Goal: Task Accomplishment & Management: Use online tool/utility

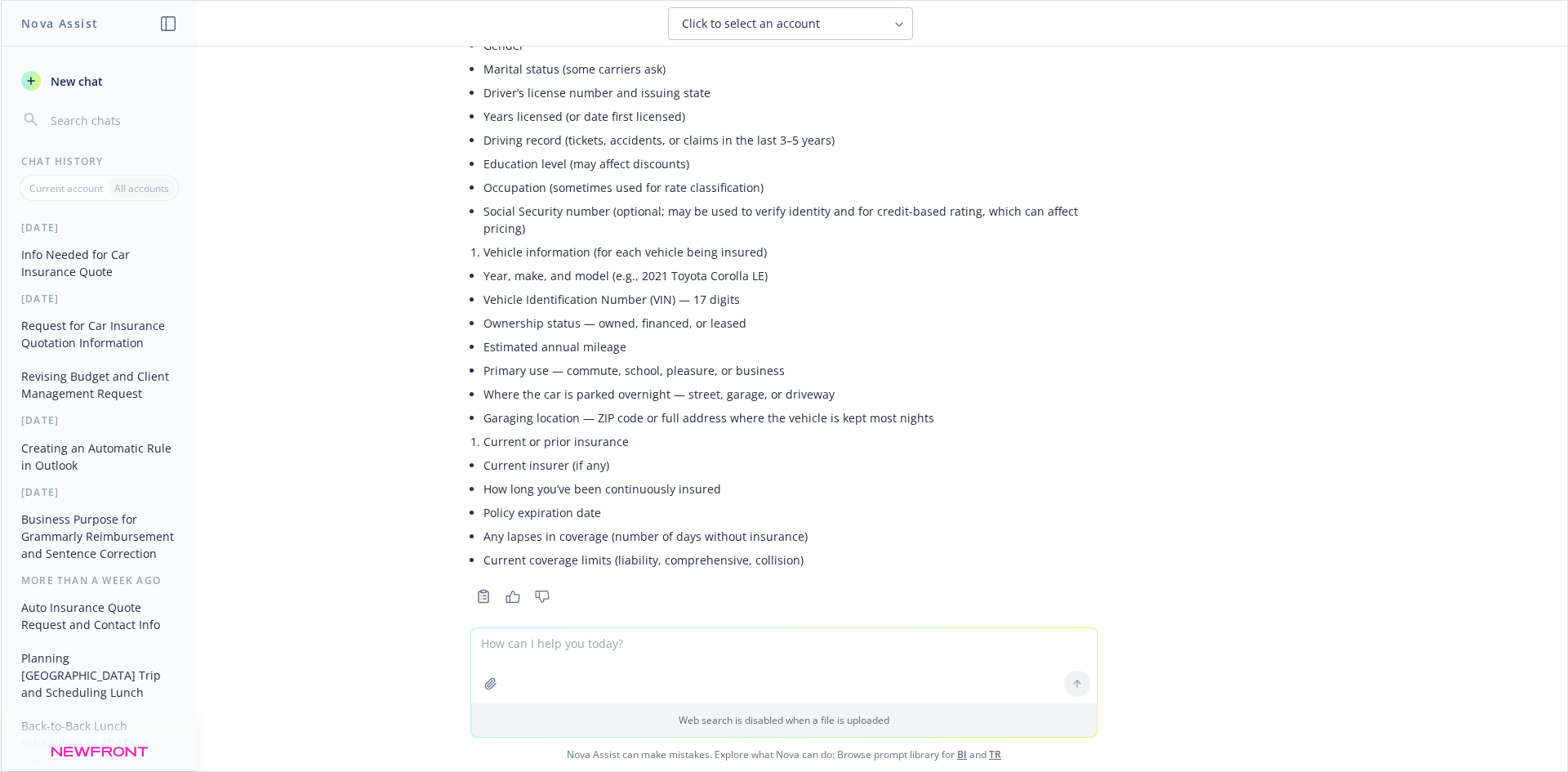
scroll to position [2568, 0]
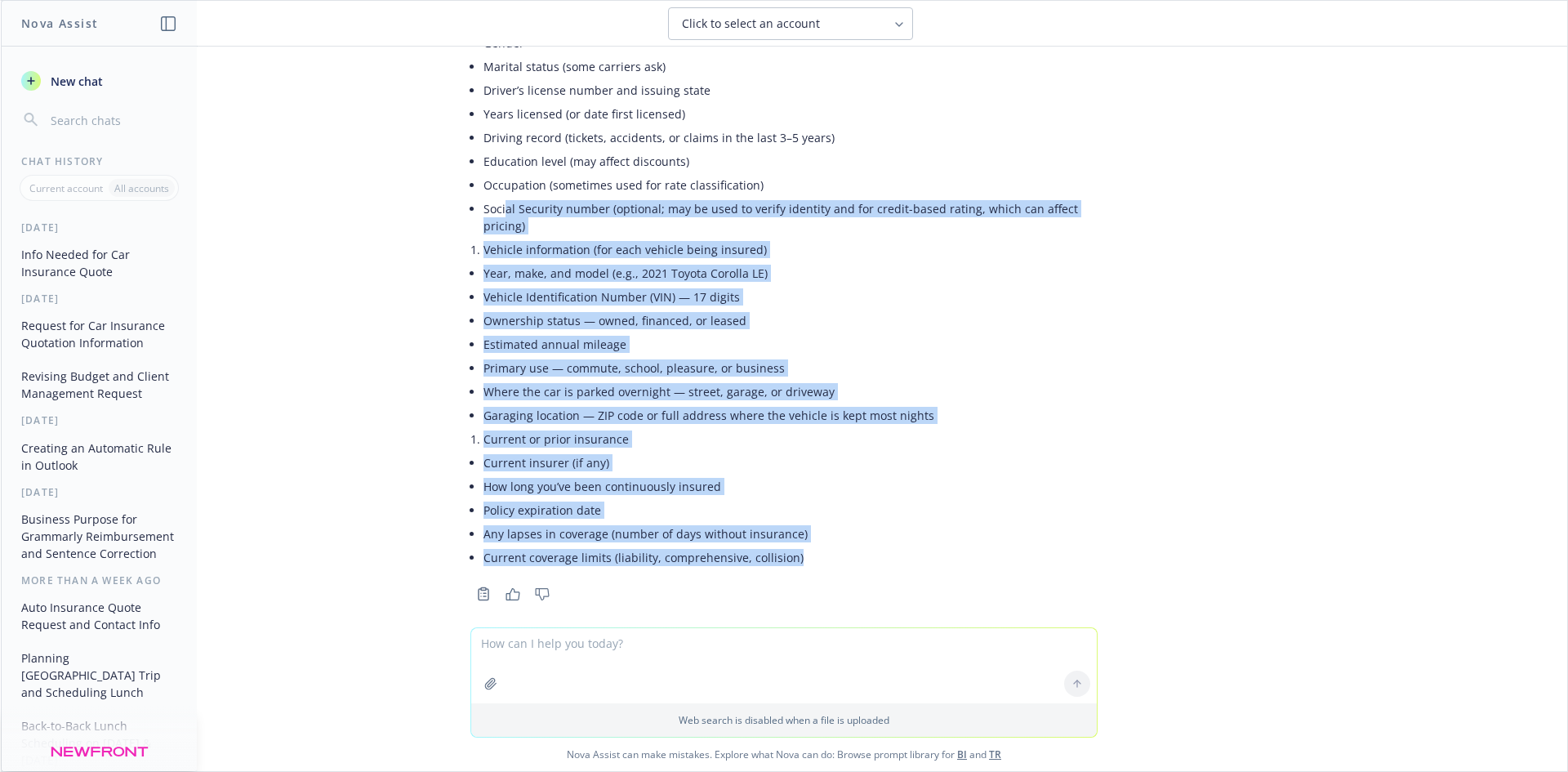
drag, startPoint x: 794, startPoint y: 531, endPoint x: 494, endPoint y: 186, distance: 457.2
click at [494, 186] on div "Here’s a cleaned-up version with consistent wording and formatting. Driver info…" at bounding box center [784, 256] width 627 height 627
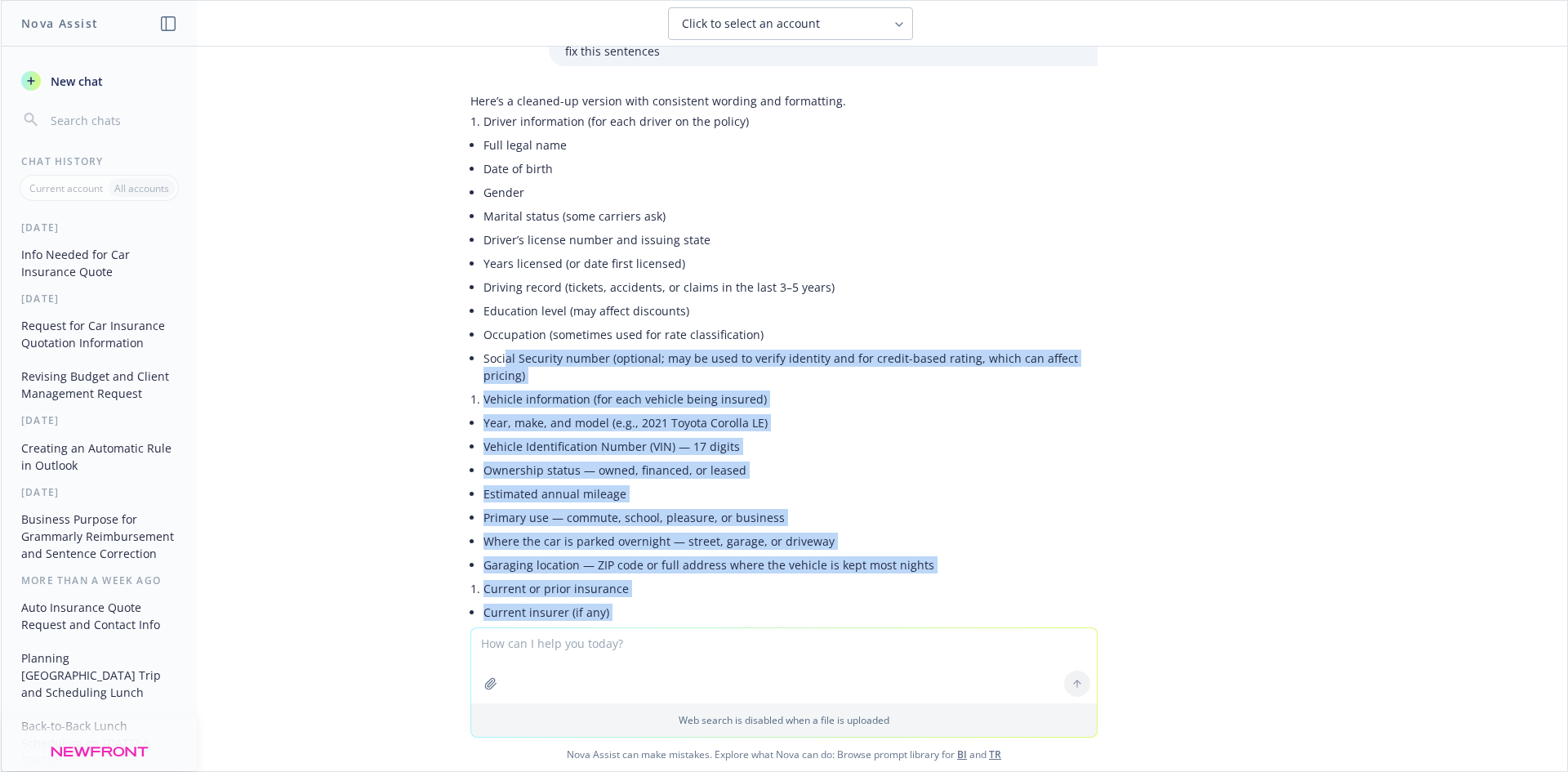
scroll to position [2159, 0]
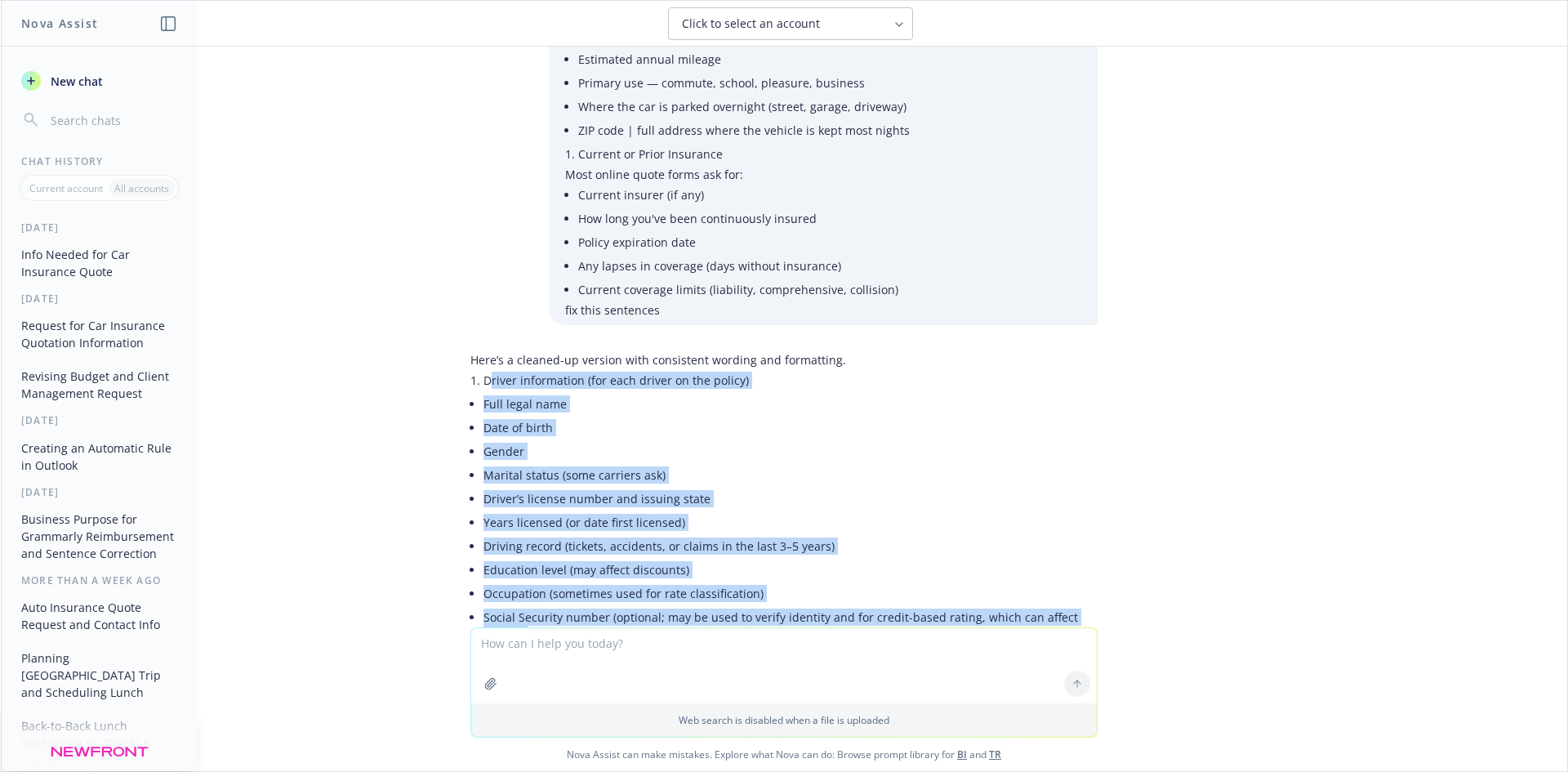
click at [483, 369] on li "Driver information (for each driver on the policy)" at bounding box center [789, 381] width 614 height 24
copy div "Loremi dolorsitame (con adip elitse do eiu tempor) Inci utlab etdo Magn al enim…"
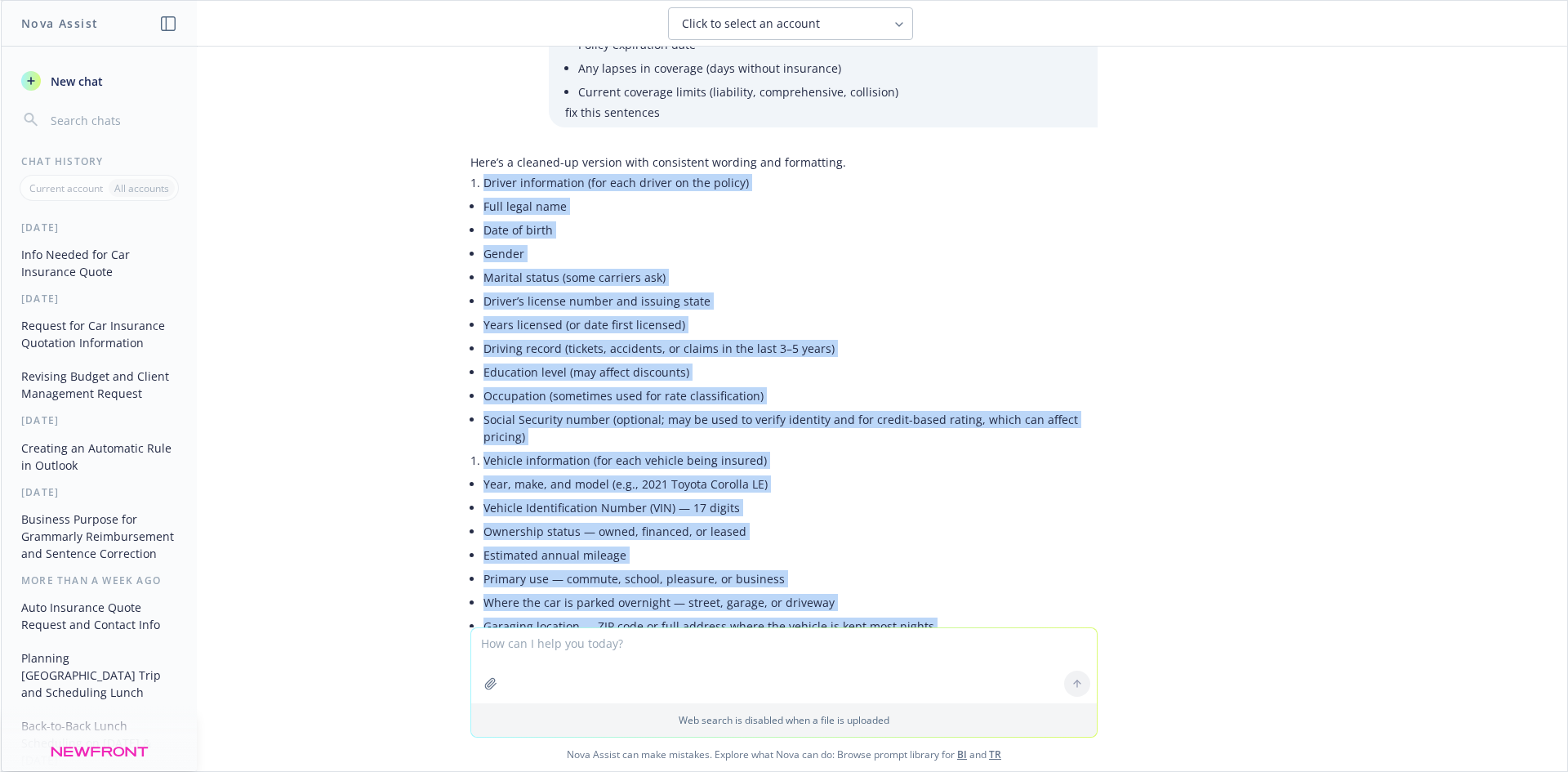
scroll to position [2568, 0]
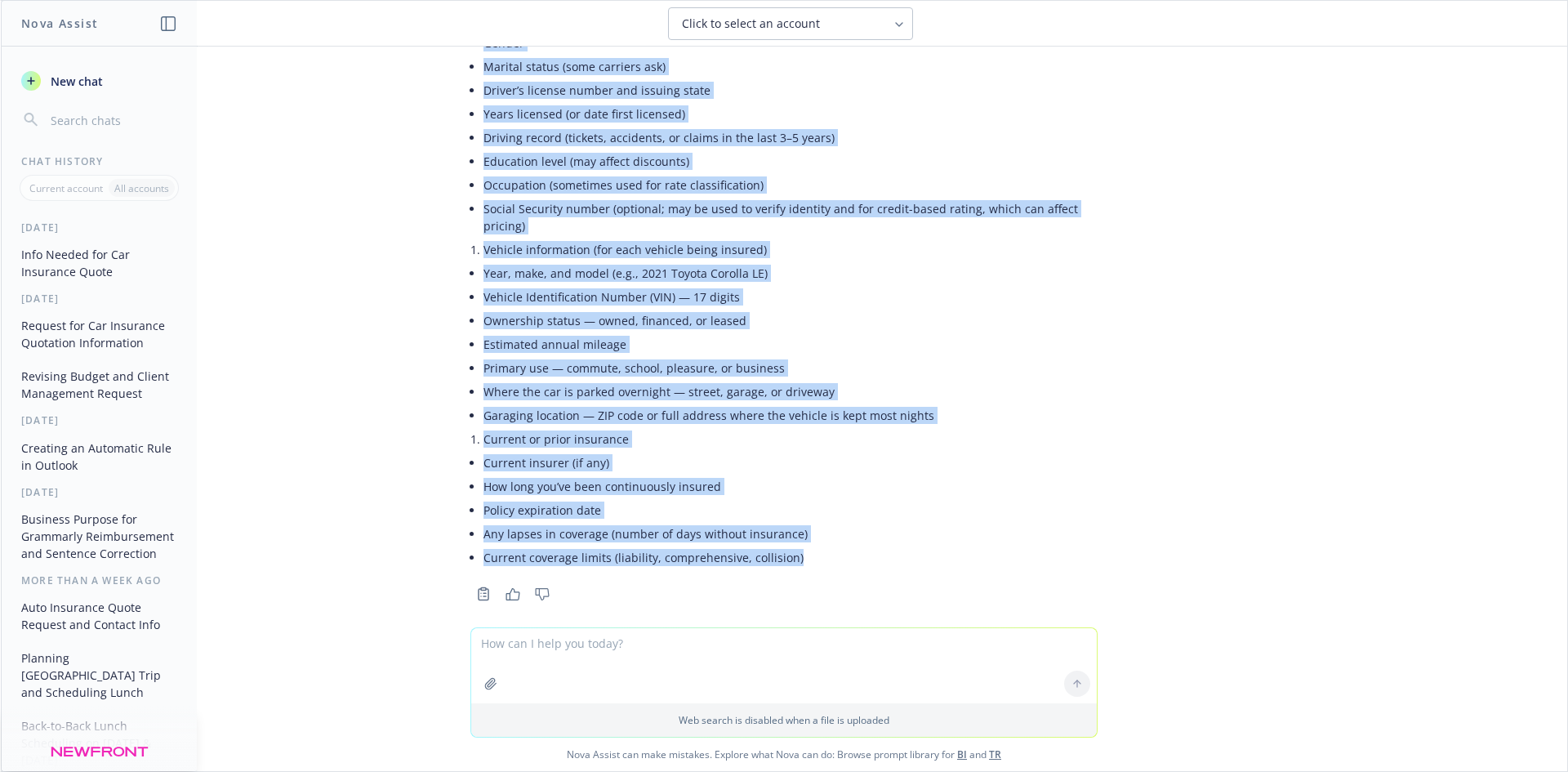
click at [832, 312] on li "Ownership status — owned, financed, or leased" at bounding box center [789, 320] width 614 height 24
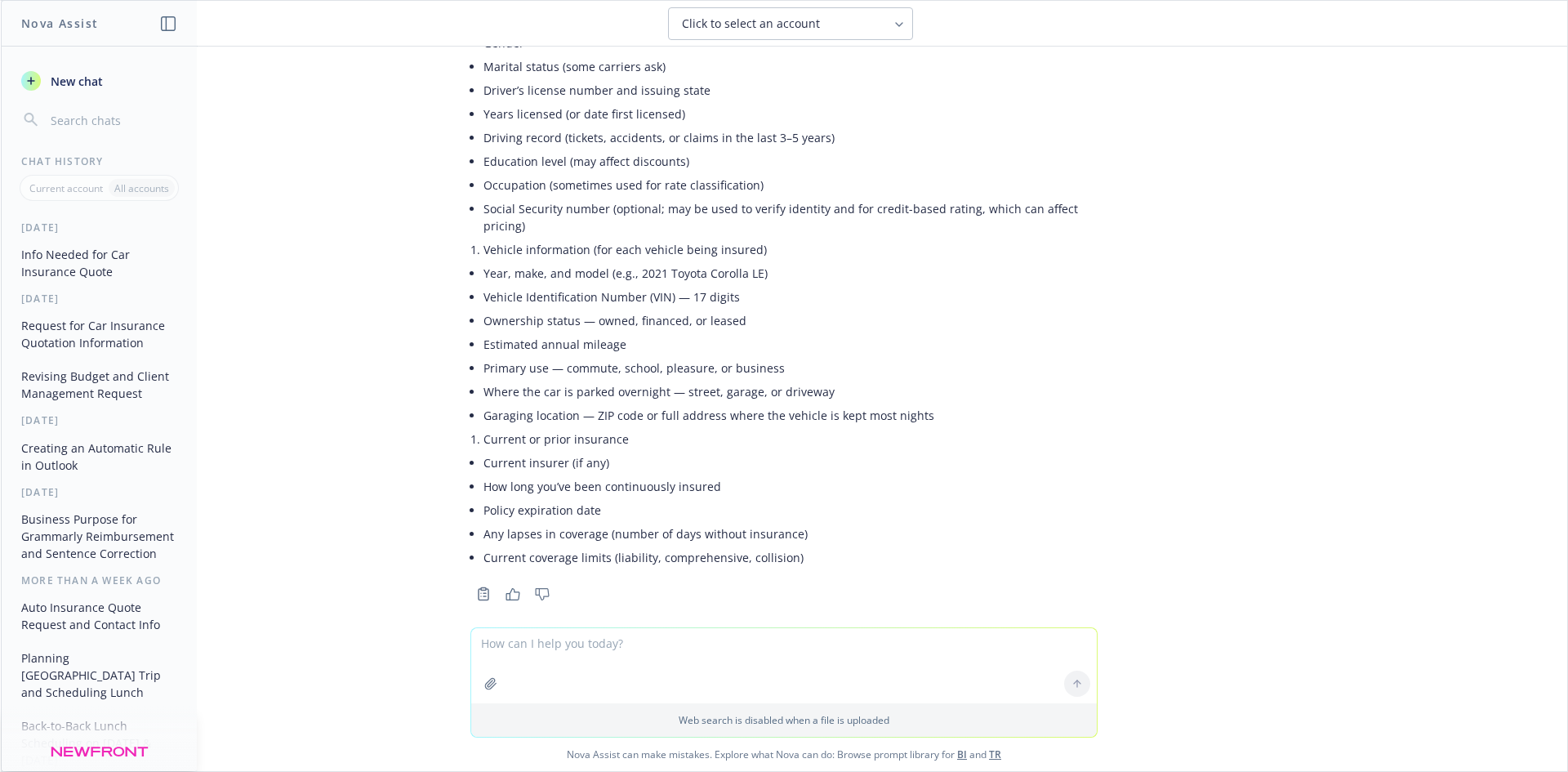
click at [543, 657] on textarea "To enrich screen reader interactions, please activate Accessibility in Grammarl…" at bounding box center [784, 666] width 625 height 75
paste textarea "Hi, [PERSON_NAME] said she forwarded these questionaire with you but here are t…"
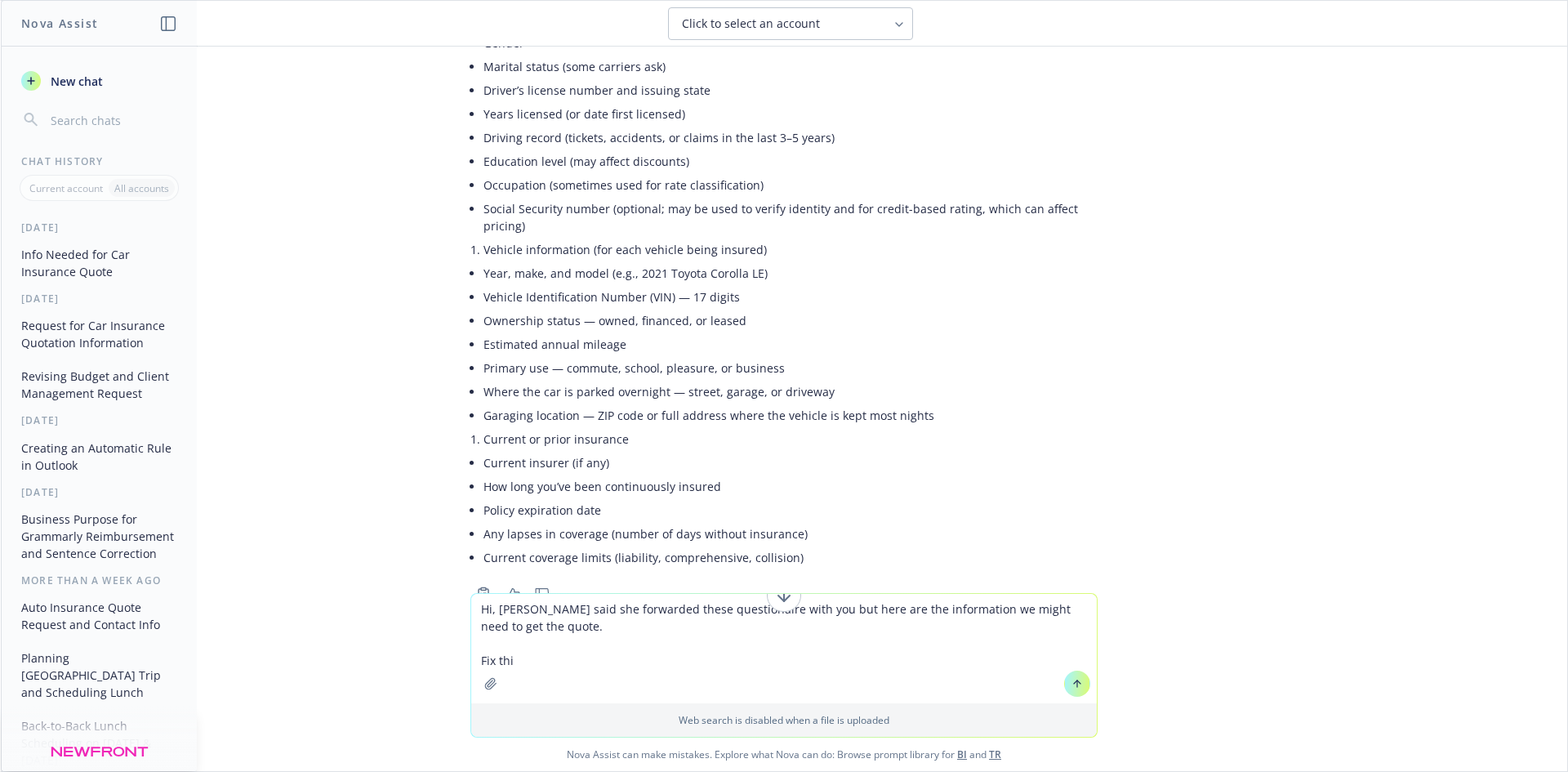
type textarea "Hi, [PERSON_NAME] said she forwarded these questionaire with you but here are t…"
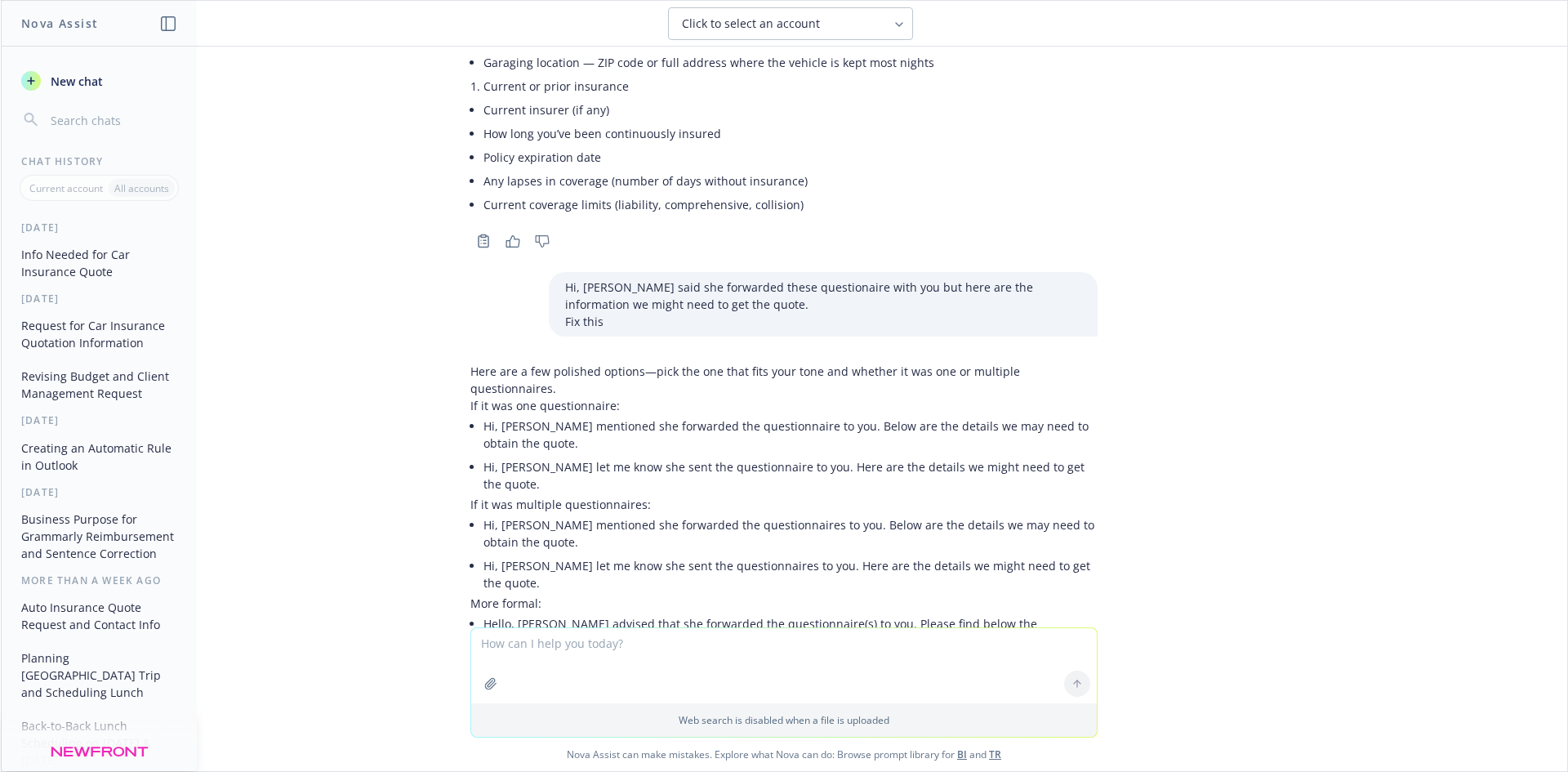
scroll to position [2953, 0]
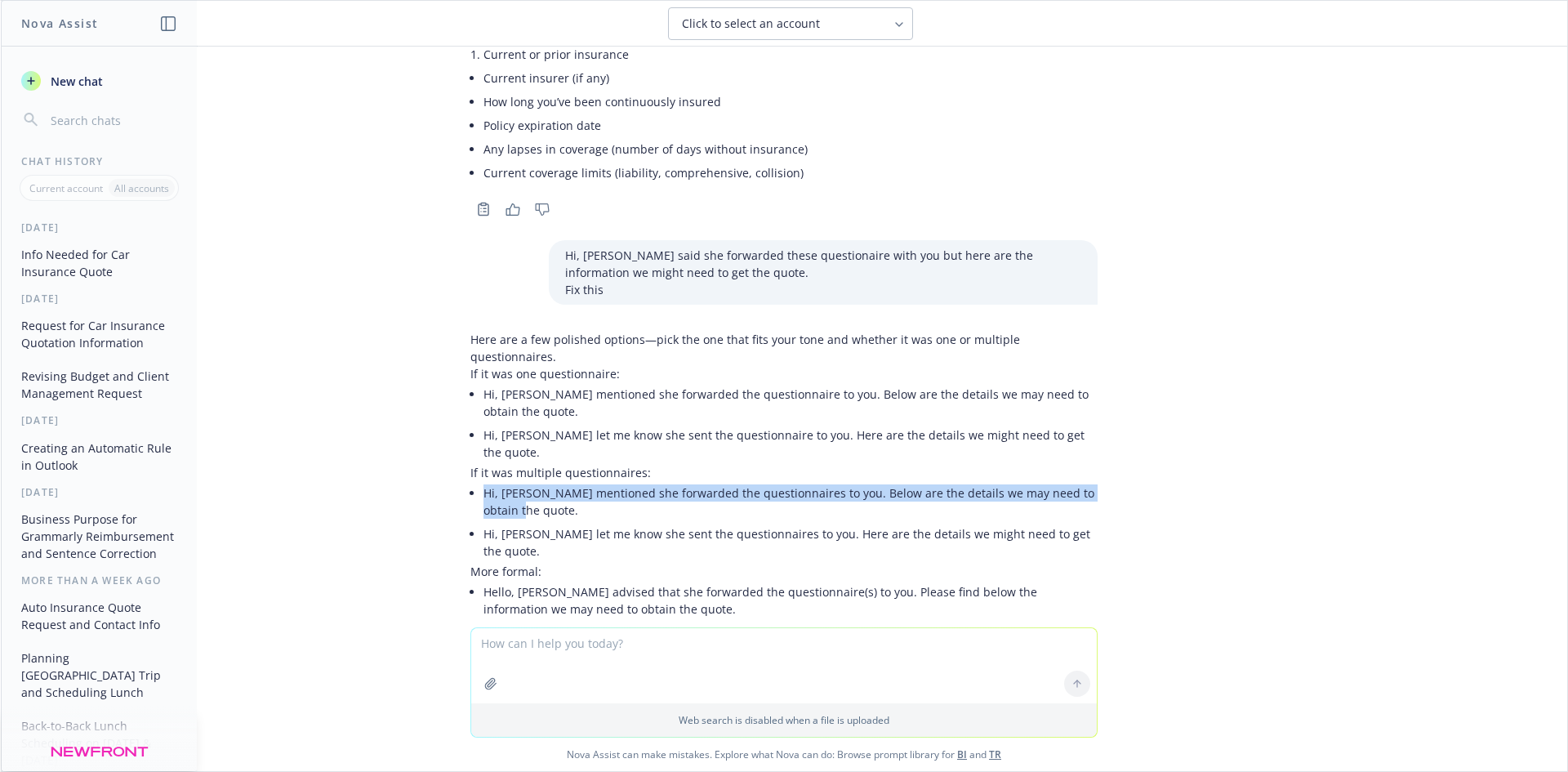
drag, startPoint x: 499, startPoint y: 456, endPoint x: 465, endPoint y: 447, distance: 35.2
click at [470, 447] on div "Here are a few polished options—pick the one that fits your tone and whether it…" at bounding box center [784, 475] width 627 height 290
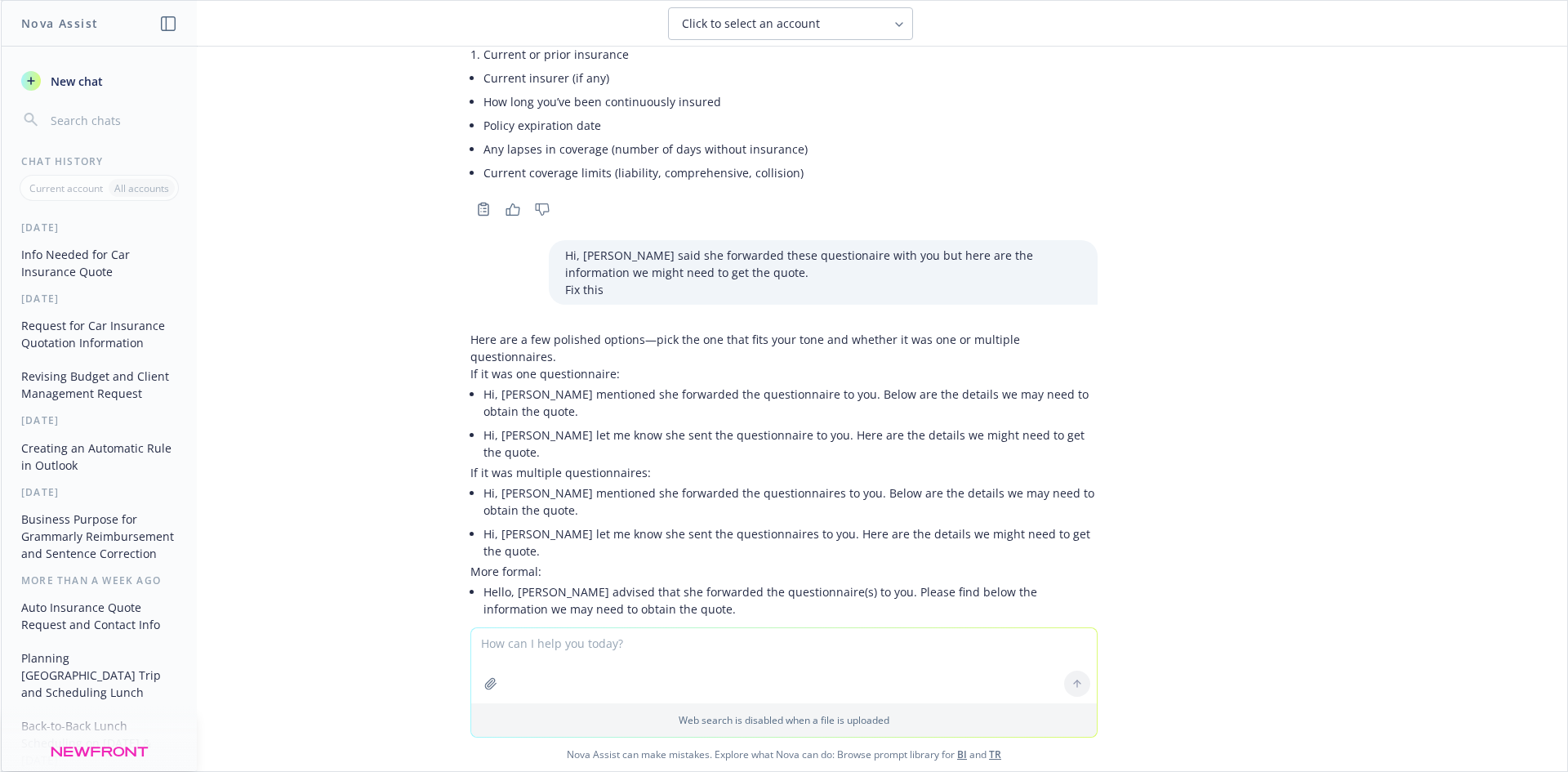
click at [532, 522] on li "Hi, [PERSON_NAME] let me know she sent the questionnaires to you. Here are the …" at bounding box center [789, 542] width 614 height 41
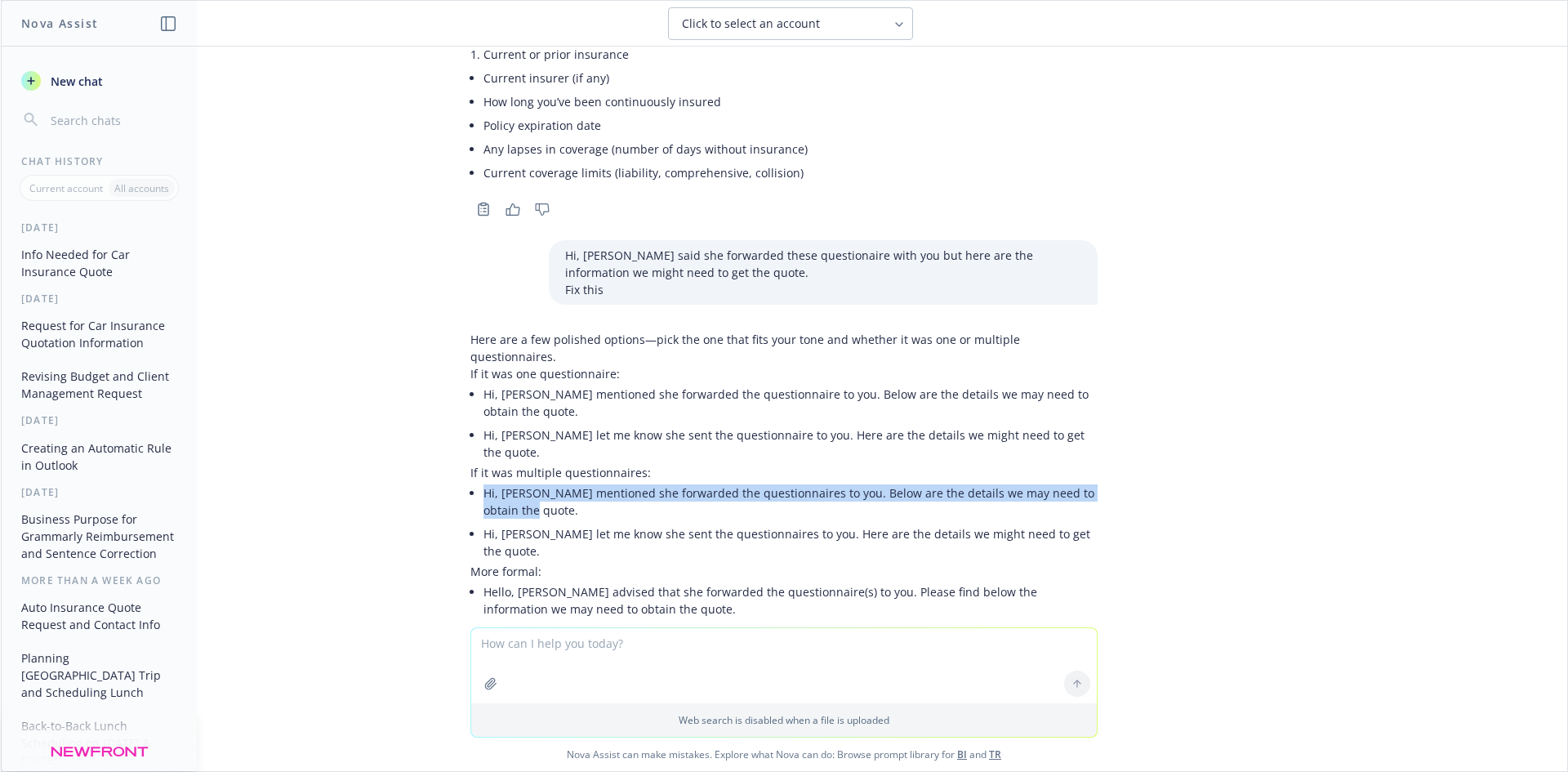
drag, startPoint x: 510, startPoint y: 459, endPoint x: 471, endPoint y: 439, distance: 43.8
click at [483, 481] on li "Hi, [PERSON_NAME] mentioned she forwarded the questionnaires to you. Below are …" at bounding box center [789, 501] width 614 height 41
copy li "Hi, [PERSON_NAME] mentioned she forwarded the questionnaires to you. Below are …"
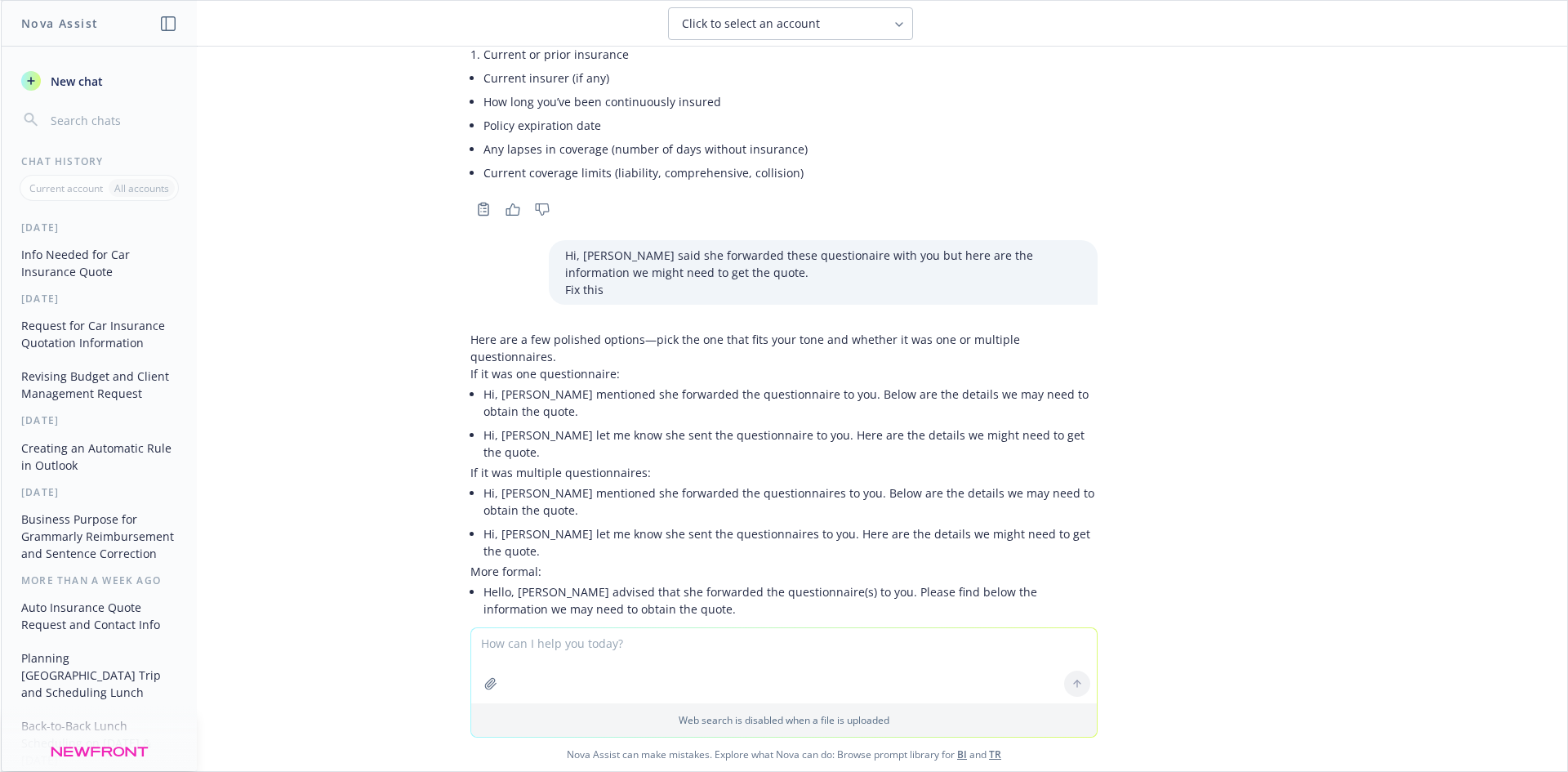
click at [607, 652] on textarea "To enrich screen reader interactions, please activate Accessibility in Grammarl…" at bounding box center [784, 666] width 625 height 75
paste textarea "Hi, [PERSON_NAME] mentioned she forwarded the questionnaires to you. Below are …"
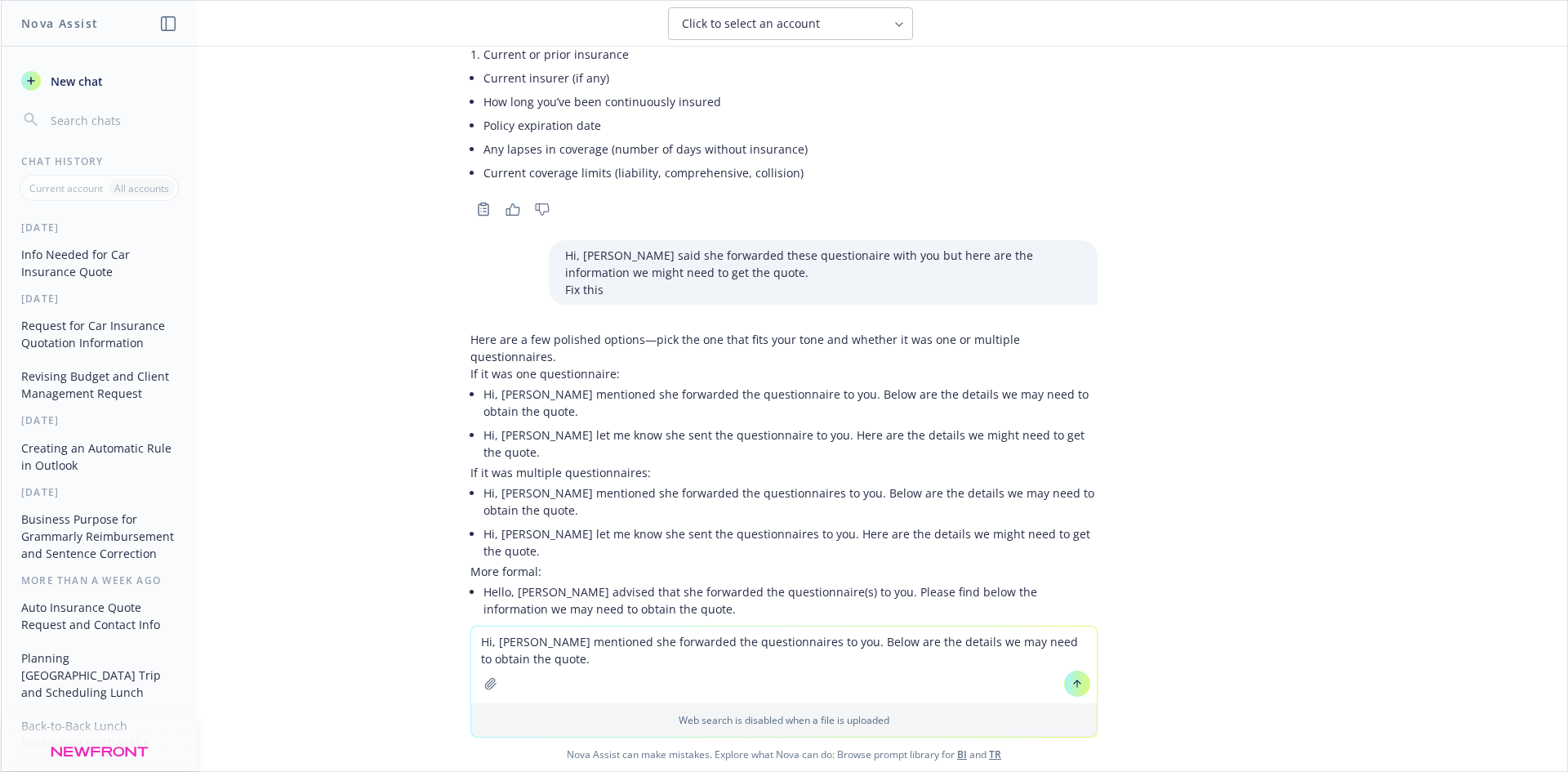
click at [722, 643] on textarea "Hi, [PERSON_NAME] mentioned she forwarded the questionnaires to you. Below are …" at bounding box center [784, 665] width 625 height 77
click at [686, 643] on textarea "Hi, [PERSON_NAME] mentioned she forwarded the questionnaires to you. Below are …" at bounding box center [784, 665] width 625 height 77
click at [725, 638] on textarea "Hi, [PERSON_NAME] mentioned she forwarded these questionnaires to you. Below ar…" at bounding box center [784, 665] width 625 height 77
click at [792, 647] on textarea "Hi, [PERSON_NAME] mentioned she forwarded these questions to you. Below are the…" at bounding box center [784, 665] width 625 height 77
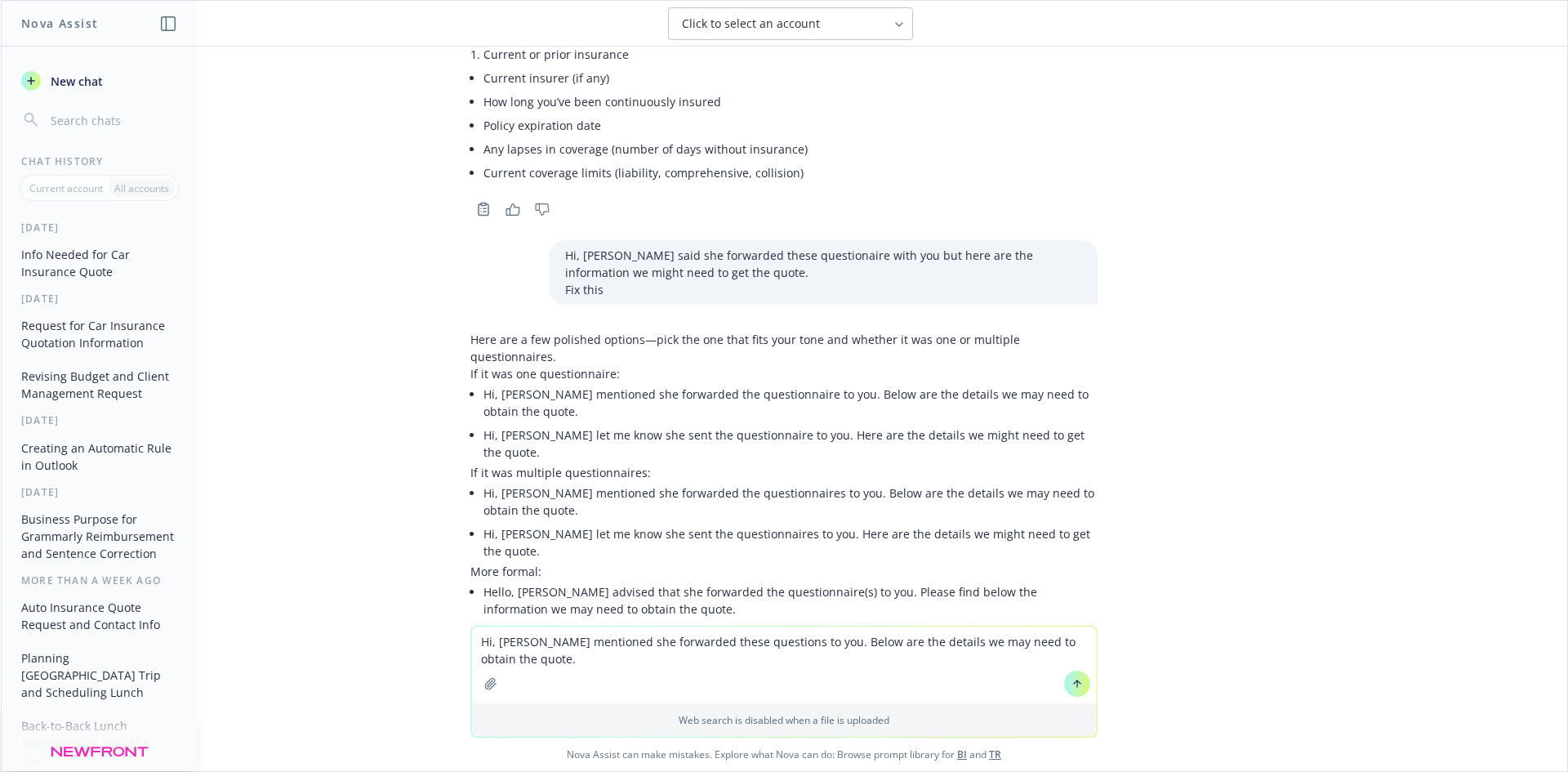
click at [792, 647] on textarea "Hi, [PERSON_NAME] mentioned she forwarded these questions to you. Below are the…" at bounding box center [784, 665] width 625 height 77
type textarea "Hi, [PERSON_NAME] mentioned she forwarded these questions to you but below are …"
drag, startPoint x: 784, startPoint y: 668, endPoint x: 794, endPoint y: 670, distance: 10.2
click at [793, 670] on textarea "Hi, [PERSON_NAME] mentioned she forwarded these questions to you but below are …" at bounding box center [784, 665] width 625 height 77
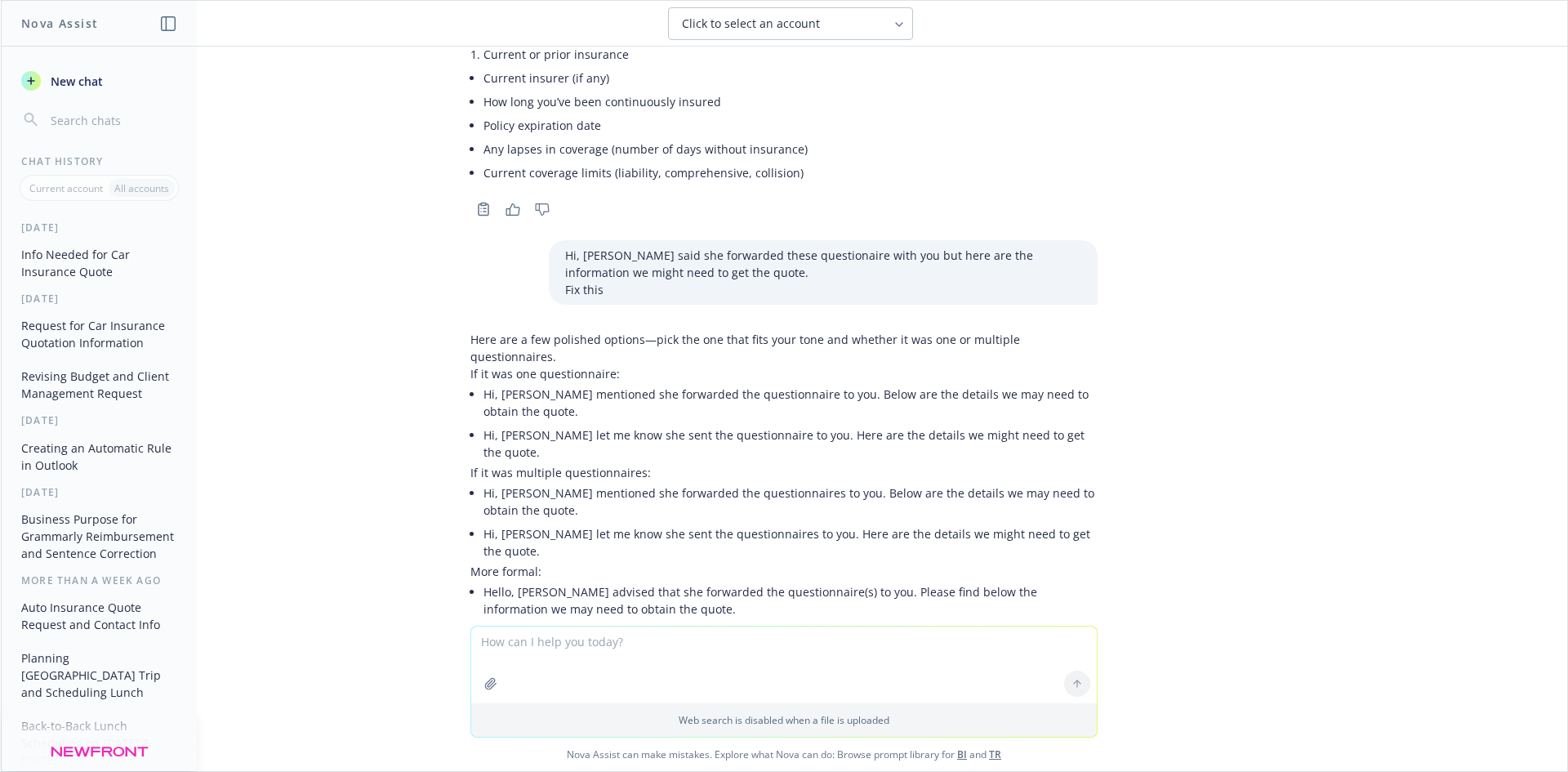
paste textarea "Hi, checking if you're still going to do this Lunch [DATE] aat 12nn with [PERSO…"
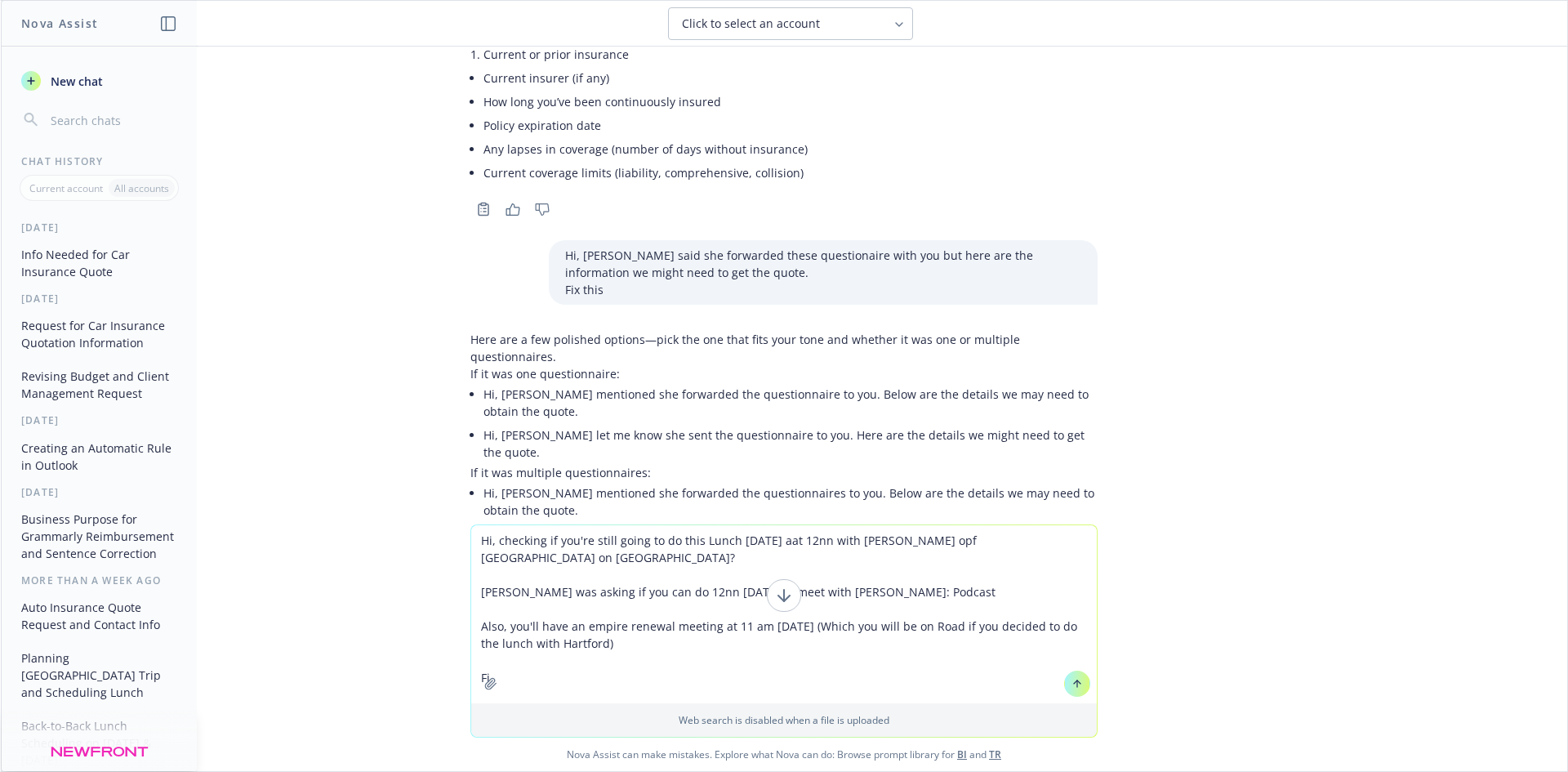
type textarea "Hi, checking if you're still going to do this Lunch [DATE] aat 12nn with [PERSO…"
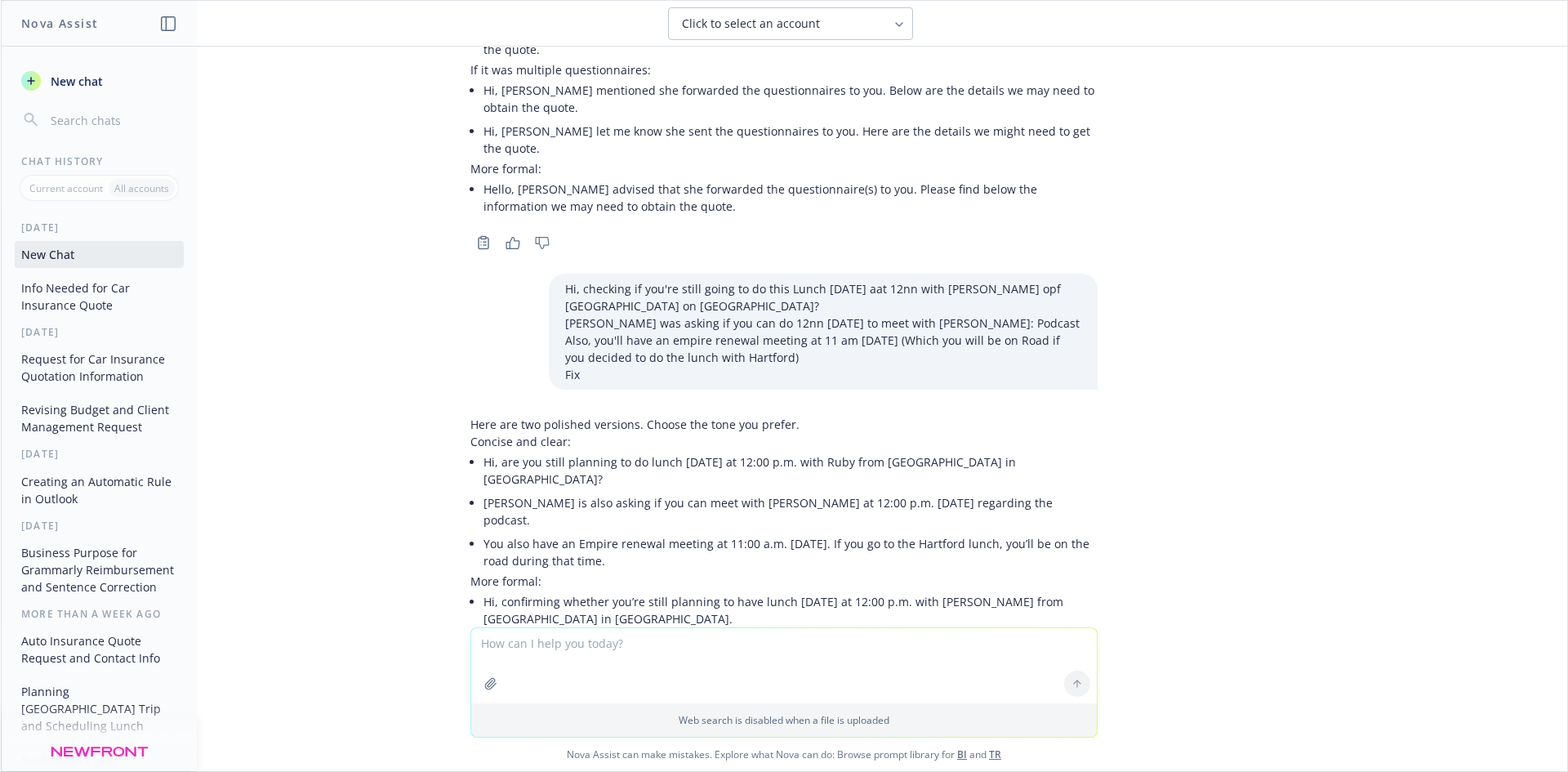
scroll to position [3429, 0]
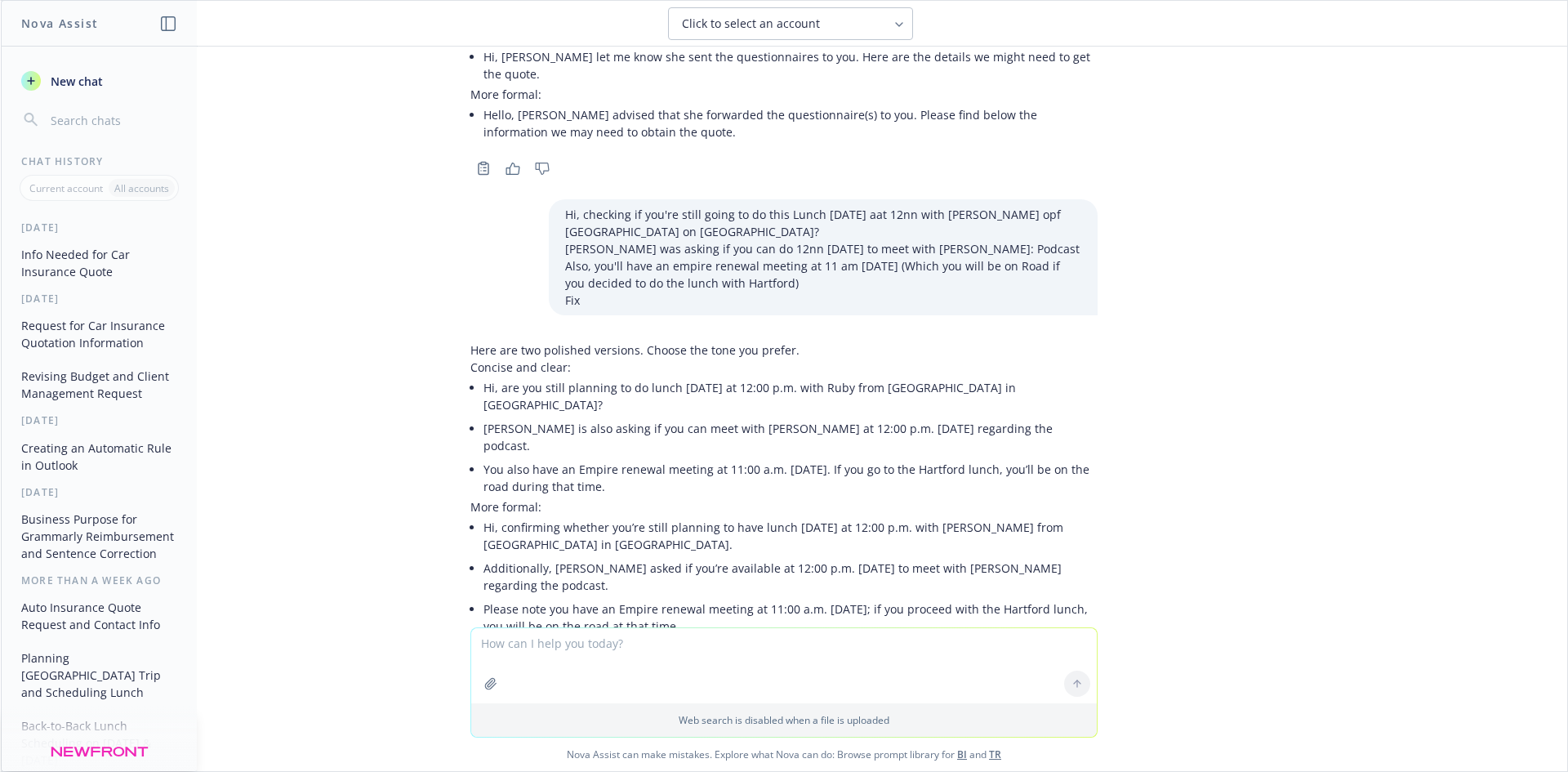
drag, startPoint x: 600, startPoint y: 381, endPoint x: 471, endPoint y: 322, distance: 141.9
click at [483, 376] on ul "Hi, are you still planning to do lunch [DATE] at 12:00 p.m. with Ruby from [GEO…" at bounding box center [789, 437] width 614 height 123
copy ul "Hi, are you still planning to do lunch [DATE] at 12:00 p.m. with Ruby from [GEO…"
click at [571, 645] on textarea "To enrich screen reader interactions, please activate Accessibility in Grammarl…" at bounding box center [784, 666] width 625 height 75
paste textarea "Hi [PERSON_NAME], I hope you're doing well! I'm reaching out on [PERSON_NAME]'s…"
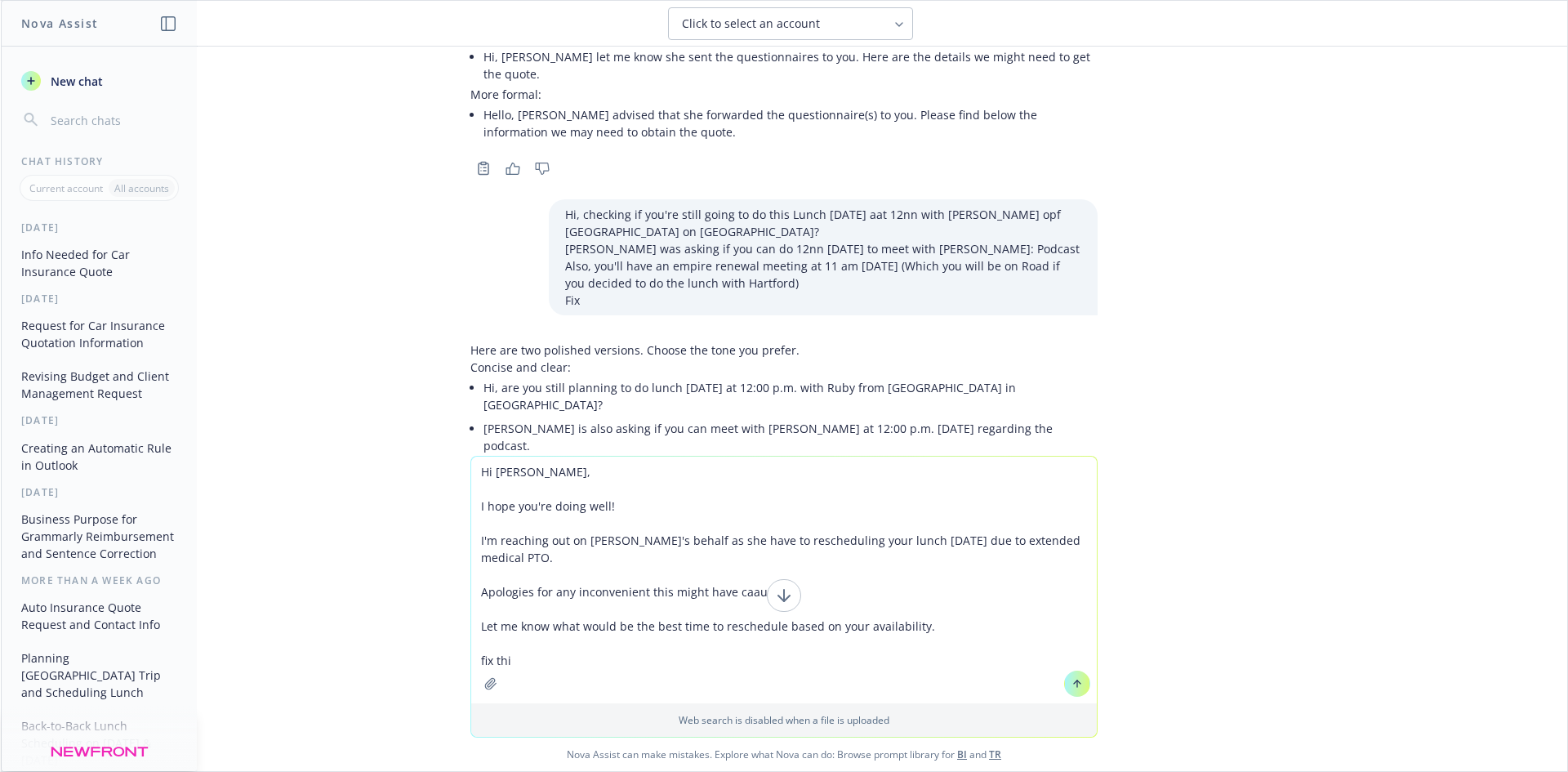
type textarea "Hi [PERSON_NAME], I hope you're doing well! I'm reaching out on [PERSON_NAME]'s…"
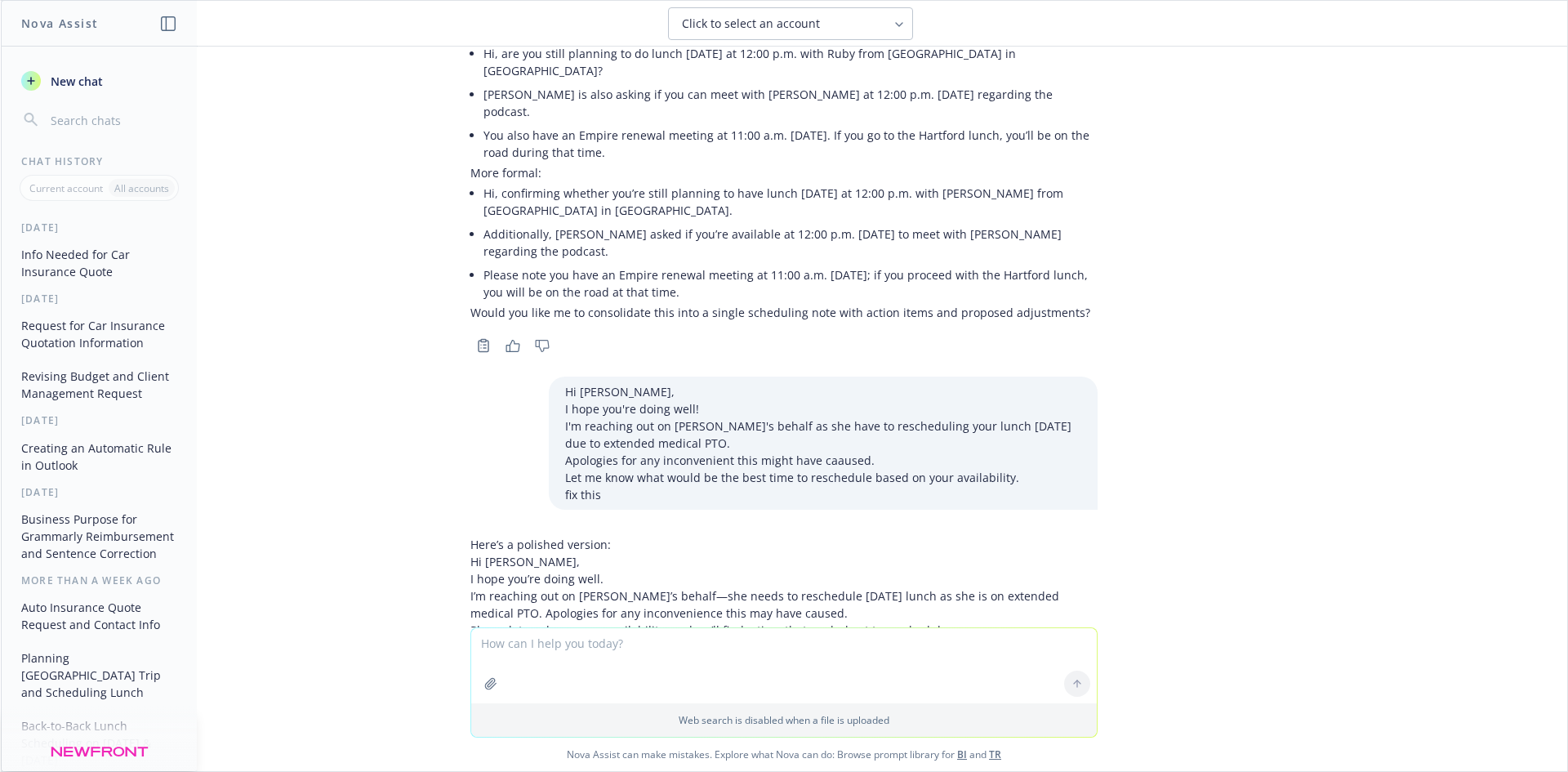
scroll to position [3764, 0]
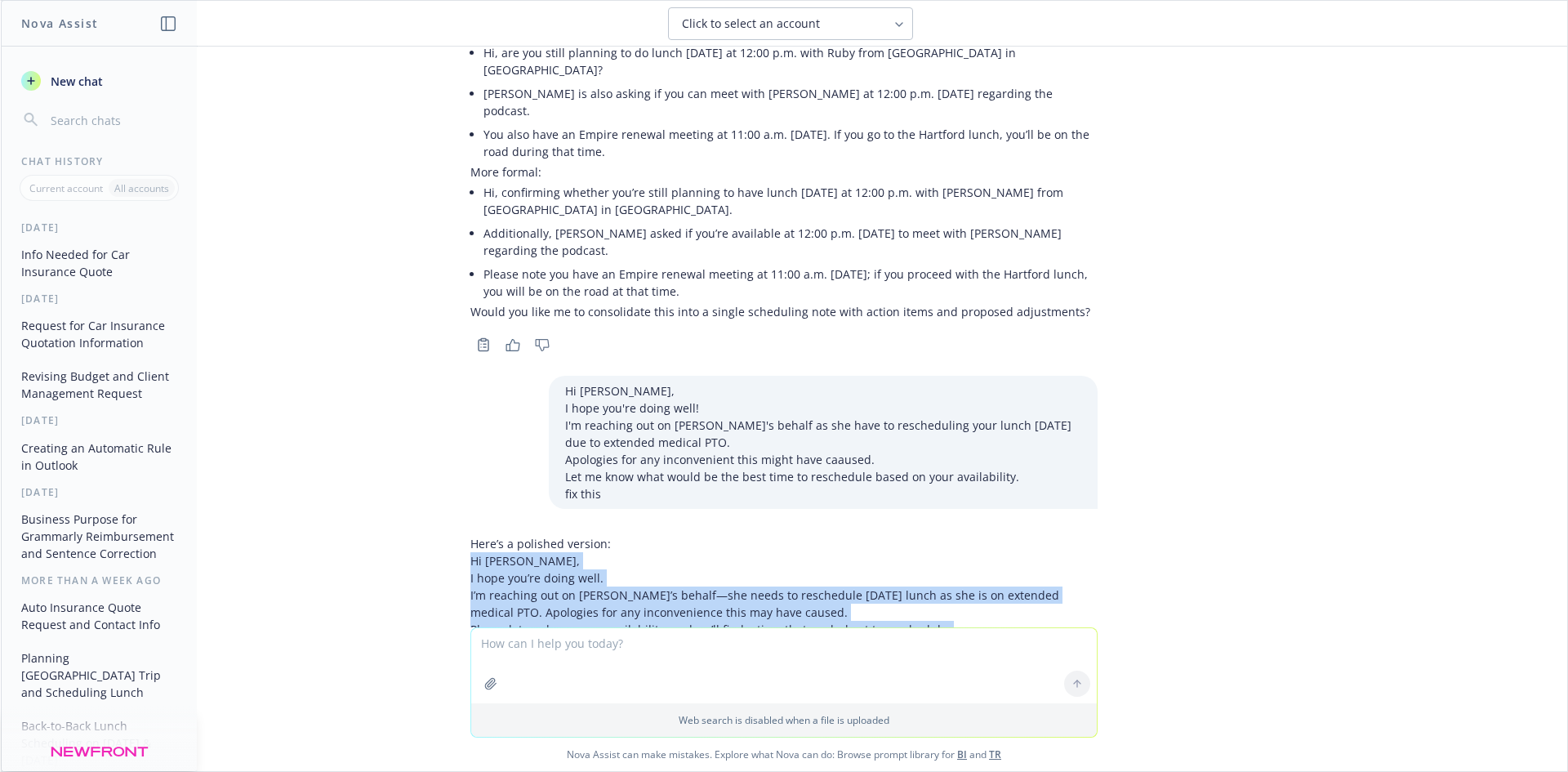
drag, startPoint x: 458, startPoint y: 462, endPoint x: 515, endPoint y: 544, distance: 99.9
click at [515, 544] on div "Here’s a polished version: Hi [PERSON_NAME], I hope you’re doing well. I’m reac…" at bounding box center [784, 610] width 653 height 162
copy div "Hi [PERSON_NAME], I hope you’re doing well. I’m reaching out on [PERSON_NAME]’s…"
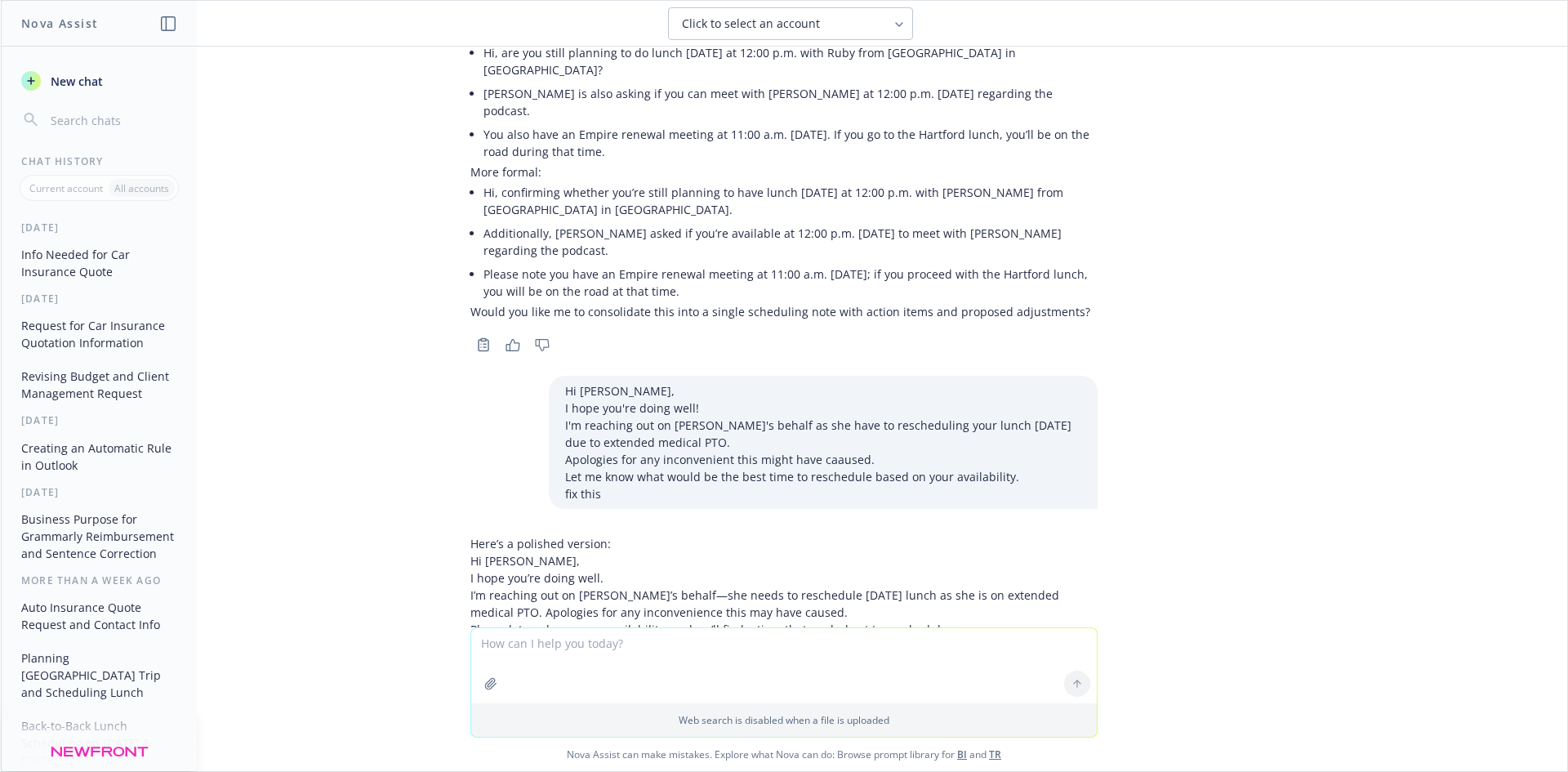
click at [581, 638] on textarea "To enrich screen reader interactions, please activate Accessibility in Grammarl…" at bounding box center [784, 666] width 625 height 75
paste textarea "Hi [PERSON_NAME], Are you available on any of the following: [DATE] 9 am, 2 pm …"
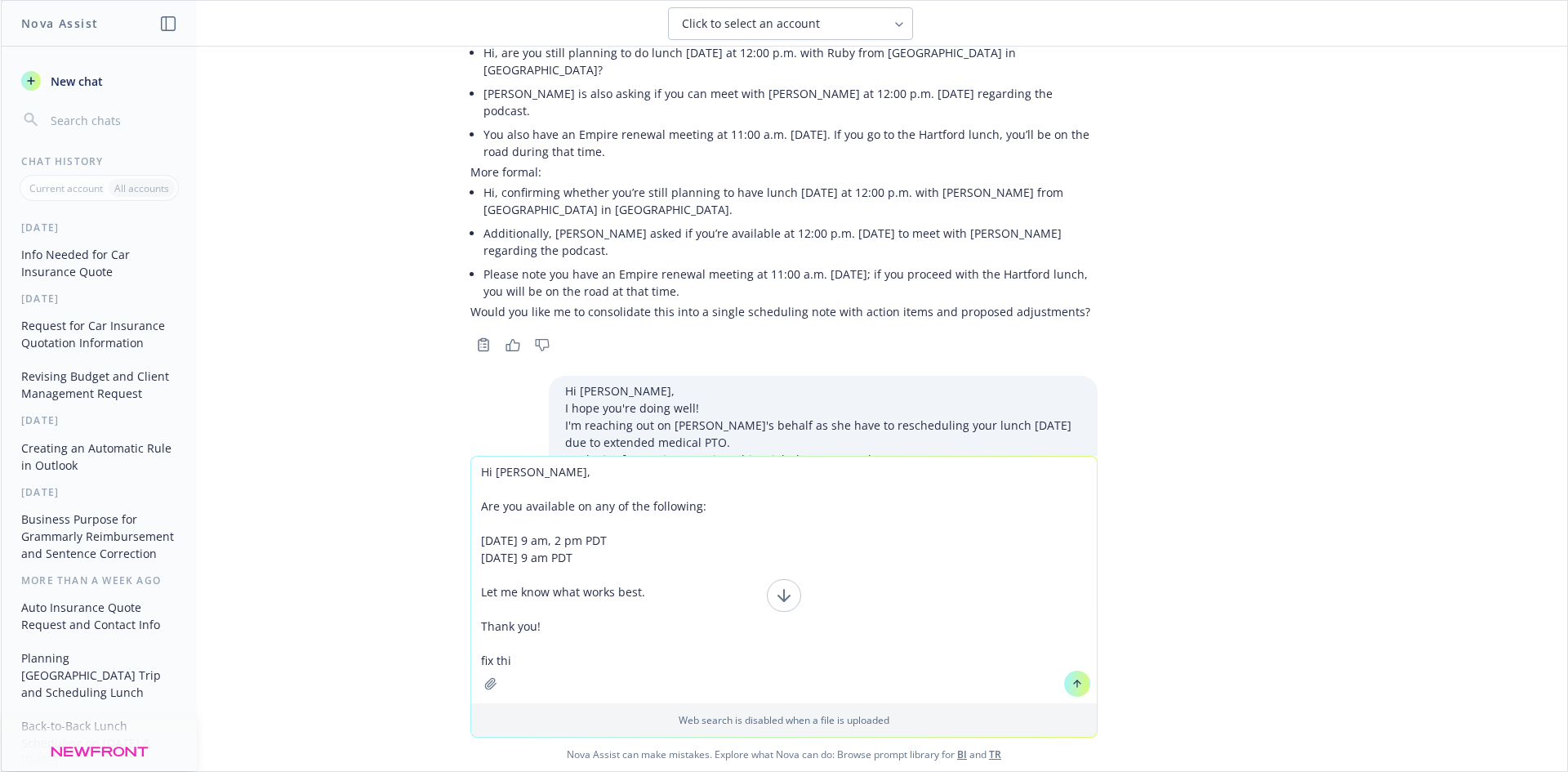
type textarea "Hi [PERSON_NAME], Are you available on any of the following: [DATE] 9 am, 2 pm …"
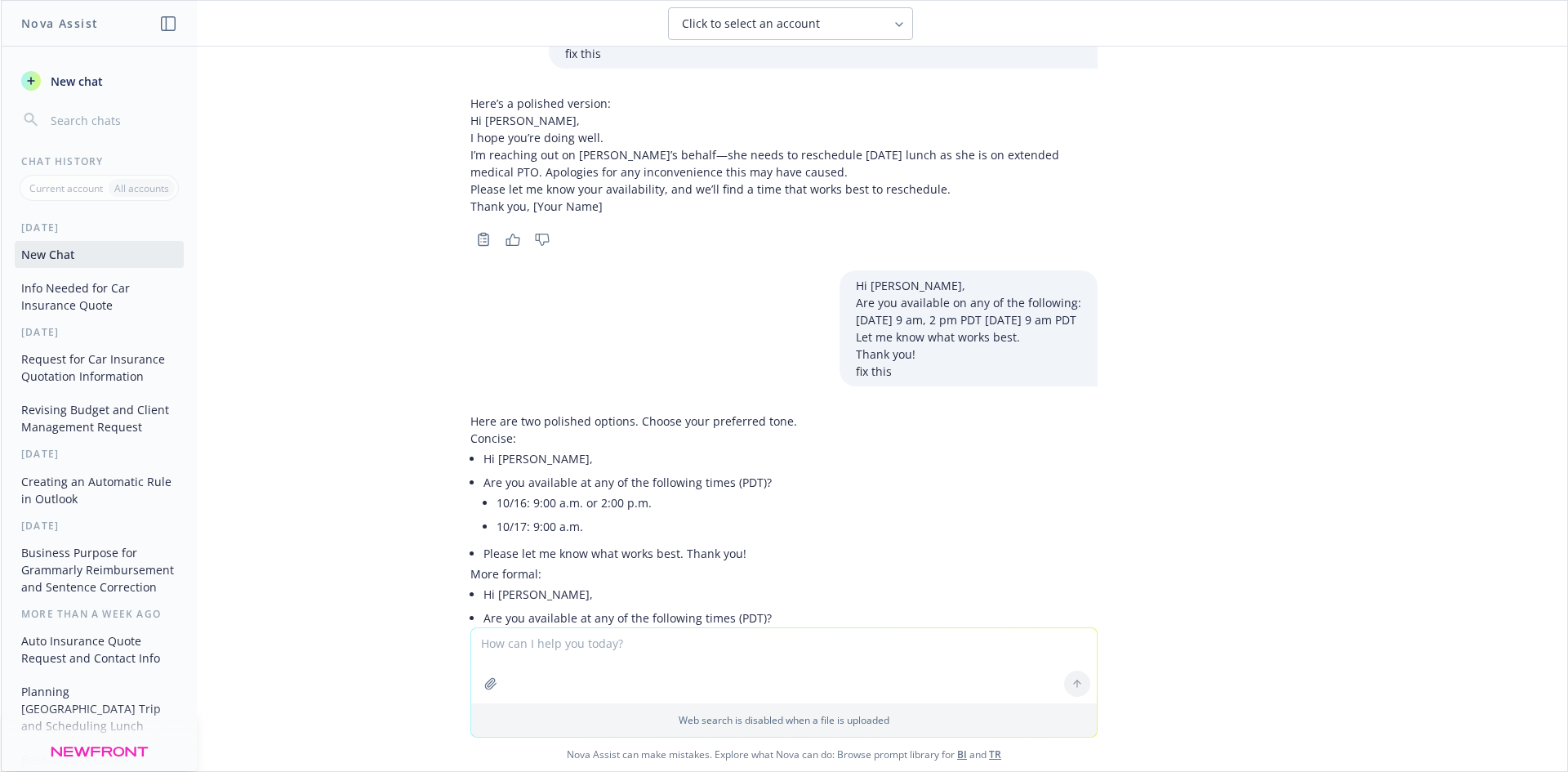
scroll to position [4291, 0]
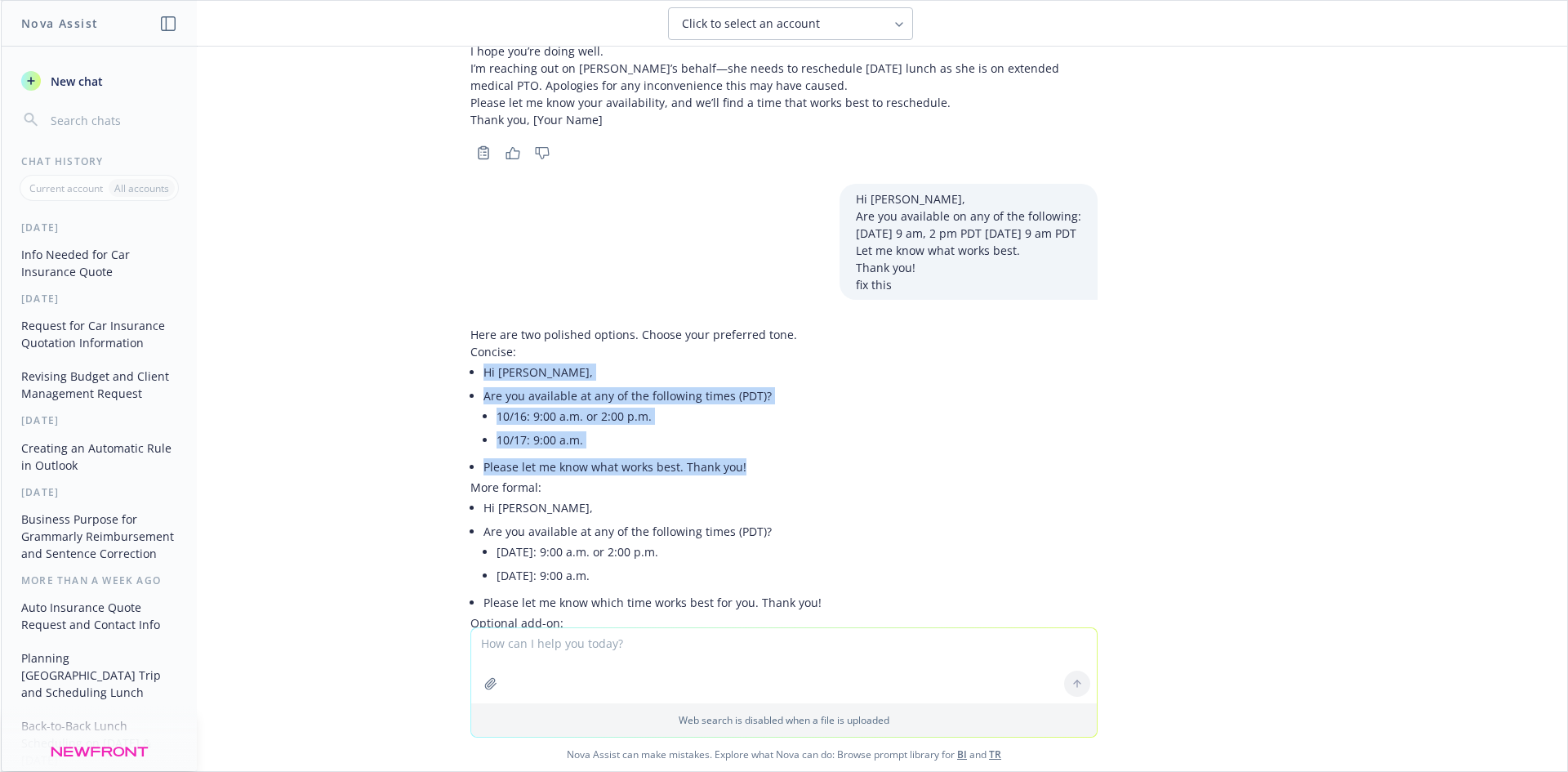
drag, startPoint x: 467, startPoint y: 275, endPoint x: 740, endPoint y: 375, distance: 290.7
click at [740, 375] on div "Here are two polished options. Choose your preferred tone. Concise: Hi [PERSON_…" at bounding box center [701, 490] width 461 height 329
copy ul "Hi [PERSON_NAME], Are you available at any of the following times (PDT)? 10/16:…"
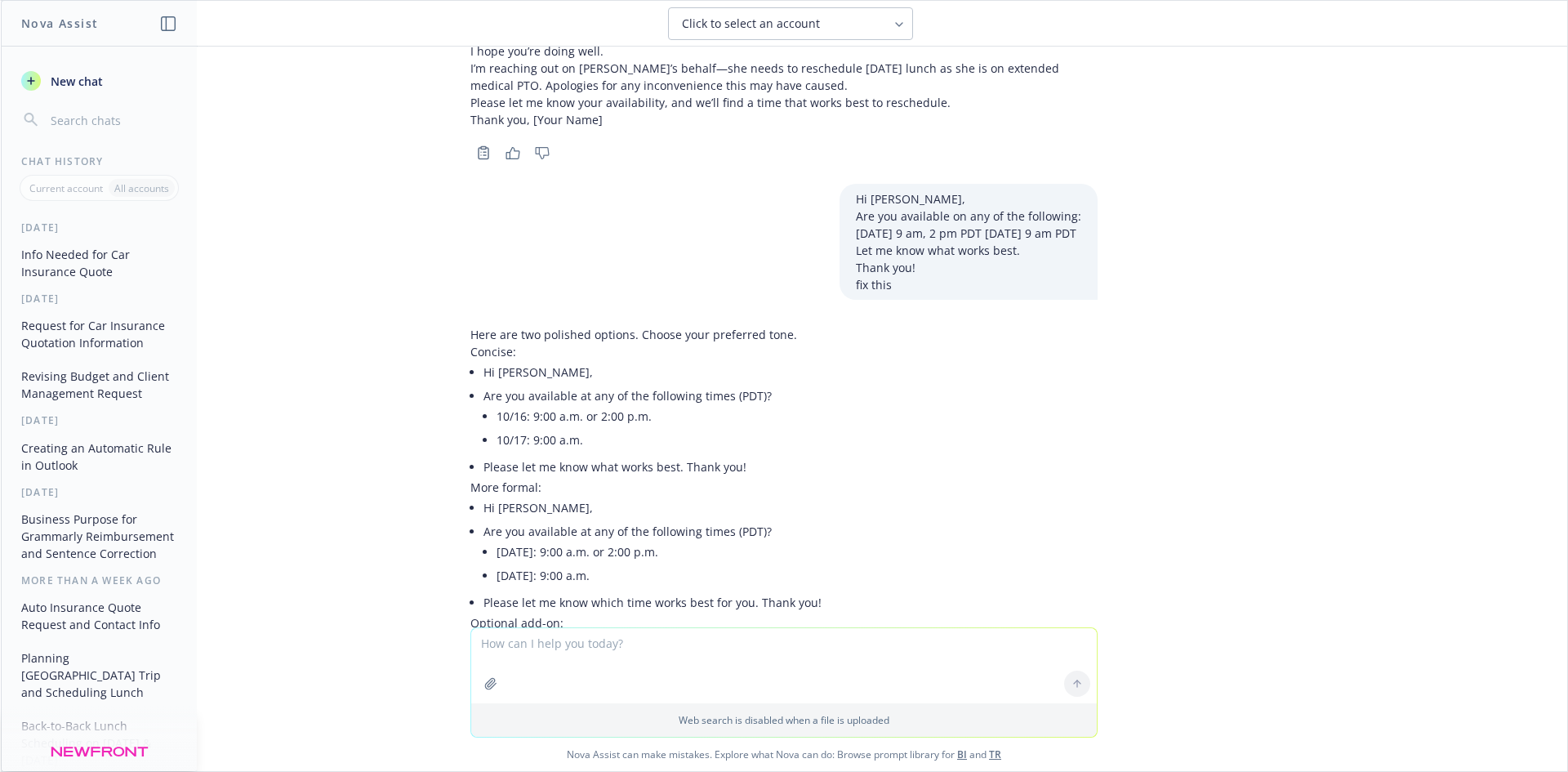
click at [610, 644] on textarea "To enrich screen reader interactions, please activate Accessibility in Grammarl…" at bounding box center [784, 666] width 625 height 75
paste textarea "Lunch with Tunde"
drag, startPoint x: 673, startPoint y: 646, endPoint x: 704, endPoint y: 647, distance: 31.0
click at [676, 646] on textarea "I need to rescheulde a Lunch with Tunde" at bounding box center [784, 665] width 625 height 77
click at [706, 647] on textarea "I need to rescheulde a Lunch with Tunde" at bounding box center [784, 665] width 625 height 77
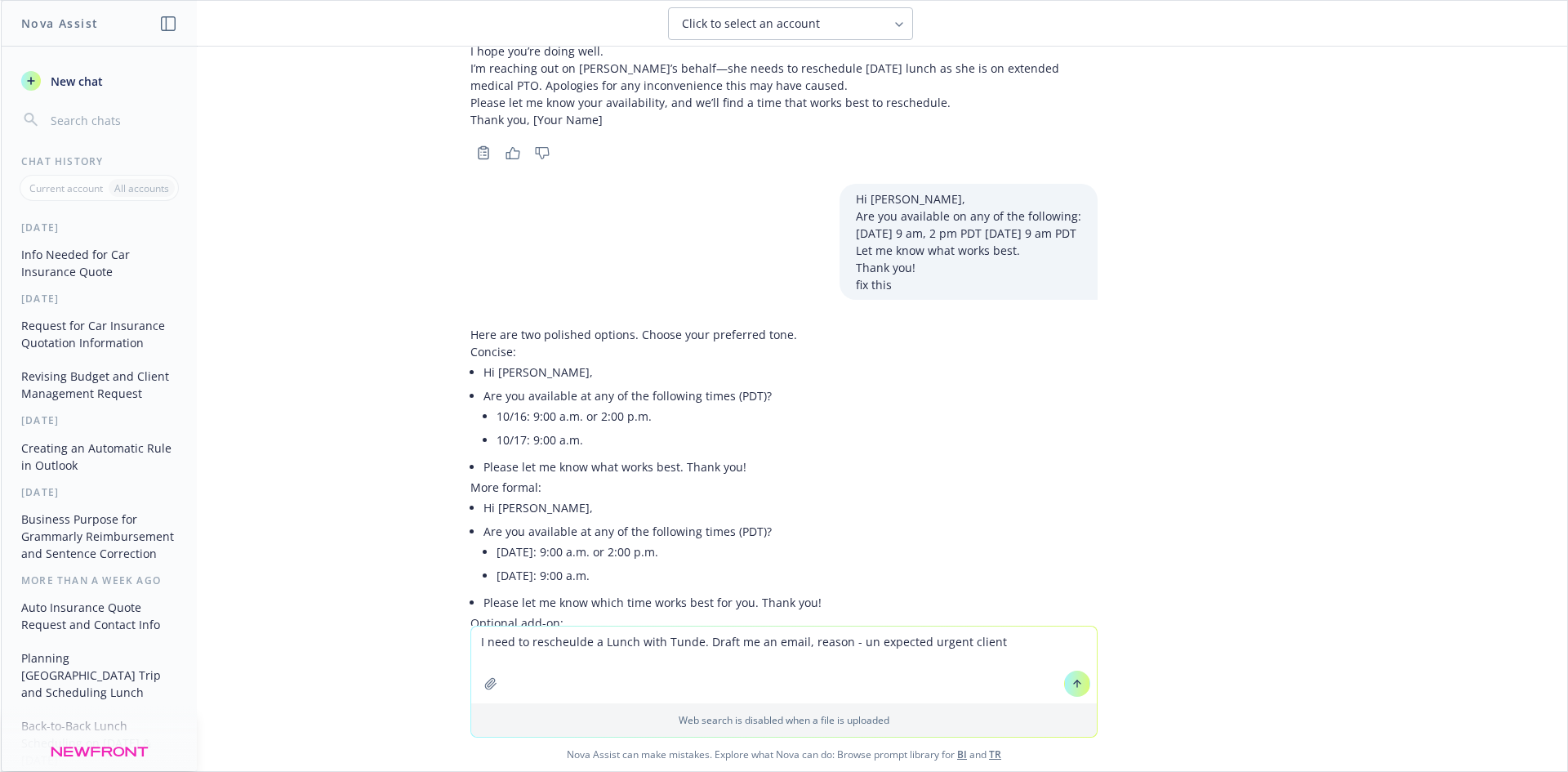
click at [862, 637] on textarea "I need to rescheulde a Lunch with Tunde. Draft me an email, reason - un expecte…" at bounding box center [784, 665] width 625 height 77
click at [862, 642] on textarea "I need to rescheulde a Lunch with Tunde. Draft me an email, reason - un expecte…" at bounding box center [784, 665] width 625 height 77
click at [995, 642] on textarea "I need to rescheulde a Lunch with Tunde. Draft me an email, reason - unexpected…" at bounding box center [784, 665] width 625 height 77
click at [990, 645] on textarea "I need to rescheulde a Lunch with Tunde. Draft me an email, reason - unexpected…" at bounding box center [784, 665] width 625 height 77
type textarea "I need to rescheulde a Lunch with Tunde. Draft me an email, reason - unexpected…"
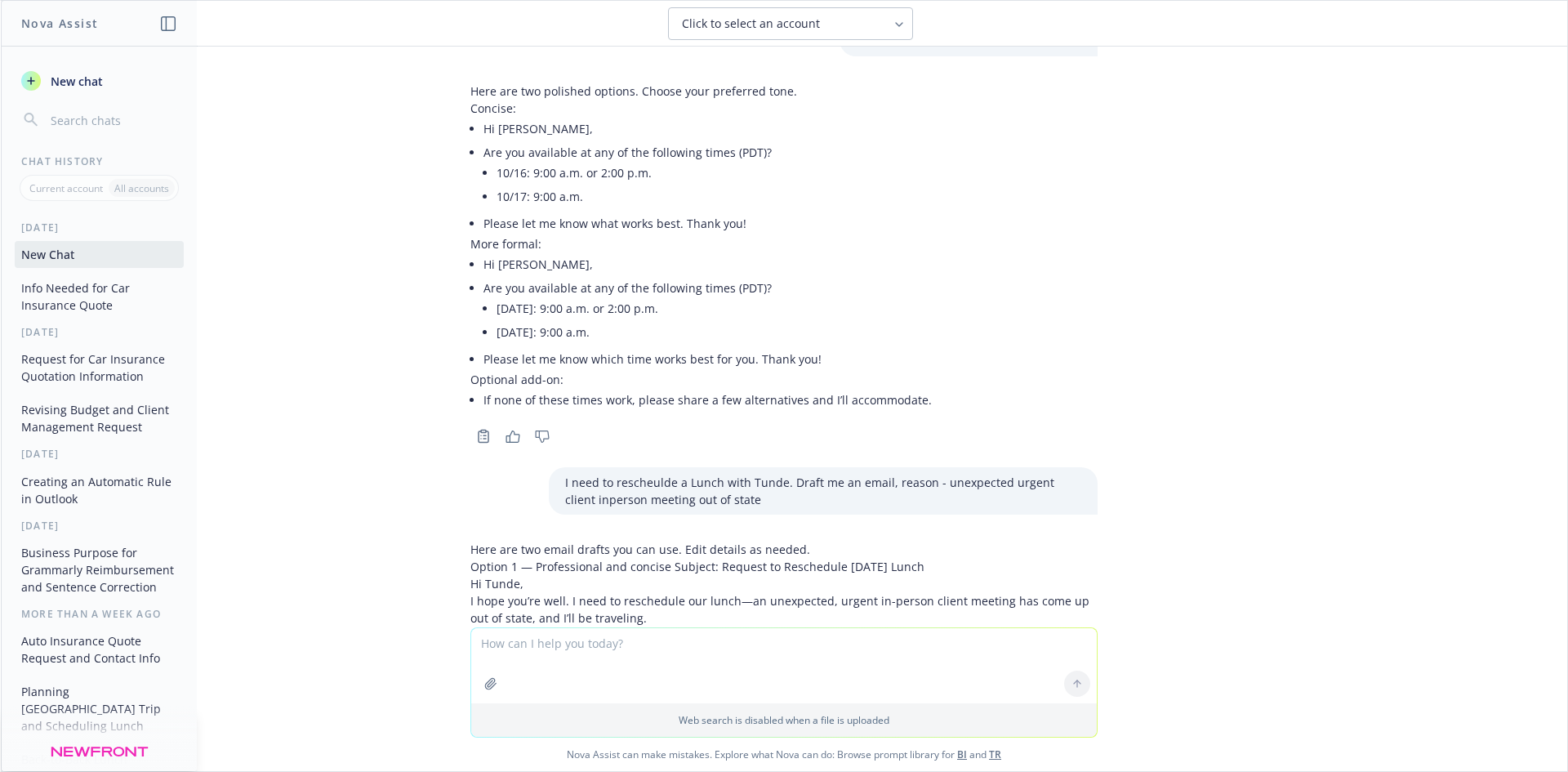
scroll to position [4854, 0]
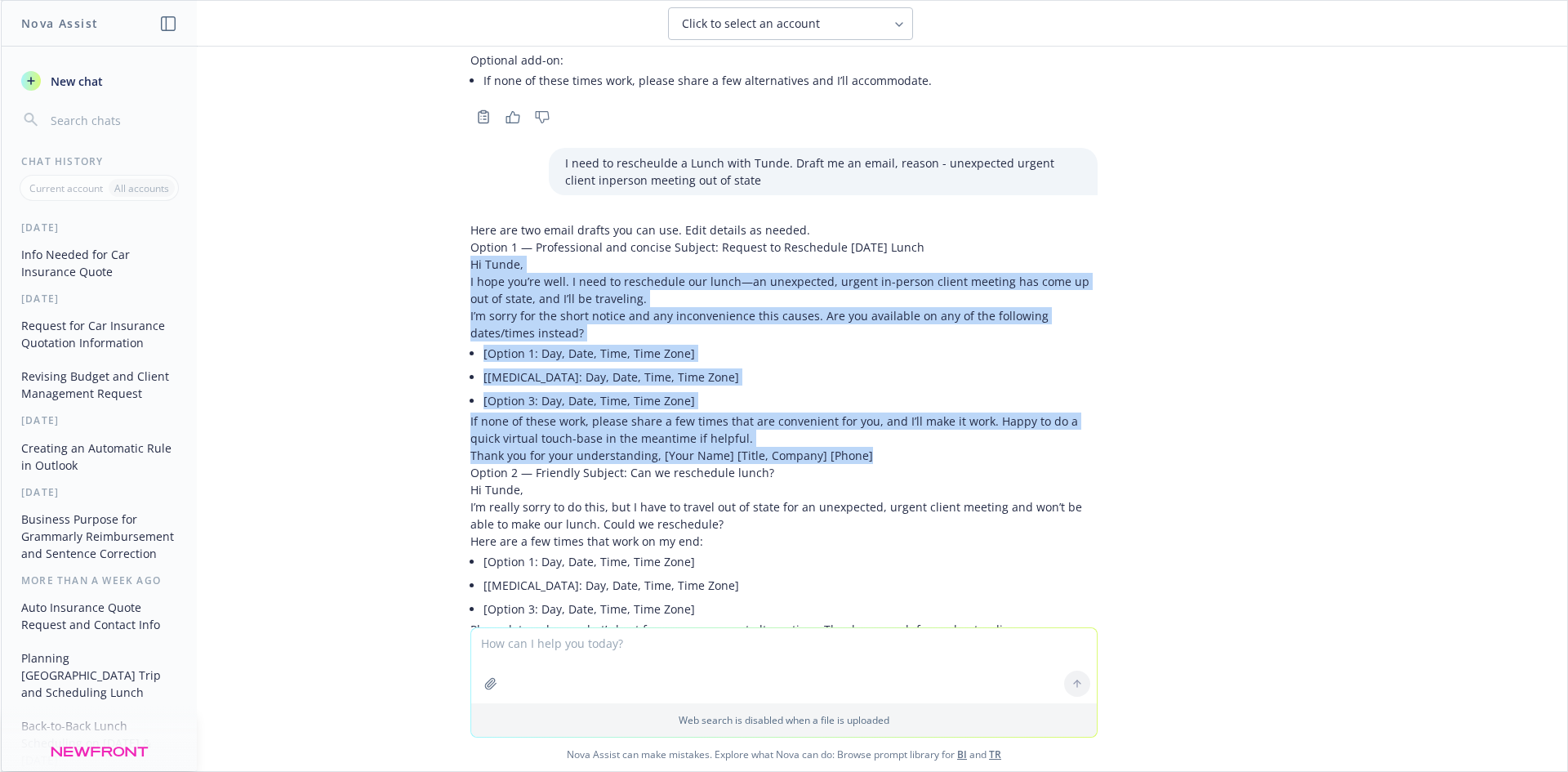
drag, startPoint x: 452, startPoint y: 169, endPoint x: 859, endPoint y: 351, distance: 445.8
click at [859, 351] on div "Here are two email drafts you can use. Edit details as needed. Option 1 — Profe…" at bounding box center [784, 453] width 653 height 476
copy div "Hi Tunde, I hope you’re well. I need to reschedule our lunch—an unexpected, urg…"
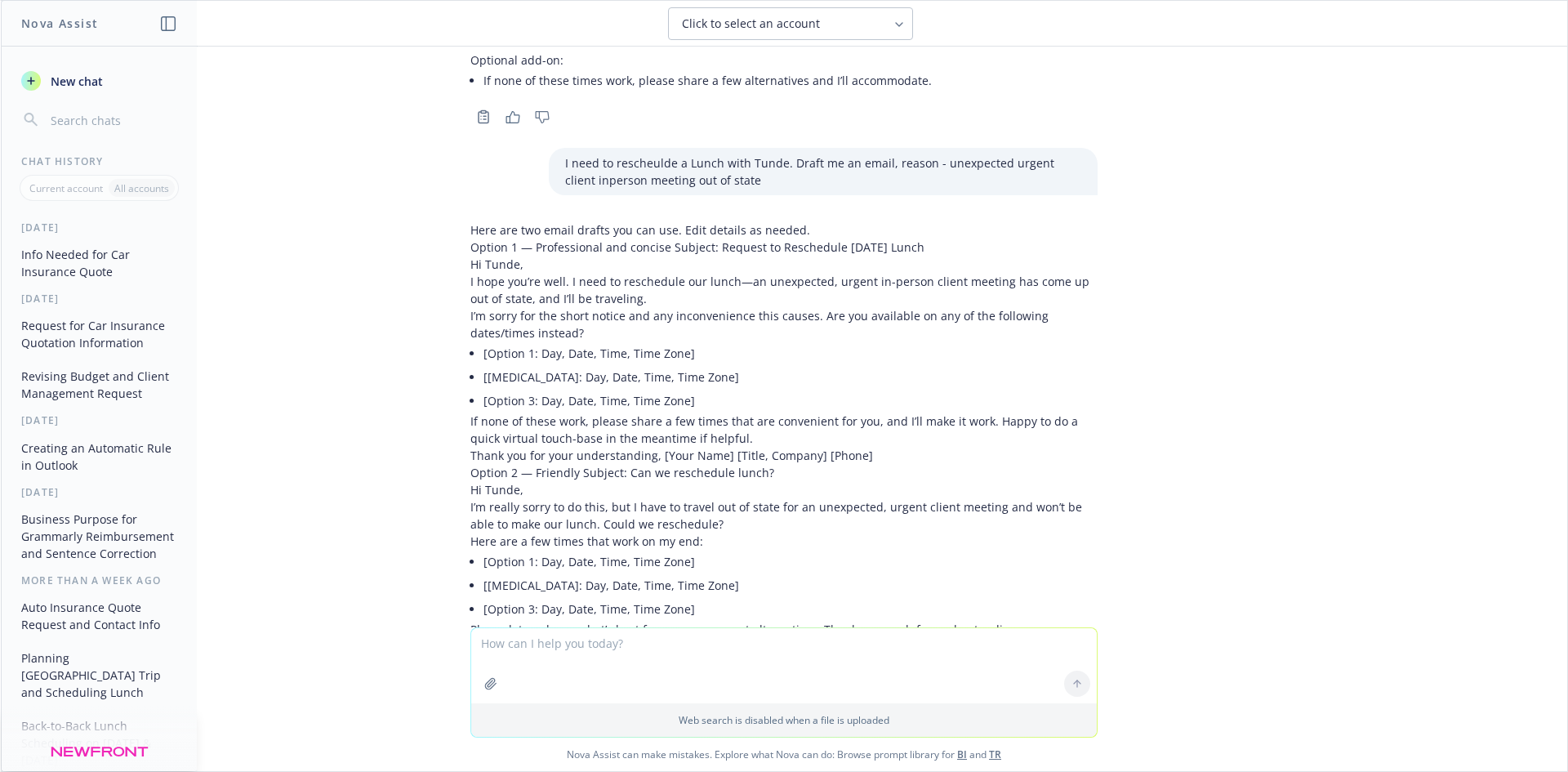
click at [709, 669] on textarea "To enrich screen reader interactions, please activate Accessibility in Grammarl…" at bounding box center [784, 666] width 625 height 75
paste textarea "Hi Tunde, I hope you’re well. I I'm reacing out on [PERSON_NAME]'s behalf as sh…"
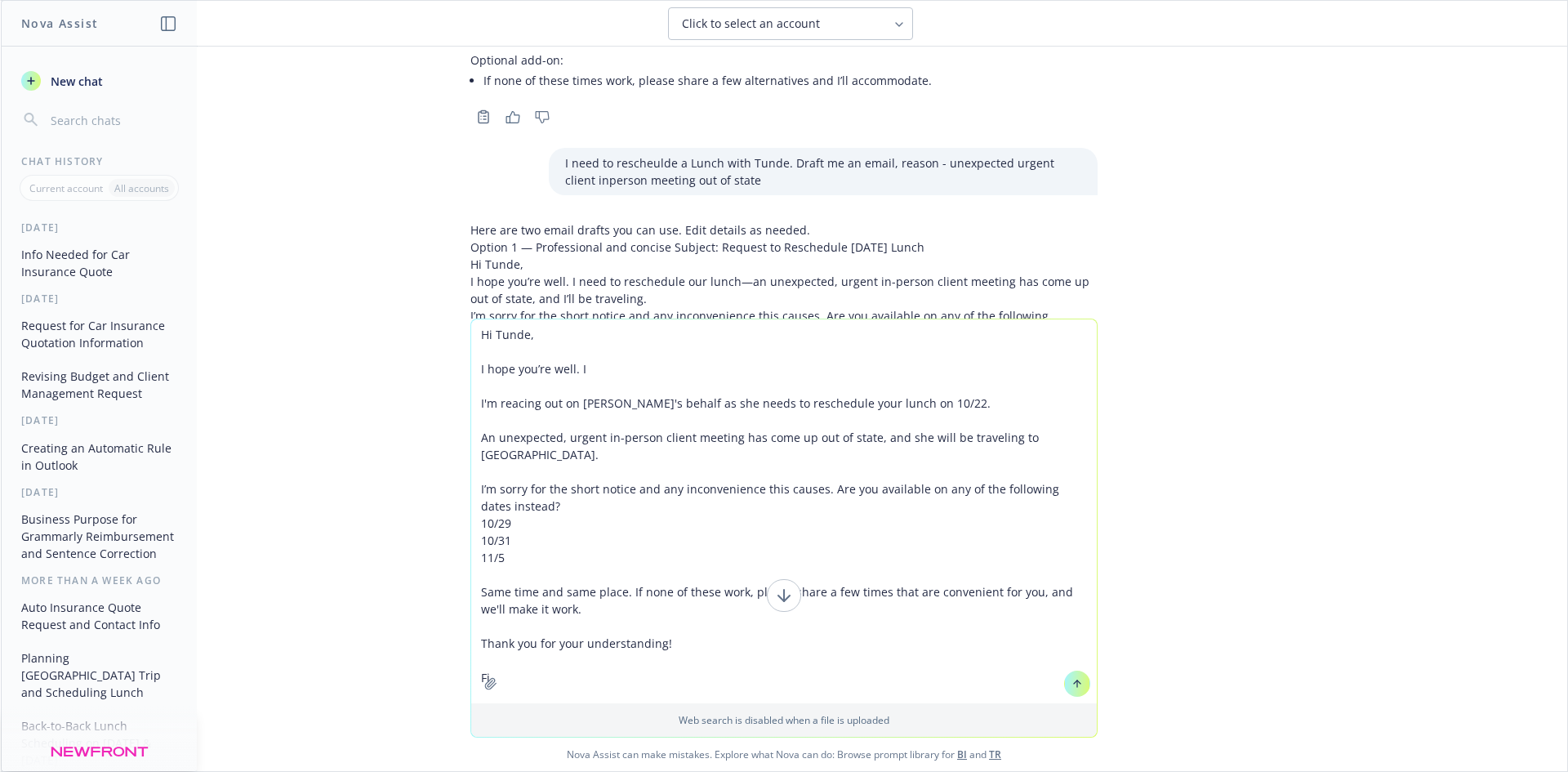
type textarea "Hi Tunde, I hope you’re well. I I'm reacing out on [PERSON_NAME]'s behalf as sh…"
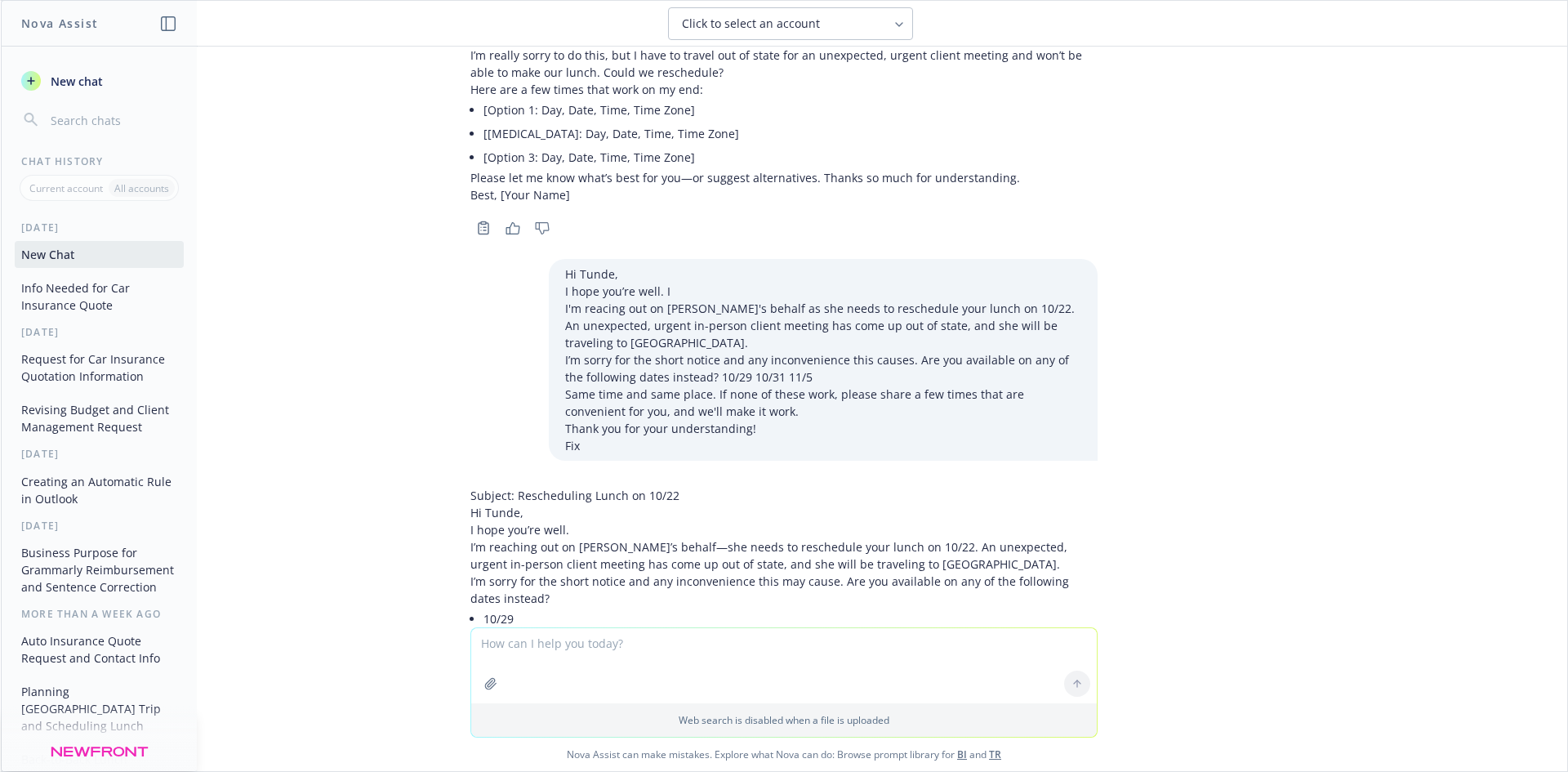
scroll to position [5380, 0]
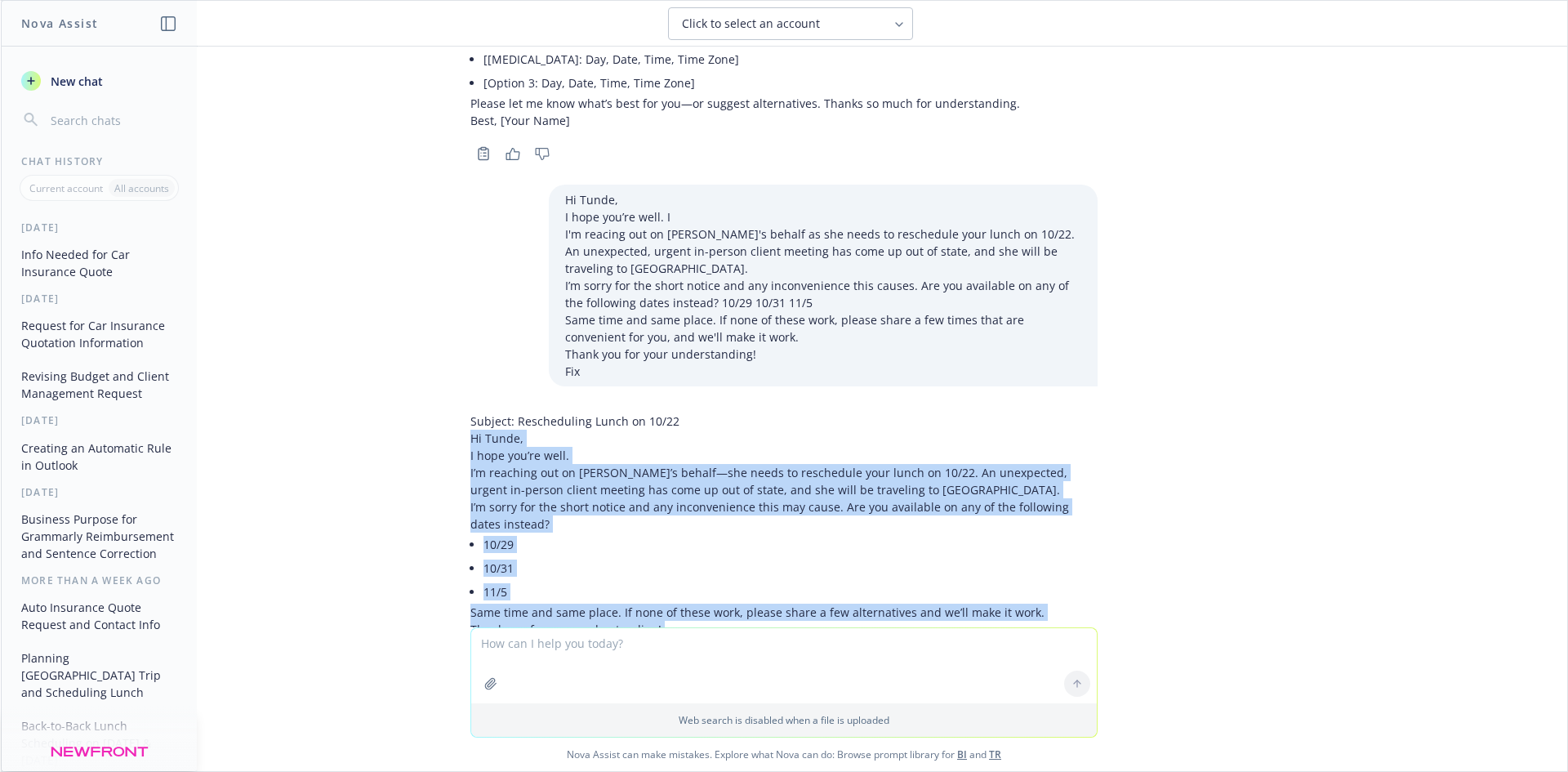
drag, startPoint x: 450, startPoint y: 337, endPoint x: 615, endPoint y: 552, distance: 271.0
click at [615, 552] on div "Subject: Rescheduling Lunch on 10/22 Hi Tunde, I hope you’re well. I’m reaching…" at bounding box center [784, 549] width 653 height 285
copy div "Hi Tunde, I hope you’re well. I’m reaching out on [PERSON_NAME]’s behalf—she ne…"
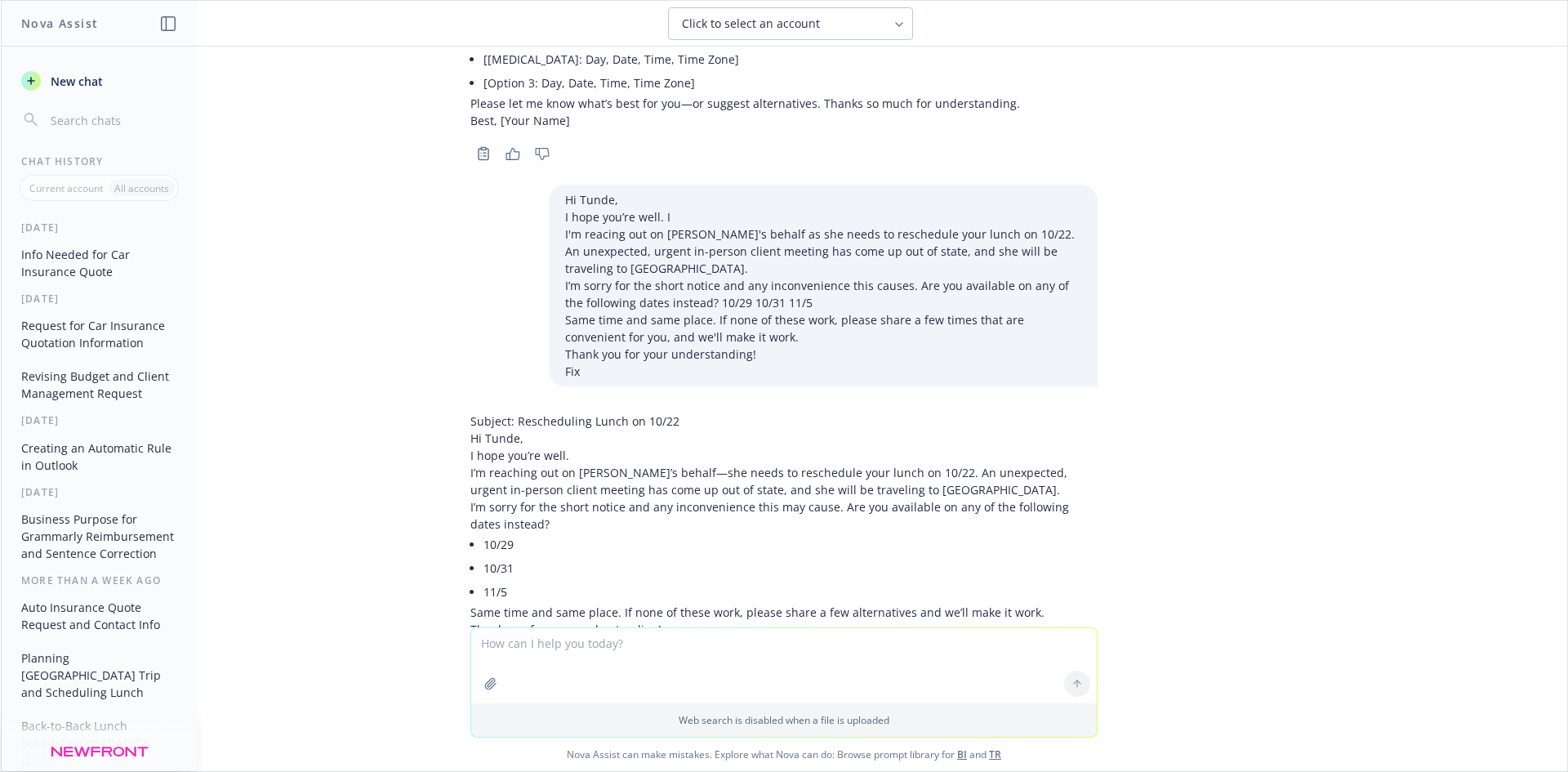
click at [631, 641] on textarea "To enrich screen reader interactions, please activate Accessibility in Grammarl…" at bounding box center [784, 666] width 625 height 75
paste textarea "Hi [PERSON_NAME], Hope you’re doing great! I am traveling to the [GEOGRAPHIC_DA…"
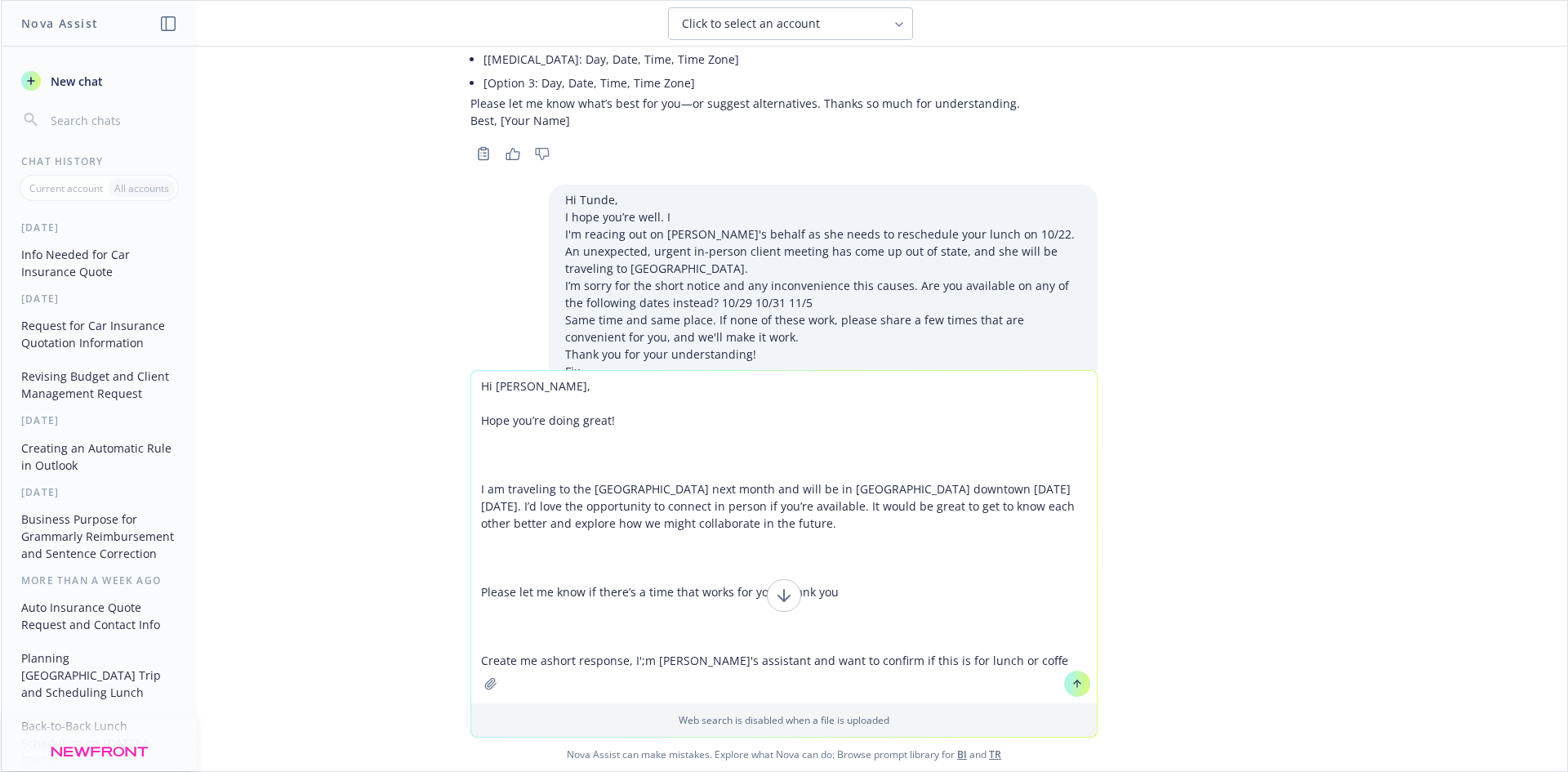
type textarea "Hi [PERSON_NAME], Hope you’re doing great! I am traveling to the [GEOGRAPHIC_DA…"
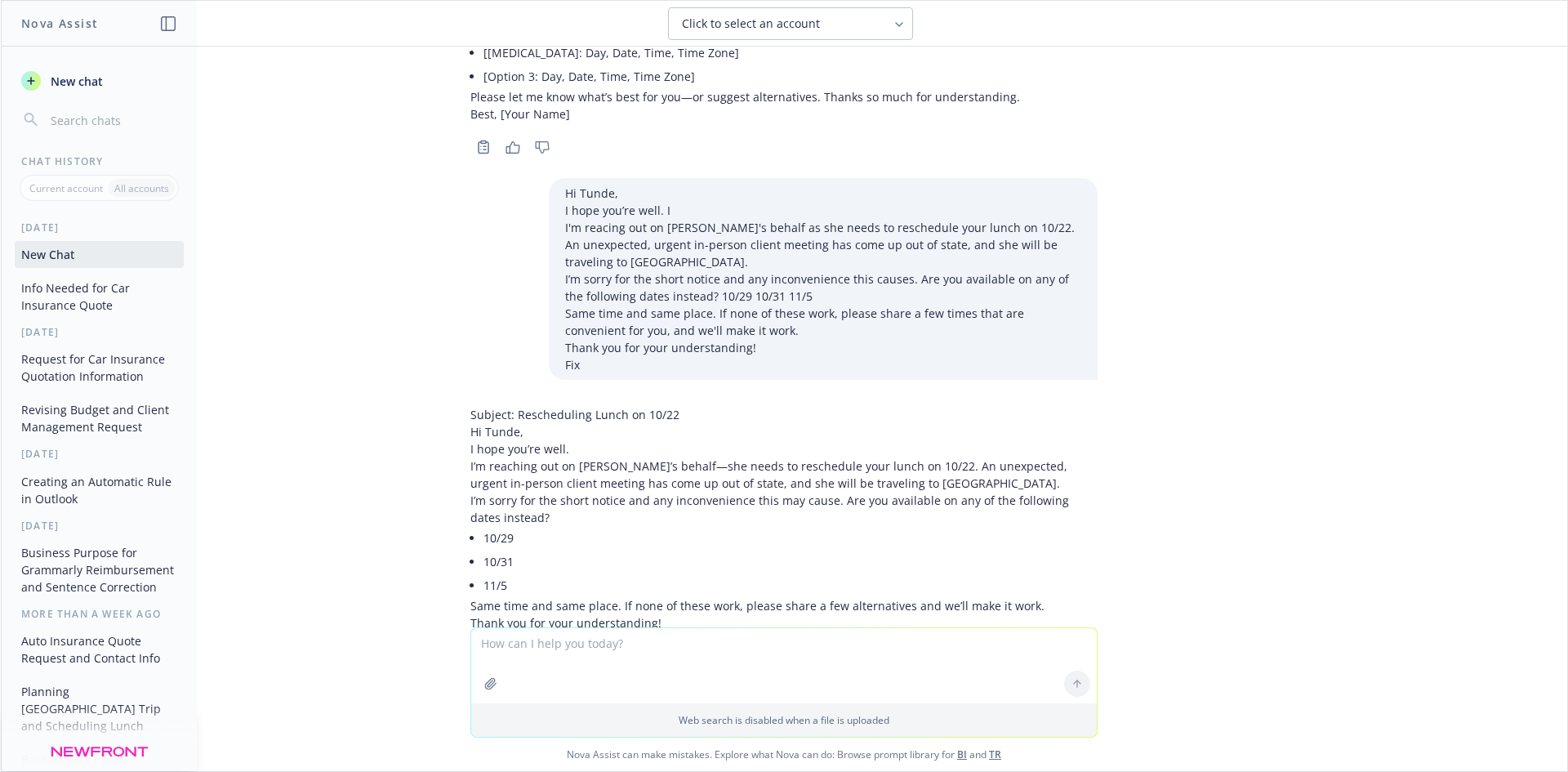
scroll to position [5681, 0]
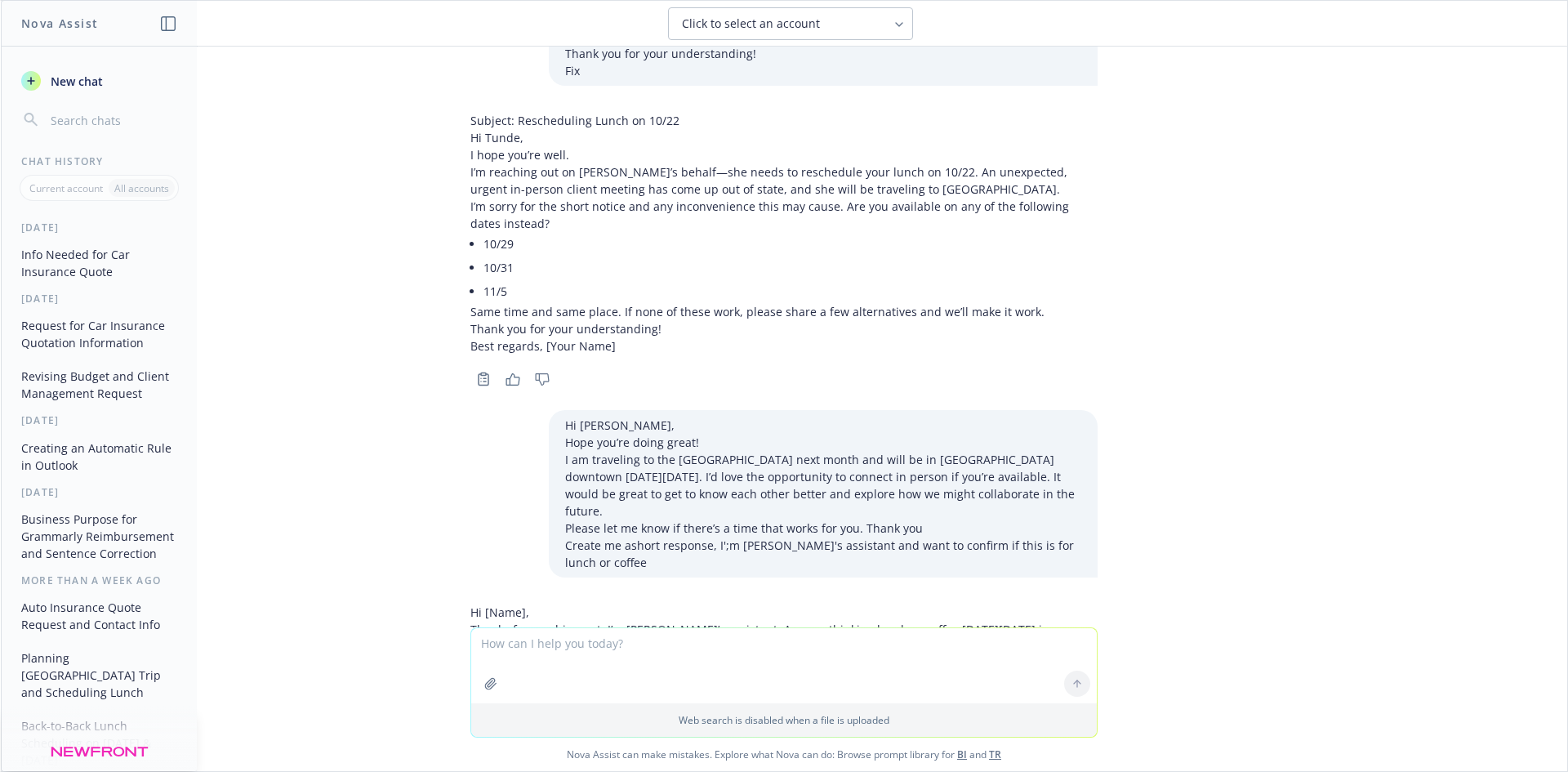
click at [470, 621] on p "Thanks for reaching out. I’m [PERSON_NAME]’s assistant. Are you thinking lunch …" at bounding box center [784, 646] width 627 height 51
click at [470, 604] on p "Hi [Name]," at bounding box center [784, 612] width 627 height 17
drag, startPoint x: 458, startPoint y: 483, endPoint x: 555, endPoint y: 512, distance: 101.2
click at [543, 604] on div "Hi [Name], Thanks for reaching out. I’m [PERSON_NAME]’s assistant. Are you thin…" at bounding box center [784, 646] width 627 height 86
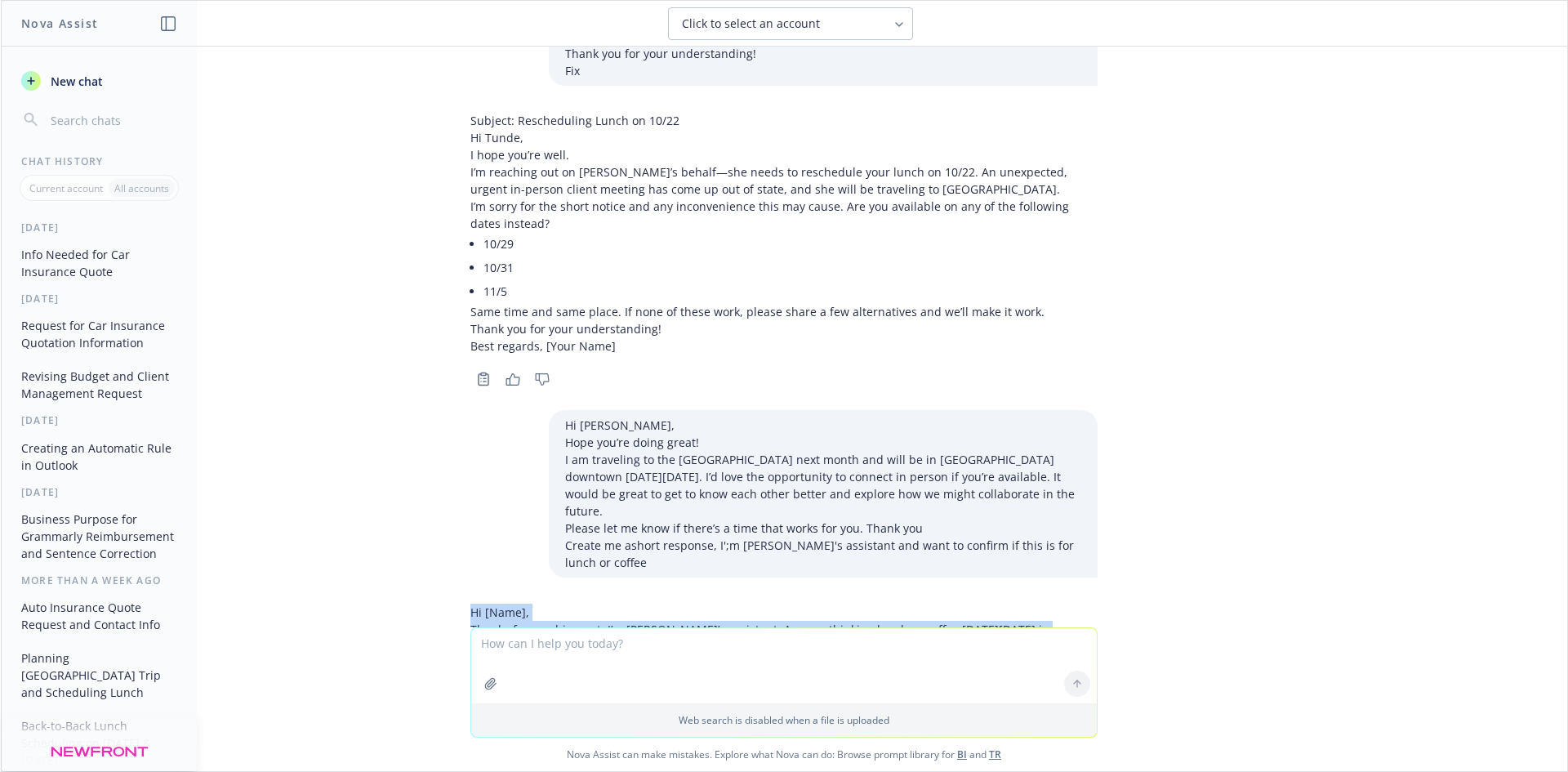
drag, startPoint x: 572, startPoint y: 520, endPoint x: 830, endPoint y: 523, distance: 258.0
click at [701, 621] on p "Thanks for reaching out. I’m [PERSON_NAME]’s assistant. Are you thinking lunch …" at bounding box center [784, 646] width 627 height 51
click at [557, 621] on p "Thanks for reaching out. I’m [PERSON_NAME]’s assistant. Are you thinking lunch …" at bounding box center [784, 646] width 627 height 51
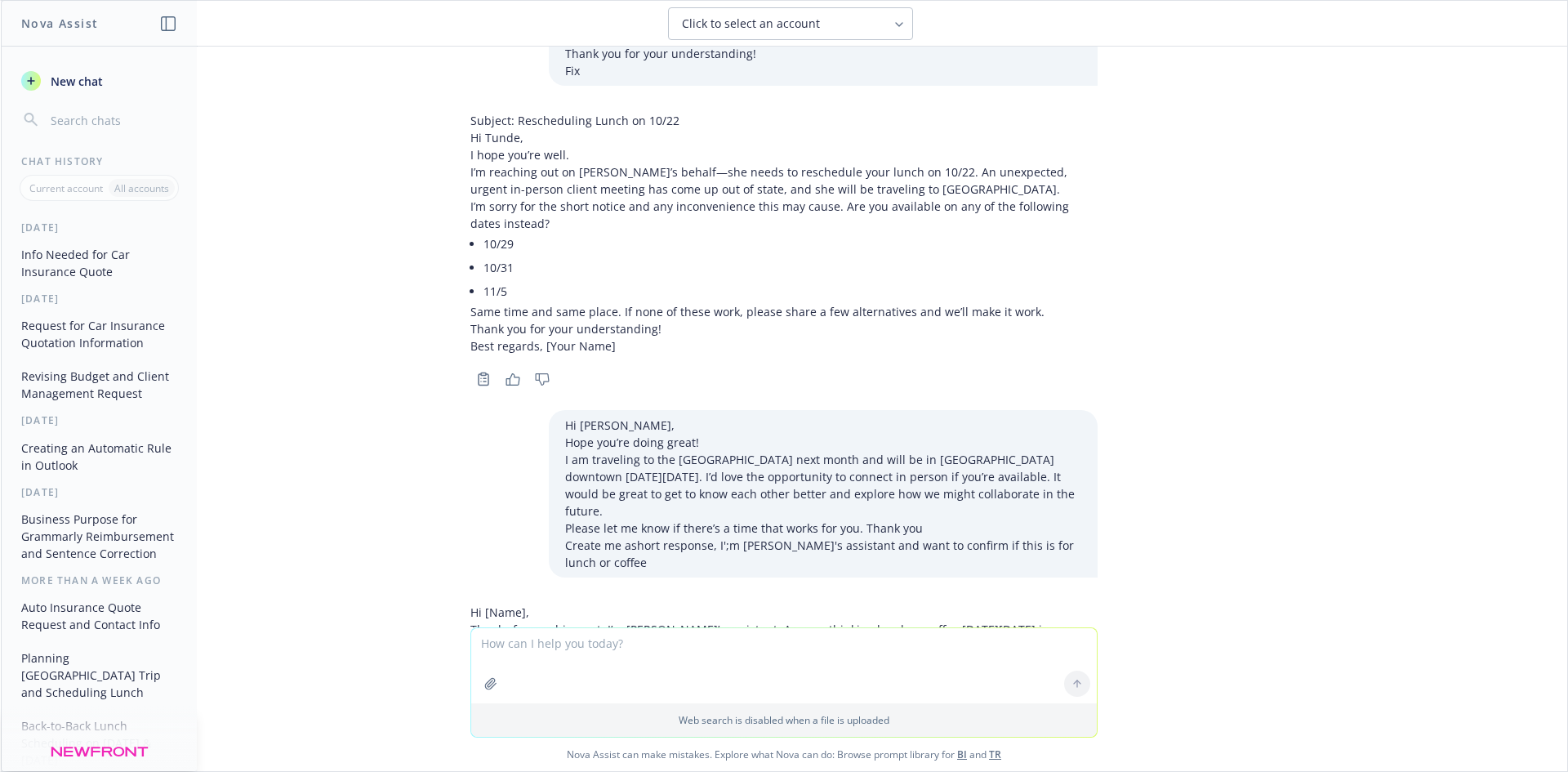
drag, startPoint x: 495, startPoint y: 536, endPoint x: 487, endPoint y: 531, distance: 9.4
click at [495, 672] on p "Best, [Your Name]" at bounding box center [784, 680] width 627 height 17
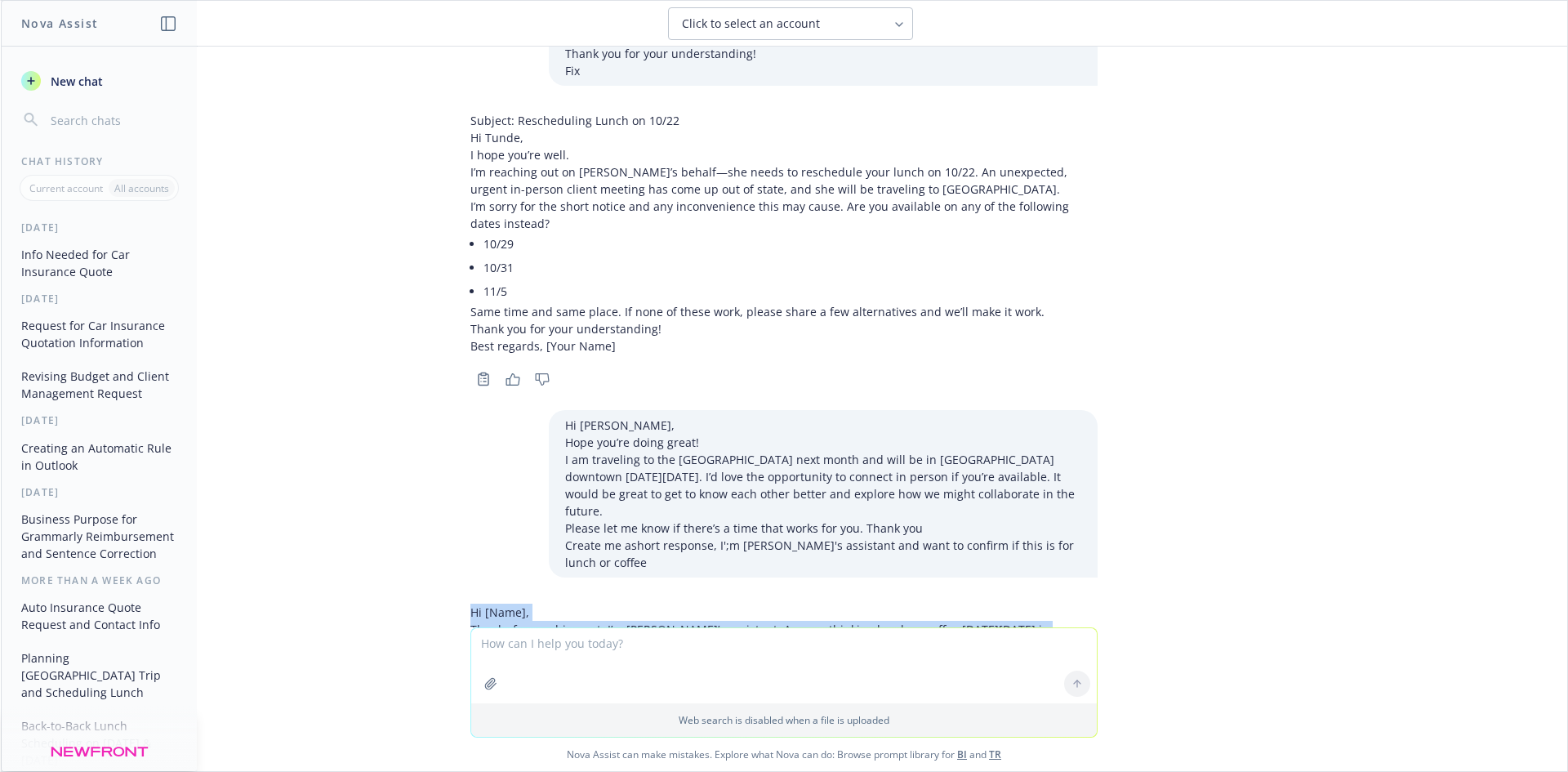
drag, startPoint x: 454, startPoint y: 499, endPoint x: 1070, endPoint y: 511, distance: 616.1
click at [1070, 597] on div "Hi [Name], Thanks for reaching out. I’m [PERSON_NAME]’s assistant. Are you thin…" at bounding box center [784, 661] width 653 height 129
copy div "Hi [Name], Thanks for reaching out. I’m [PERSON_NAME]’s assistant. Are you thin…"
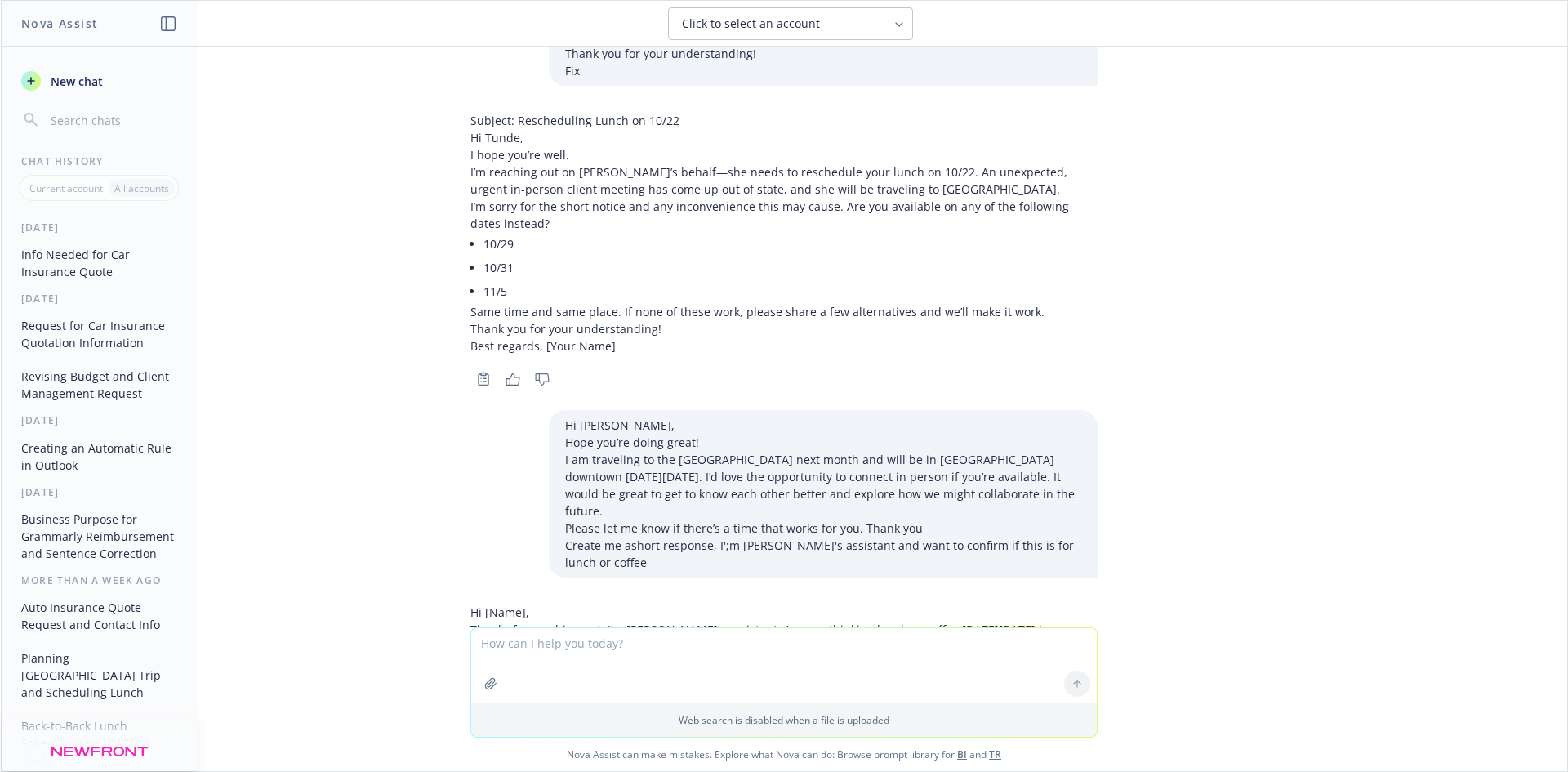
click at [648, 451] on p "I am traveling to the [GEOGRAPHIC_DATA] next month and will be in [GEOGRAPHIC_D…" at bounding box center [823, 484] width 516 height 68
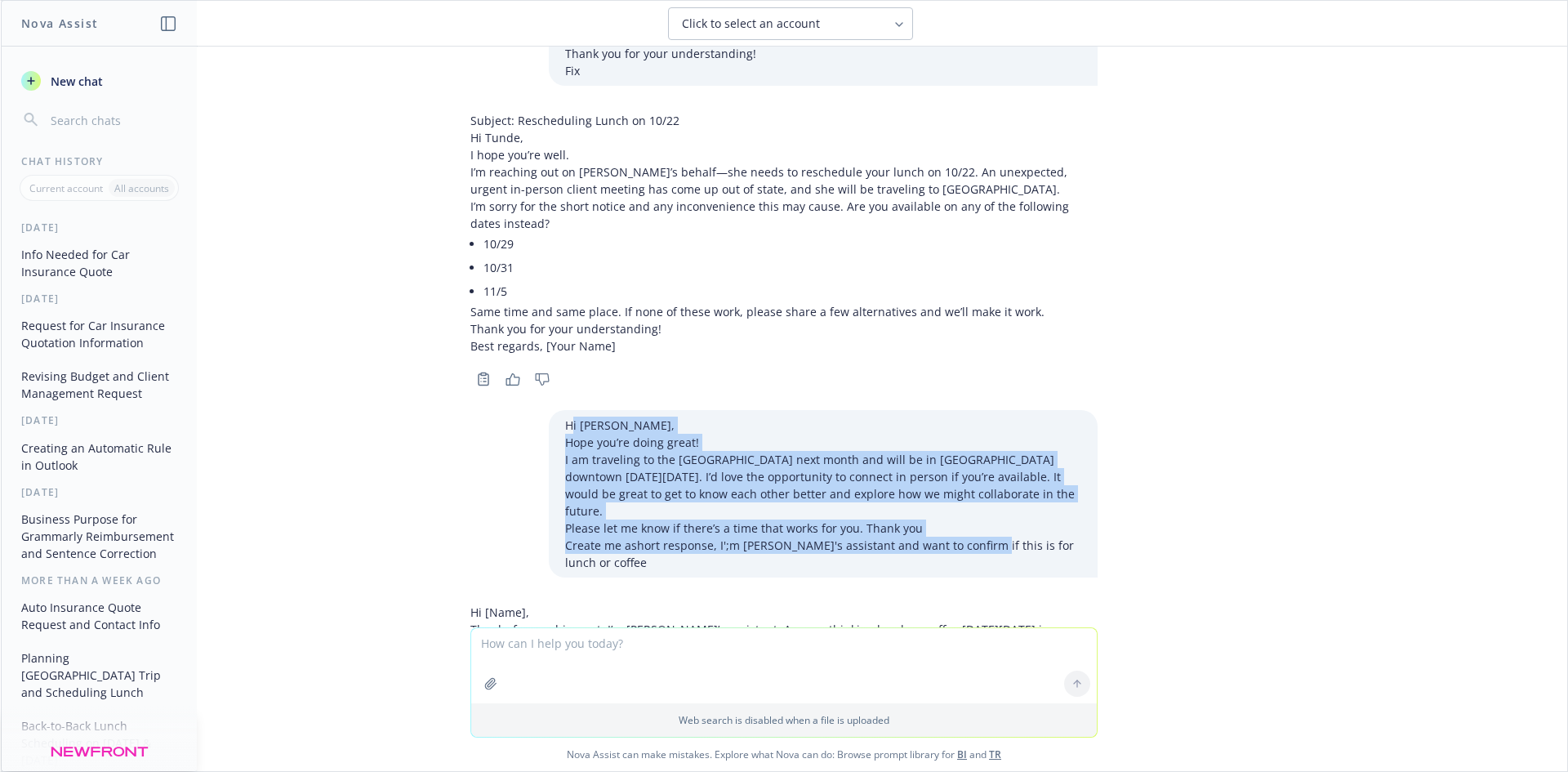
drag, startPoint x: 560, startPoint y: 317, endPoint x: 1014, endPoint y: 436, distance: 469.3
click at [962, 426] on div "Hi [PERSON_NAME], Hope you’re doing great! I am traveling to the [GEOGRAPHIC_DA…" at bounding box center [823, 493] width 516 height 154
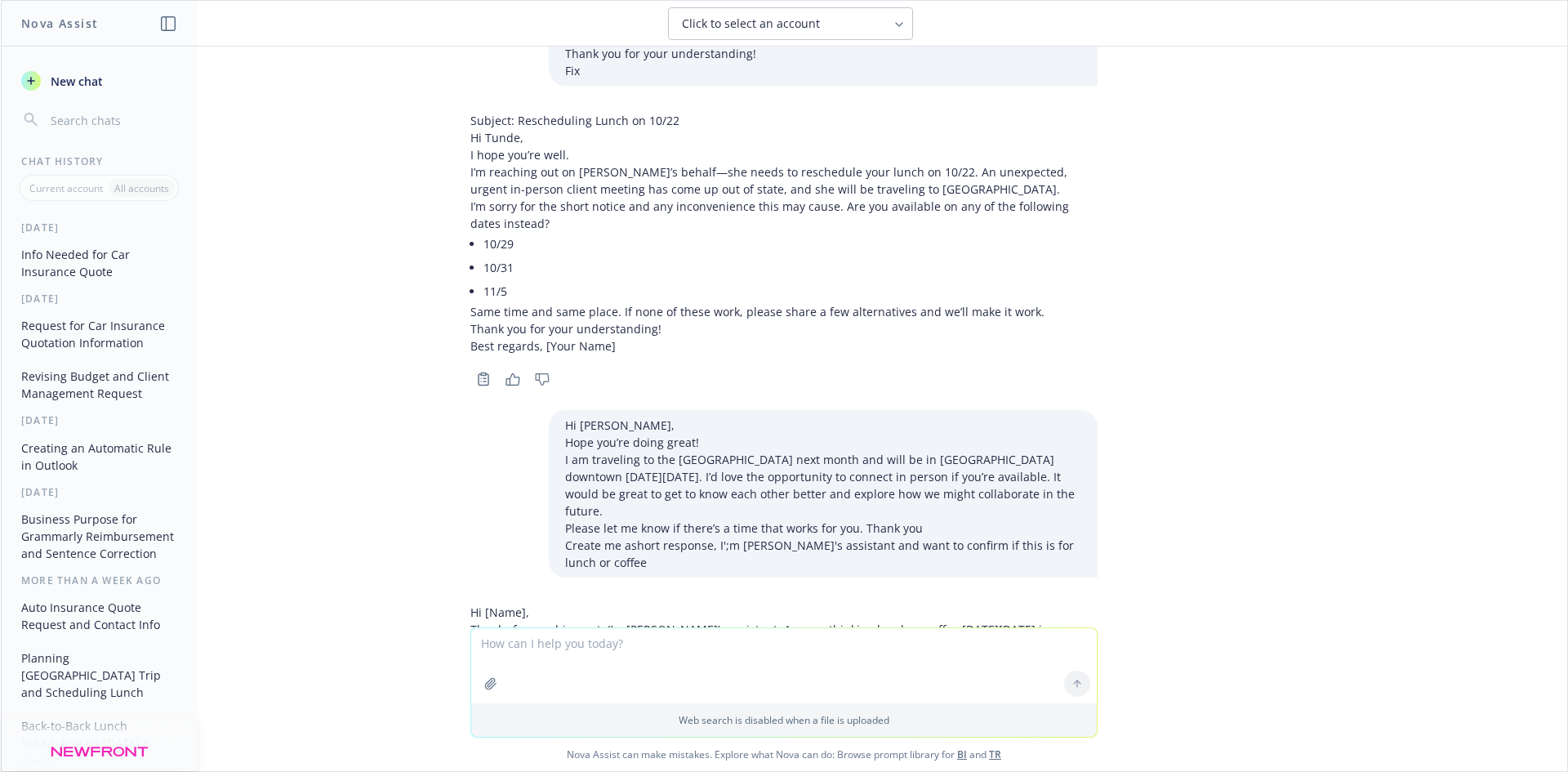
click at [1018, 537] on p "Create me ashort response, I';m [PERSON_NAME]'s assistant and want to confirm i…" at bounding box center [823, 554] width 516 height 35
click at [1029, 537] on p "Create me ashort response, I';m [PERSON_NAME]'s assistant and want to confirm i…" at bounding box center [823, 554] width 516 height 35
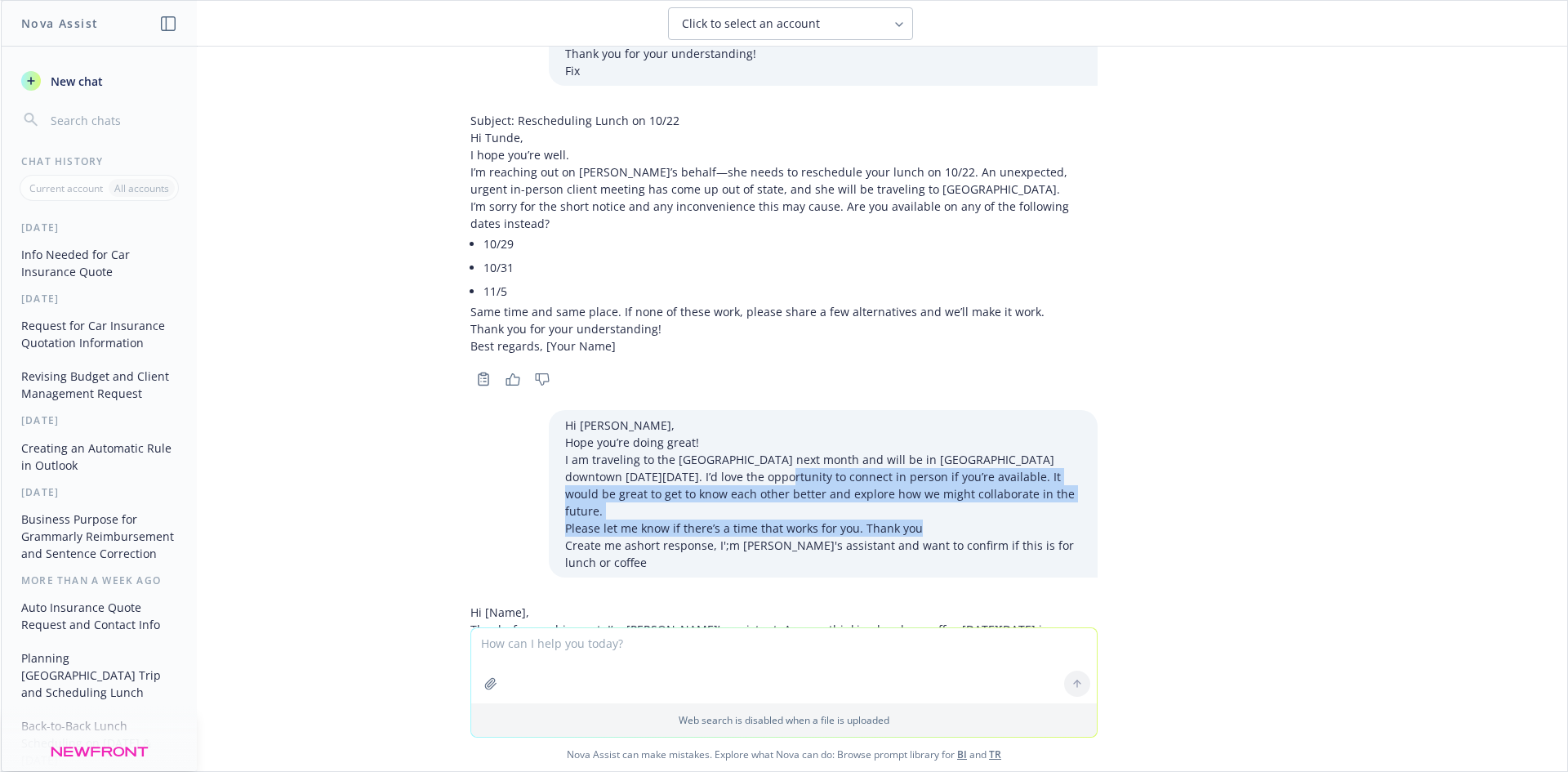
drag, startPoint x: 905, startPoint y: 412, endPoint x: 717, endPoint y: 379, distance: 190.9
click at [717, 416] on div "Hi [PERSON_NAME], Hope you’re doing great! I am traveling to the [GEOGRAPHIC_DA…" at bounding box center [823, 493] width 516 height 154
click at [896, 520] on p "Please let me know if there’s a time that works for you. Thank you" at bounding box center [823, 528] width 516 height 17
click at [912, 520] on p "Please let me know if there’s a time that works for you. Thank you" at bounding box center [823, 528] width 516 height 17
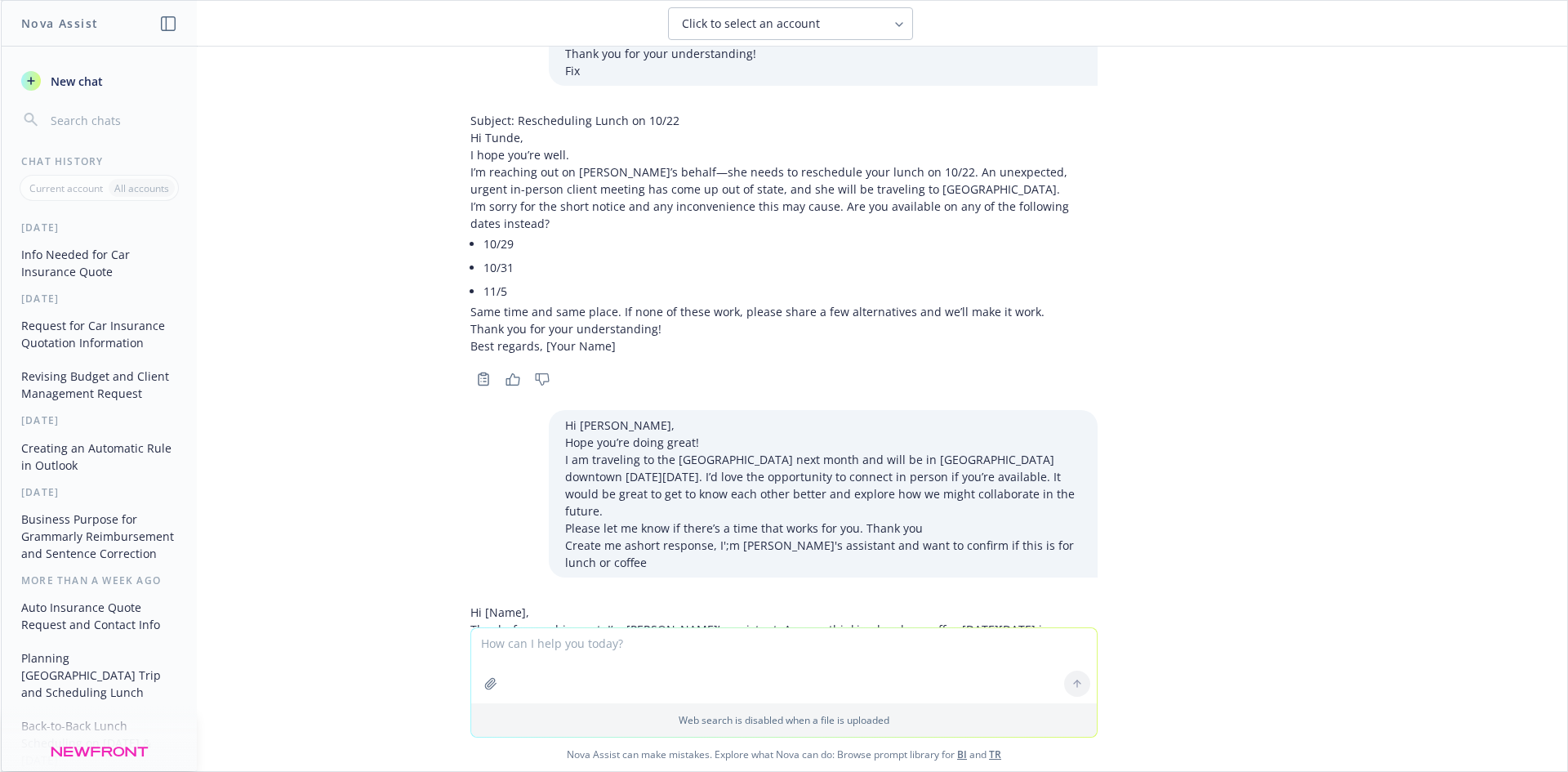
click at [911, 520] on p "Please let me know if there’s a time that works for you. Thank you" at bounding box center [823, 528] width 516 height 17
click at [805, 537] on p "Create me ashort response, I';m [PERSON_NAME]'s assistant and want to confirm i…" at bounding box center [823, 554] width 516 height 35
drag, startPoint x: 872, startPoint y: 384, endPoint x: 908, endPoint y: 387, distance: 36.1
click at [873, 451] on p "I am traveling to the [GEOGRAPHIC_DATA] next month and will be in [GEOGRAPHIC_D…" at bounding box center [823, 484] width 516 height 68
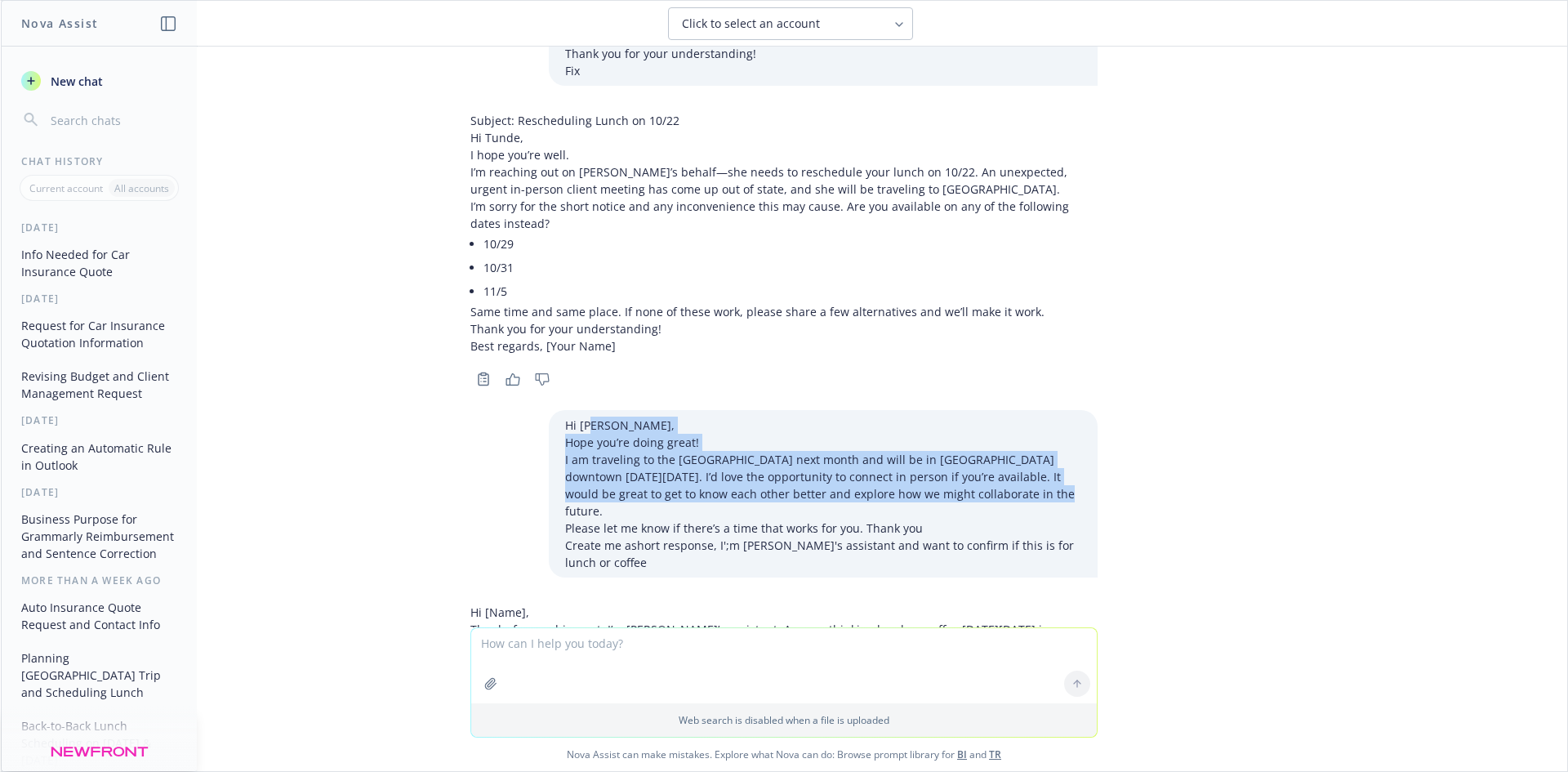
drag, startPoint x: 971, startPoint y: 393, endPoint x: 576, endPoint y: 300, distance: 405.8
click at [579, 300] on div "what informationds I need to provide to a carrier to get an car insurance quote…" at bounding box center [784, 337] width 1566 height 581
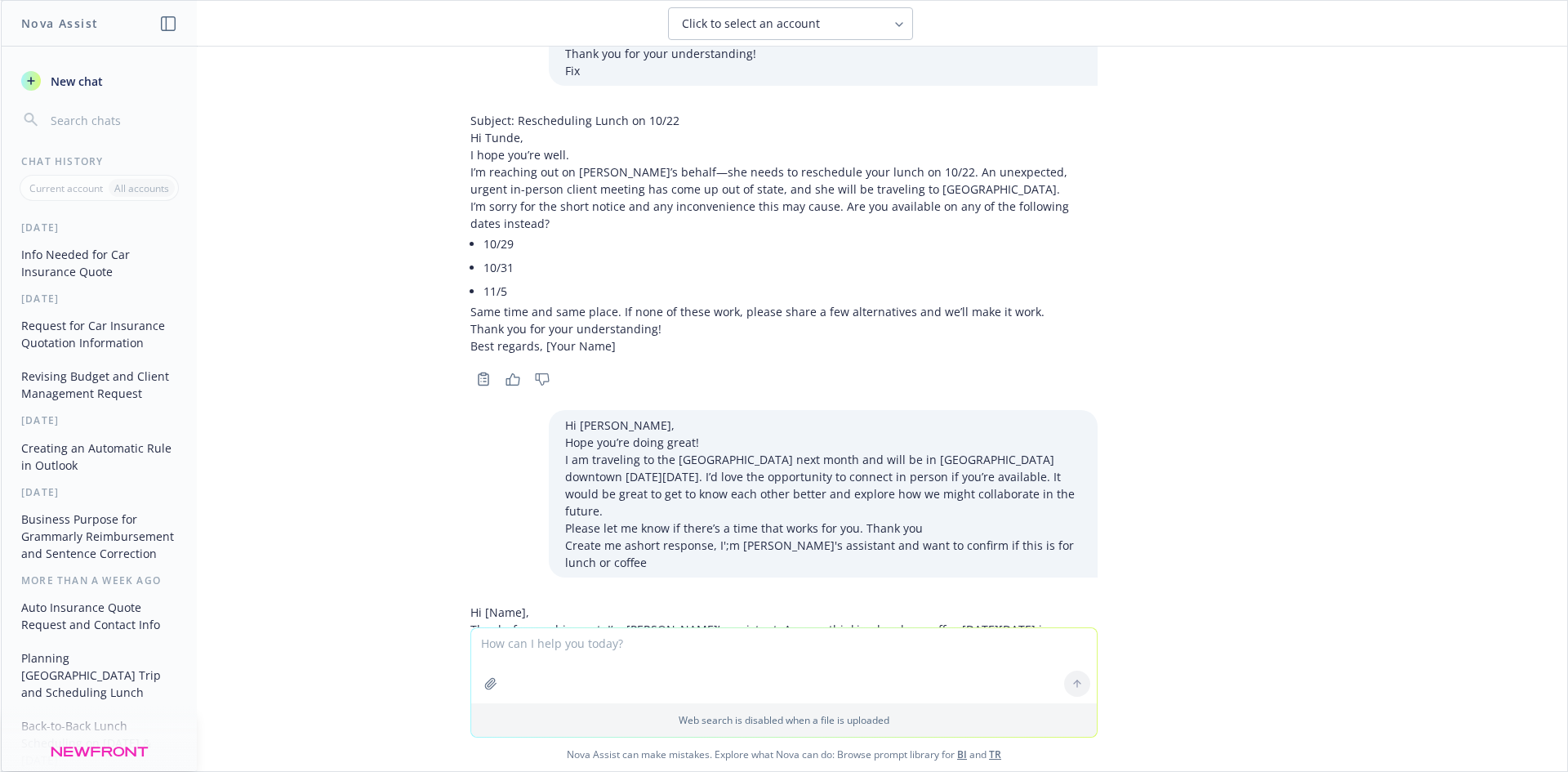
click at [565, 416] on p "Hi [PERSON_NAME]," at bounding box center [823, 424] width 516 height 17
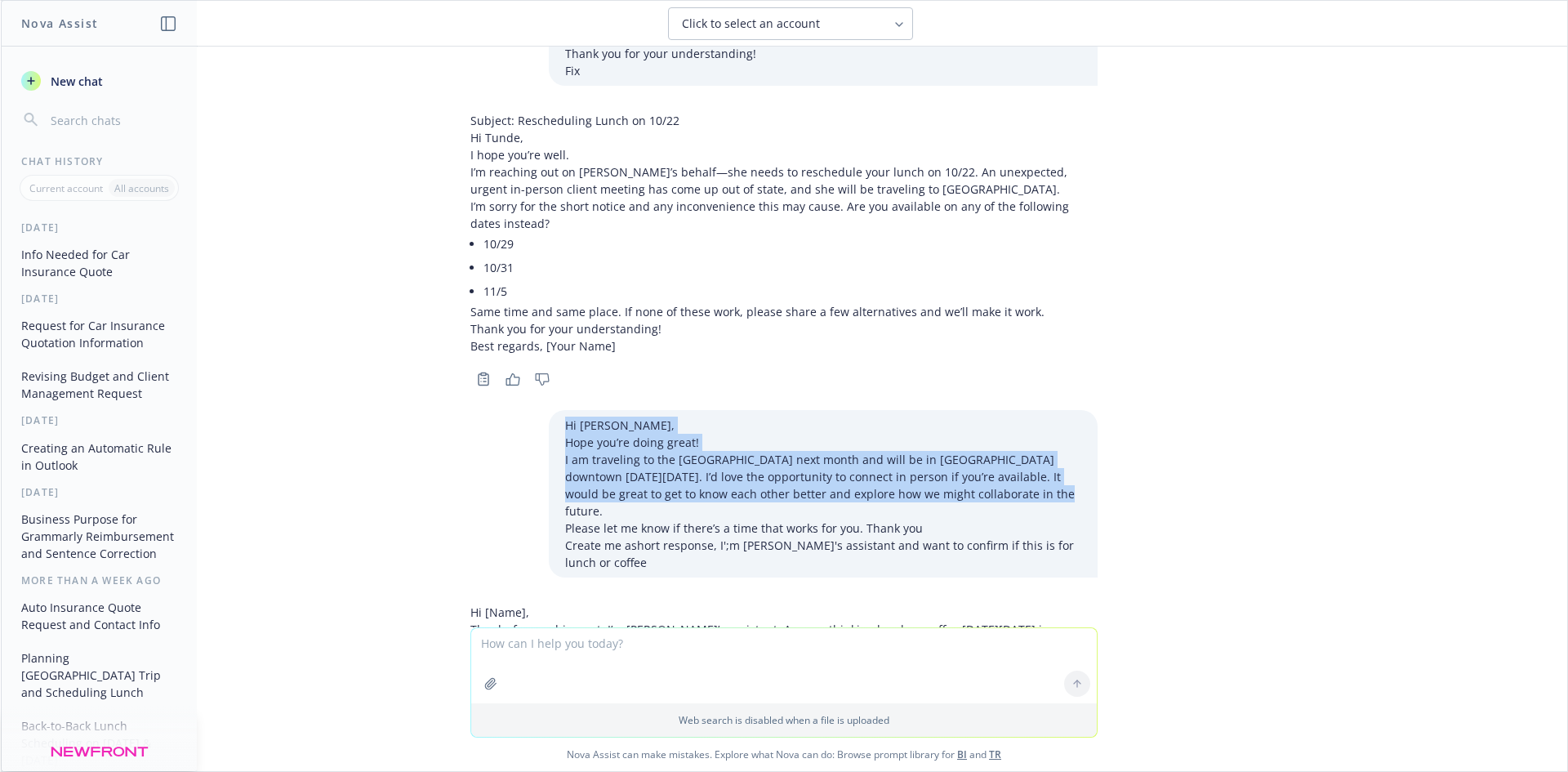
drag, startPoint x: 556, startPoint y: 322, endPoint x: 962, endPoint y: 390, distance: 411.7
click at [962, 410] on div "Hi [PERSON_NAME], Hope you’re doing great! I am traveling to the [GEOGRAPHIC_DA…" at bounding box center [822, 493] width 548 height 167
copy div "Hi [PERSON_NAME], Hope you’re doing great! I am traveling to the [GEOGRAPHIC_DA…"
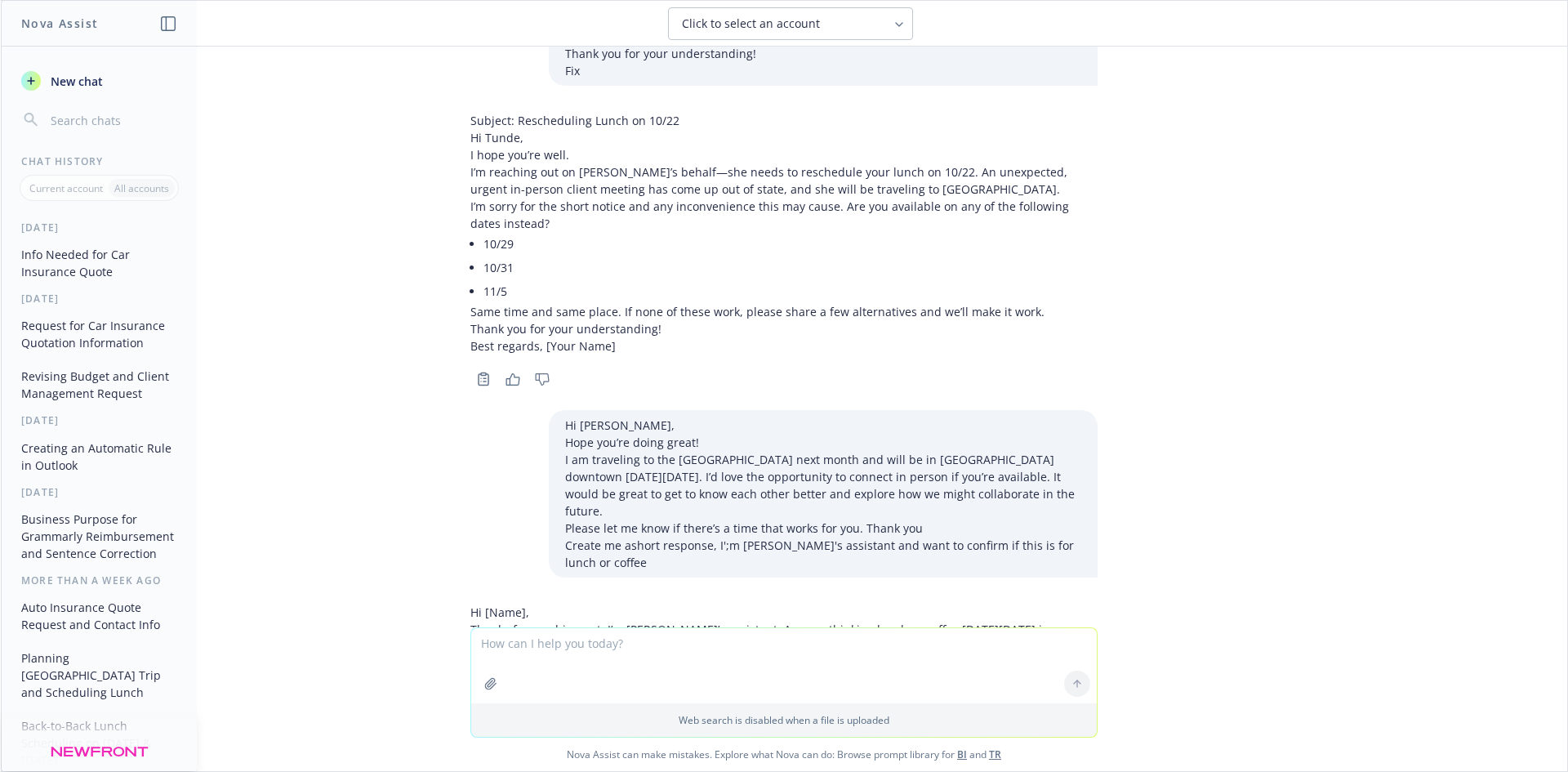
click at [602, 658] on textarea "To enrich screen reader interactions, please activate Accessibility in Grammarl…" at bounding box center [784, 666] width 625 height 75
paste textarea "Hi [PERSON_NAME], Hope you’re doing great! I am traveling to the [GEOGRAPHIC_DA…"
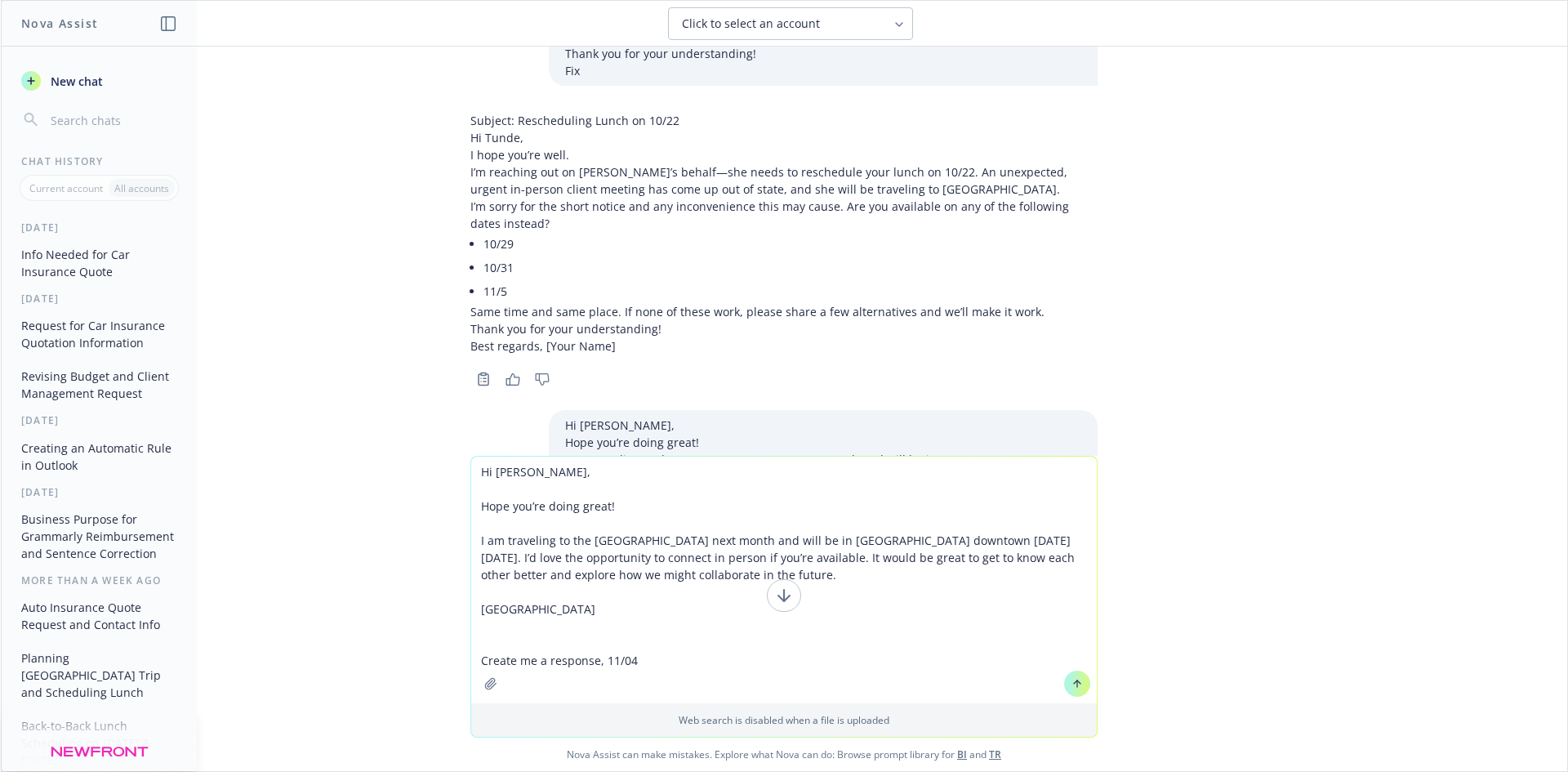
click at [600, 661] on textarea "Hi [PERSON_NAME], Hope you’re doing great! I am traveling to the [GEOGRAPHIC_DA…" at bounding box center [784, 580] width 625 height 247
click at [765, 661] on textarea "Hi [PERSON_NAME], Hope you’re doing great! I am traveling to the [GEOGRAPHIC_DA…" at bounding box center [784, 580] width 625 height 247
type textarea "Hi [PERSON_NAME], Hope you’re doing great! I am traveling to the [GEOGRAPHIC_DA…"
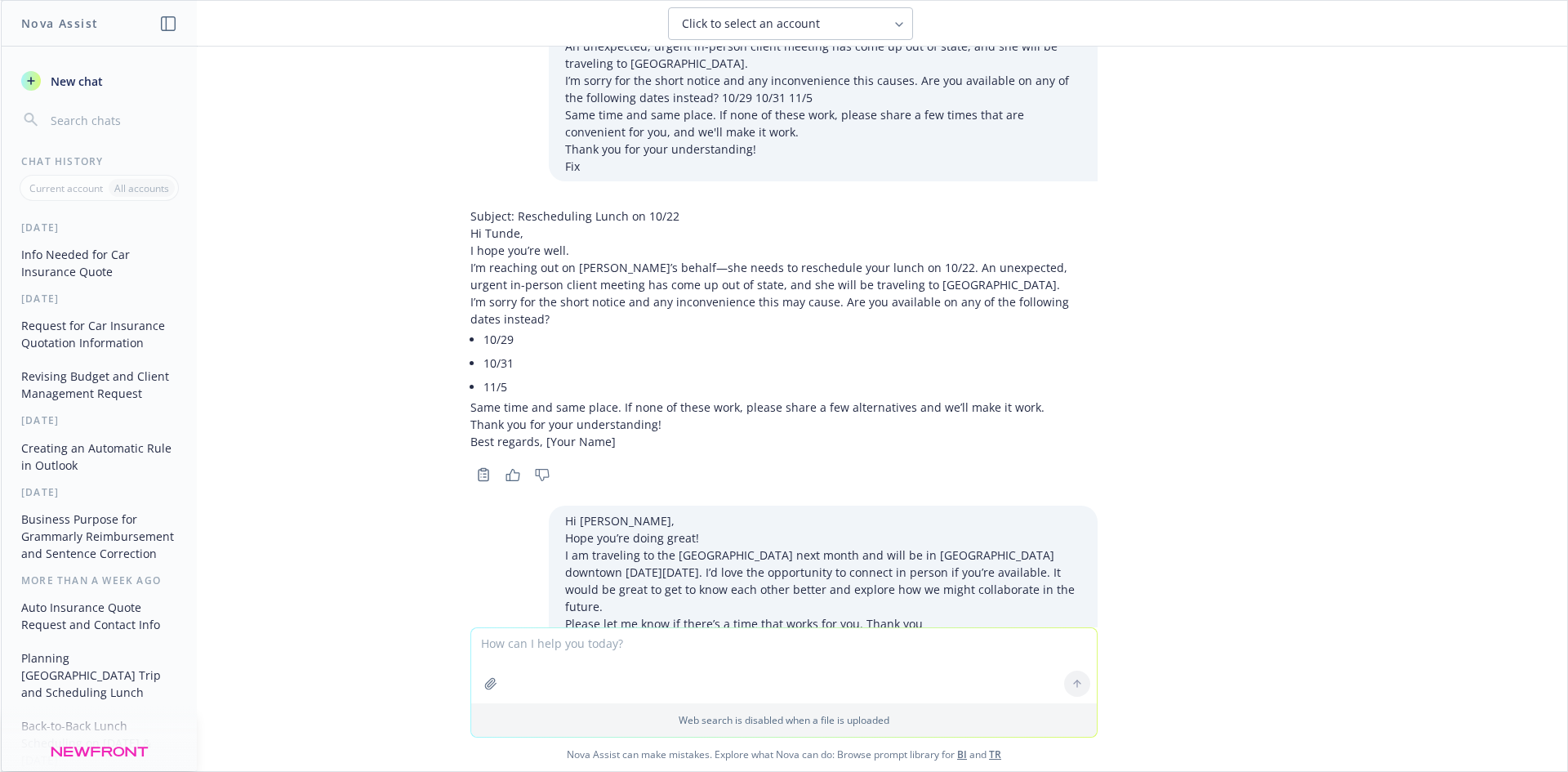
scroll to position [5981, 0]
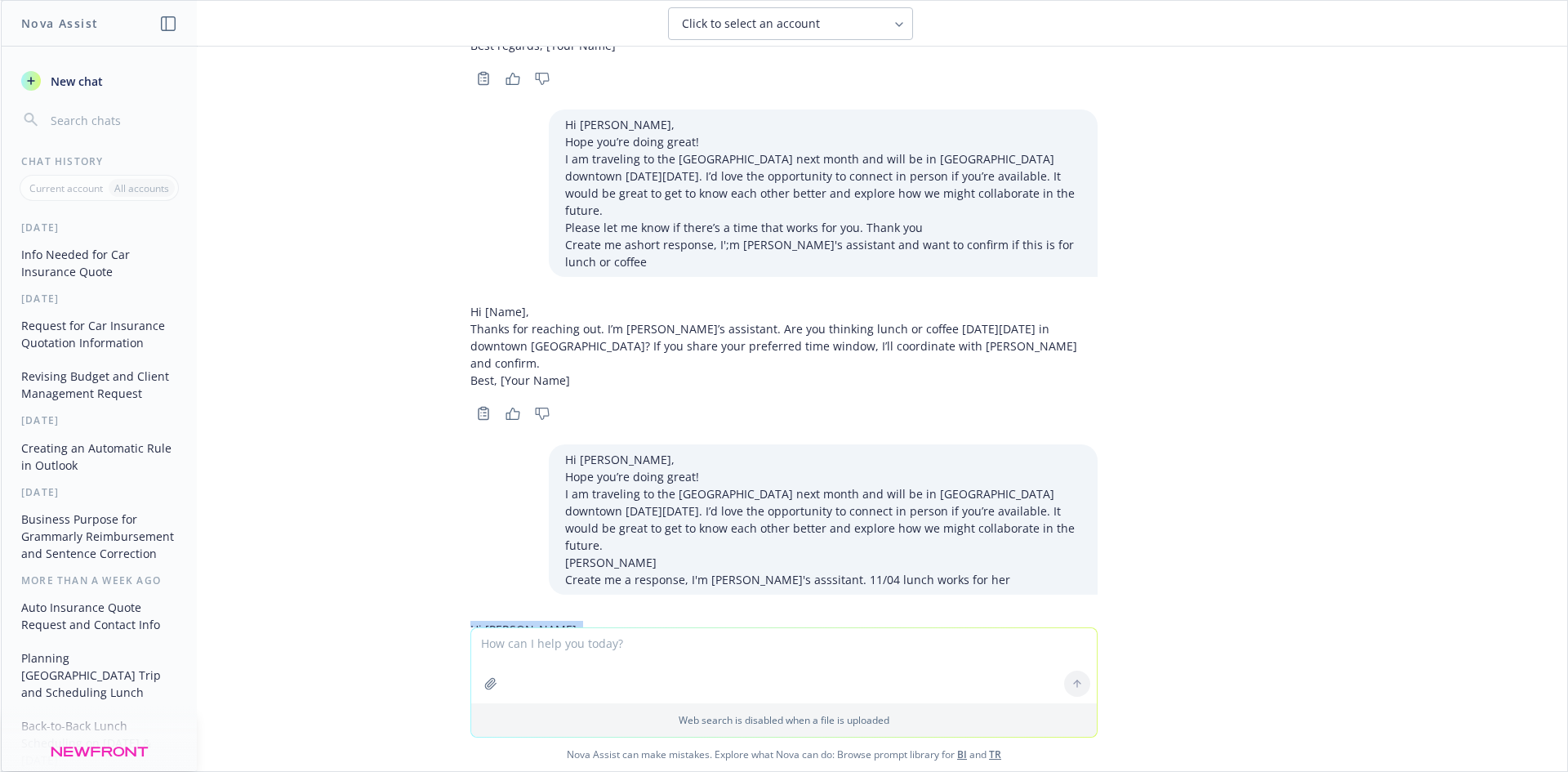
drag, startPoint x: 462, startPoint y: 464, endPoint x: 482, endPoint y: 544, distance: 82.5
click at [482, 614] on div "Hi [PERSON_NAME], Thanks for reaching out. This is [PERSON_NAME]’s assistant—lu…" at bounding box center [784, 671] width 627 height 116
copy div "Hi [PERSON_NAME], Thanks for reaching out. This is [PERSON_NAME]’s assistant—lu…"
click at [633, 647] on textarea "To enrich screen reader interactions, please activate Accessibility in Grammarl…" at bounding box center [784, 666] width 625 height 75
paste textarea "[PERSON_NAME], [PERSON_NAME], [PERSON_NAME]. Should I include Rod? Also, just c…"
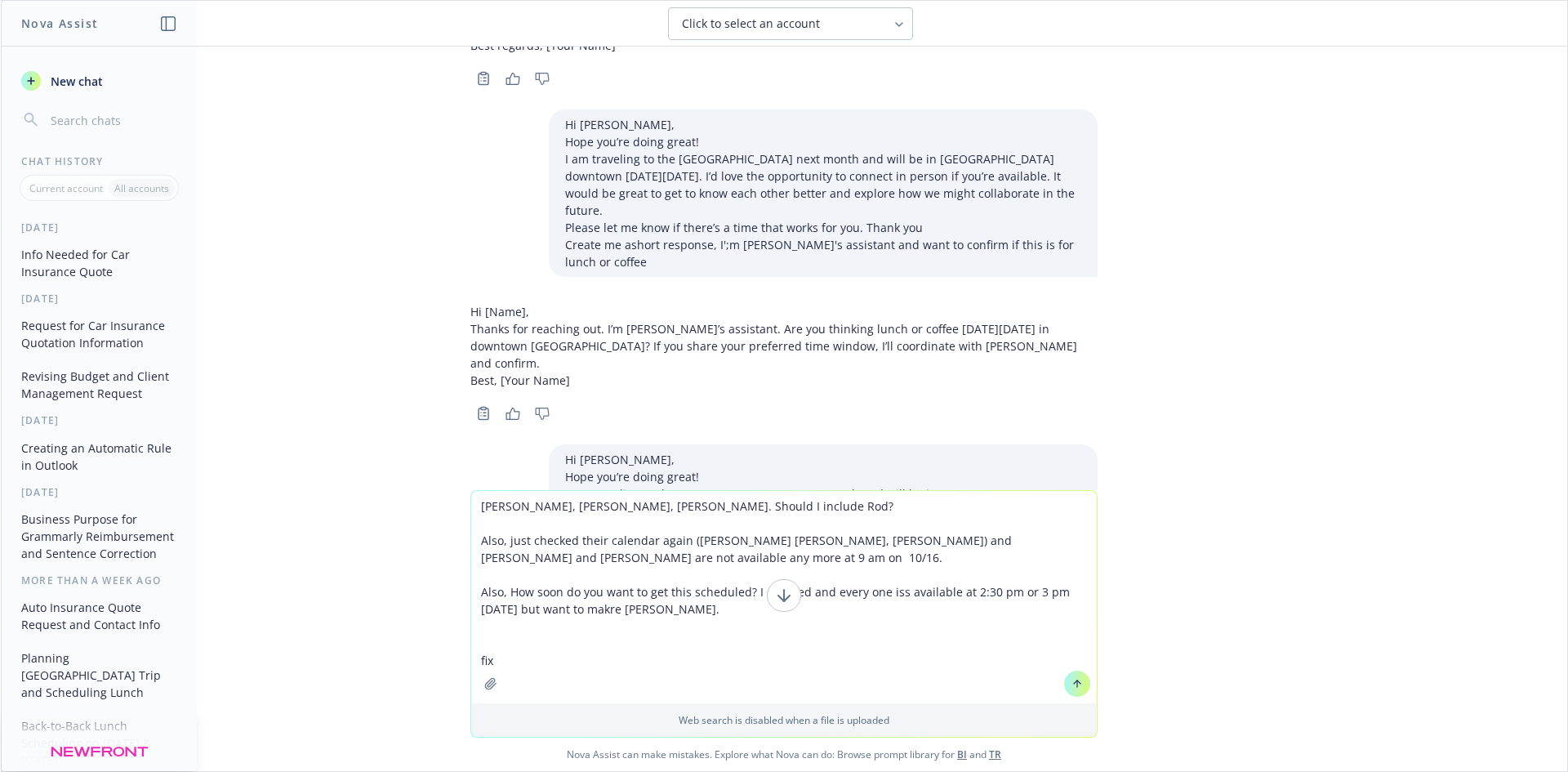
type textarea "[PERSON_NAME], [PERSON_NAME], [PERSON_NAME]. Should I include Rod? Also, just c…"
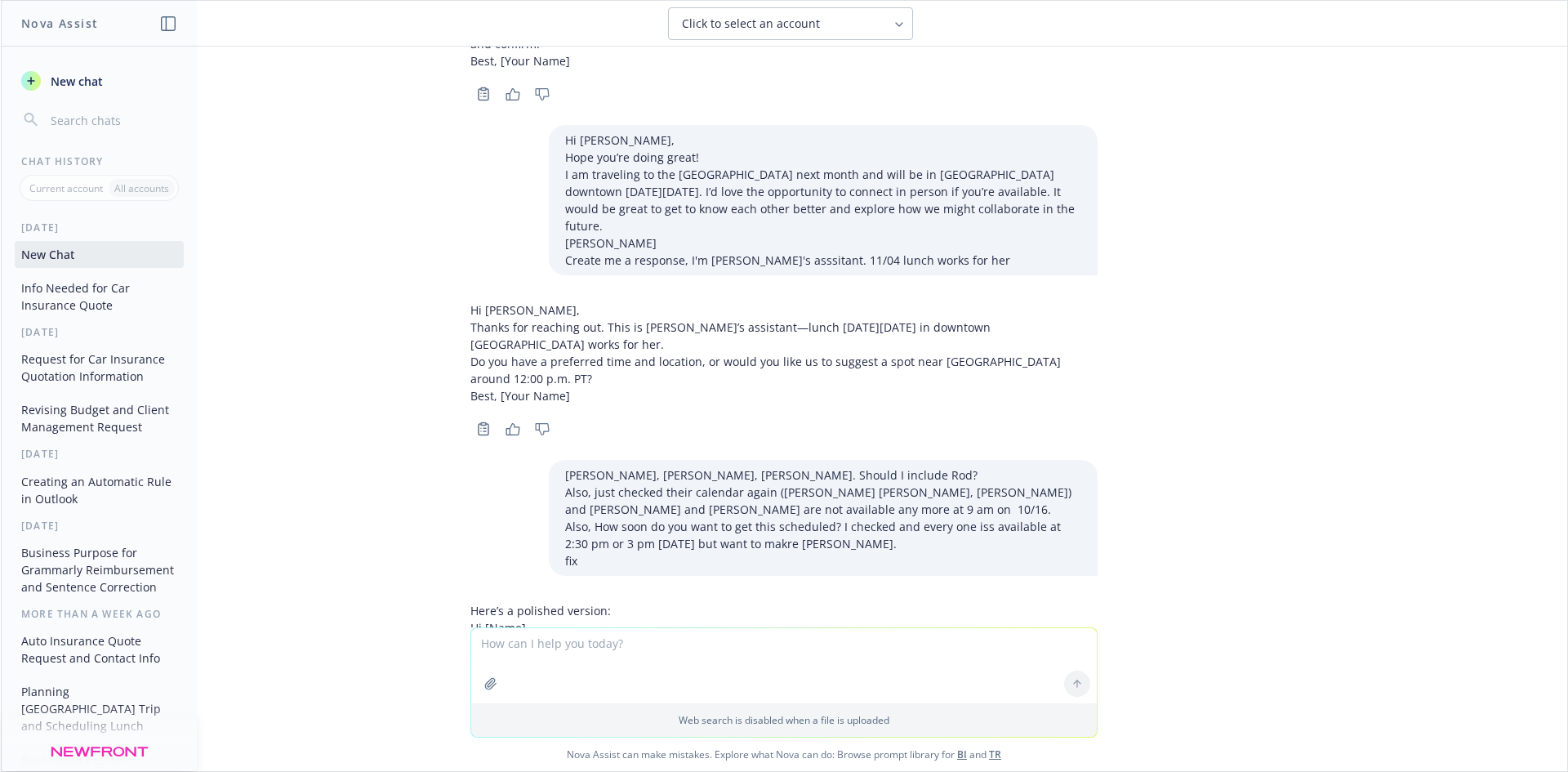
scroll to position [6302, 0]
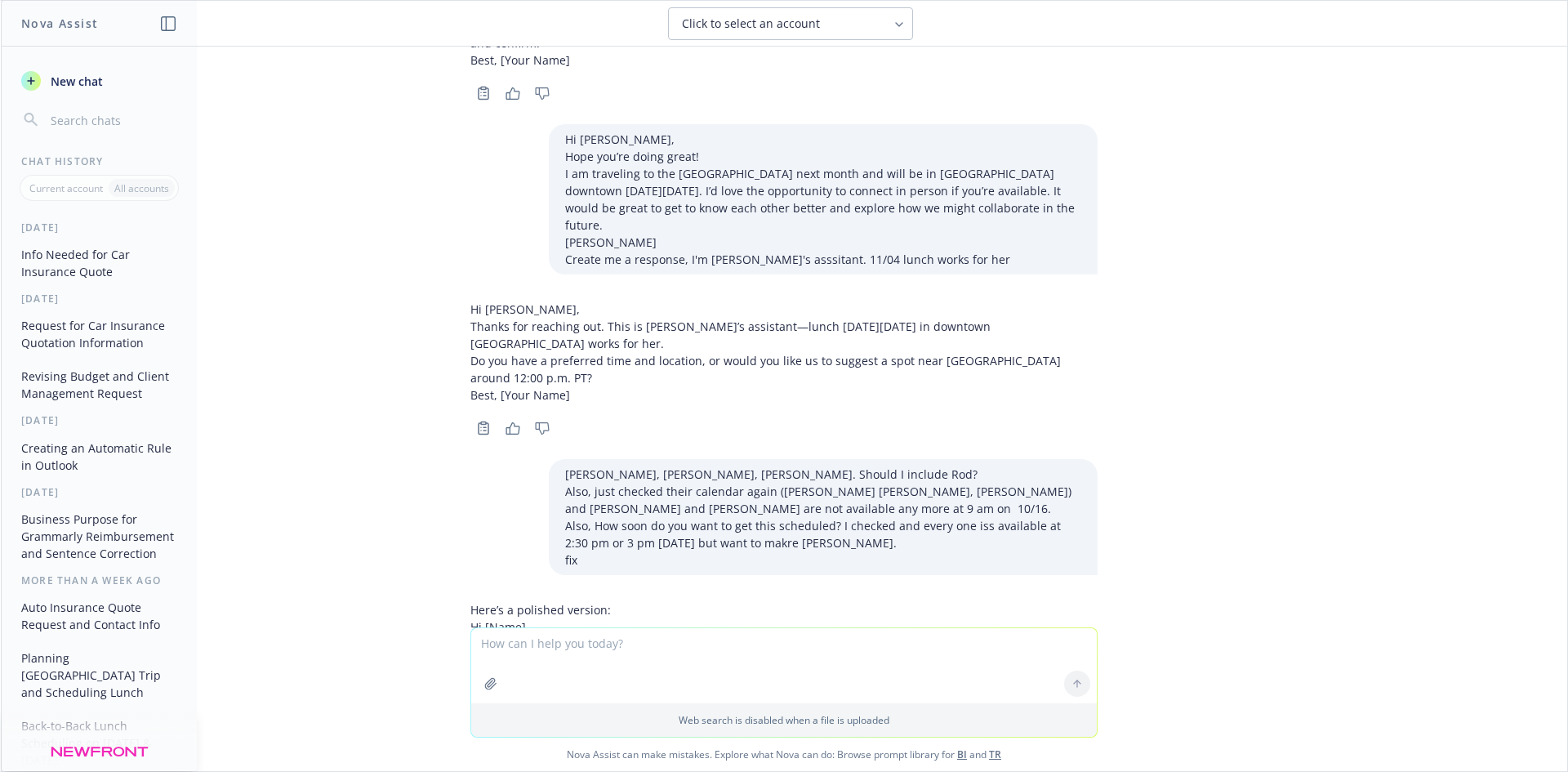
drag, startPoint x: 620, startPoint y: 492, endPoint x: 433, endPoint y: 469, distance: 188.4
click at [433, 469] on div "what informationds I need to provide to a carrier to get an car insurance quote…" at bounding box center [784, 337] width 1566 height 581
click at [562, 658] on textarea "To enrich screen reader interactions, please activate Accessibility in Grammarl…" at bounding box center [784, 666] width 625 height 75
paste textarea "Is scheduling this [DATE] too soon? [DATE] at 2:30 pm or 3 pm seems works the b…"
type textarea "Is scheduling this [DATE] too soon? [DATE] at 2:30 pm or 3 pm seems works the b…"
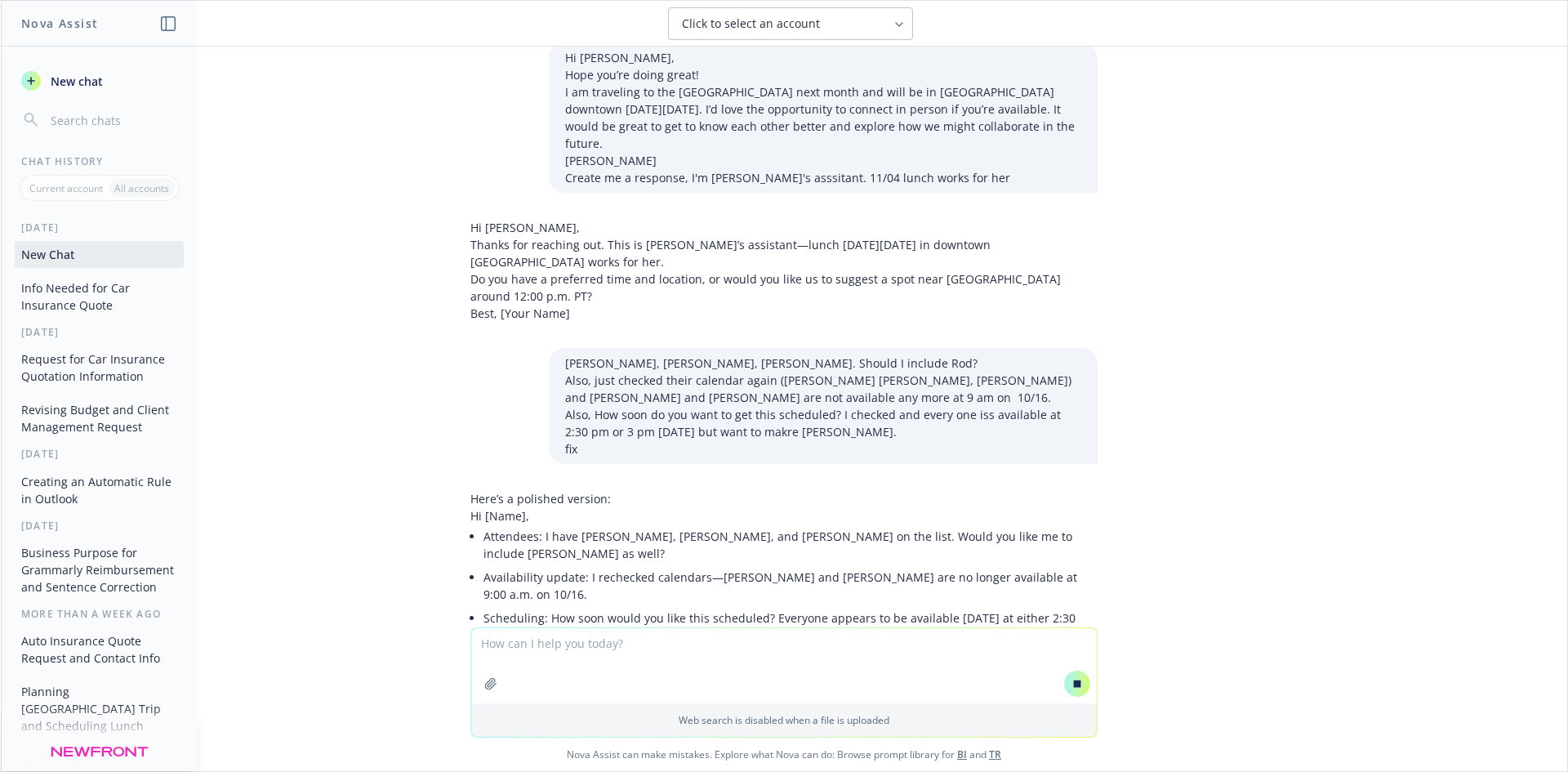
scroll to position [6101, 0]
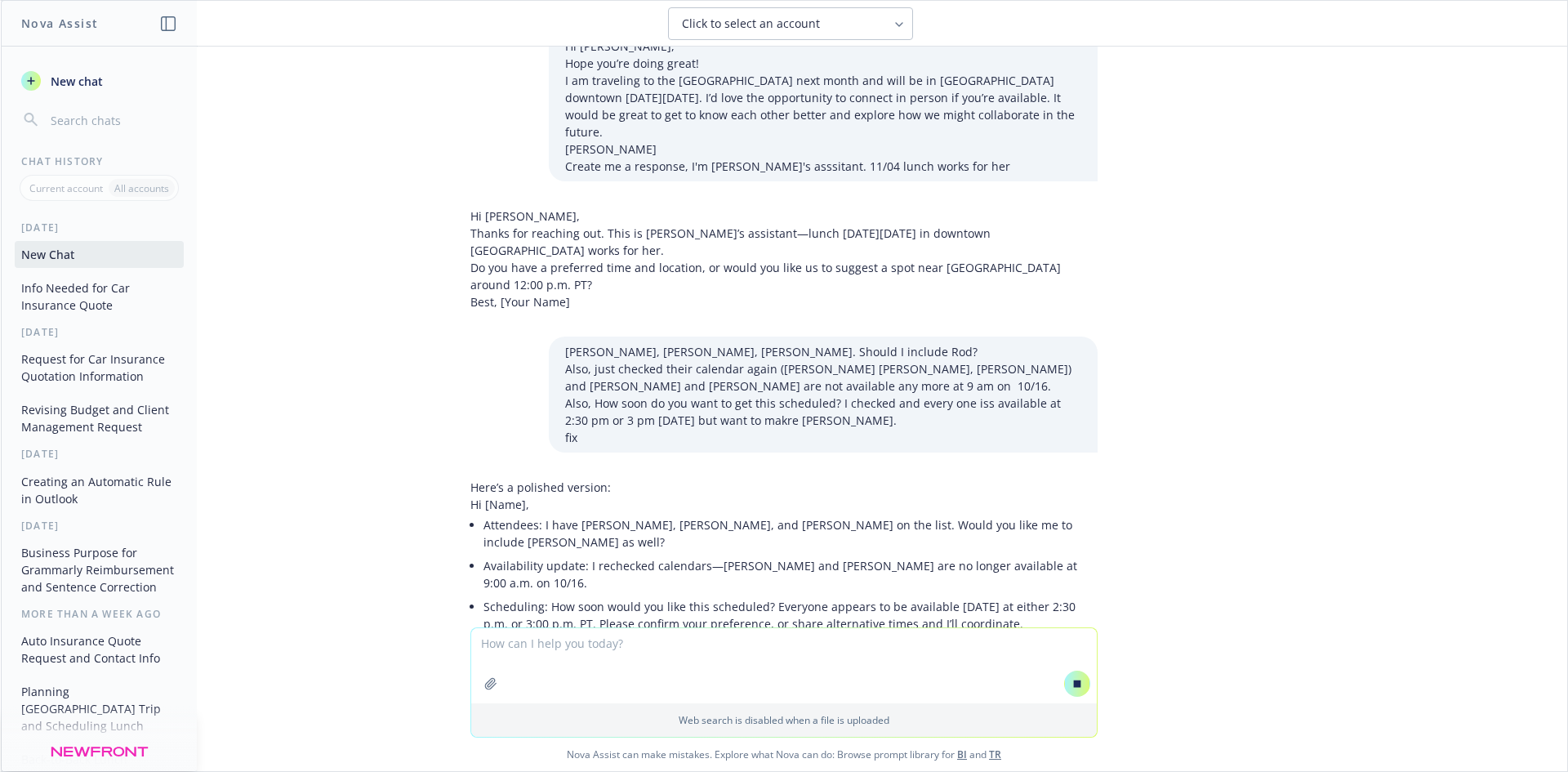
drag, startPoint x: 876, startPoint y: 557, endPoint x: 463, endPoint y: 562, distance: 413.0
click at [470, 735] on div "Here are a few polished options: Is scheduling this for [DATE] too soon? 2:30 p…" at bounding box center [749, 779] width 557 height 88
drag, startPoint x: 473, startPoint y: 580, endPoint x: 1029, endPoint y: 583, distance: 556.0
click at [1029, 729] on div "Here are a few polished options: Is scheduling this for [DATE] too soon? 2:30 p…" at bounding box center [784, 779] width 627 height 101
drag, startPoint x: 898, startPoint y: 615, endPoint x: 875, endPoint y: 604, distance: 25.5
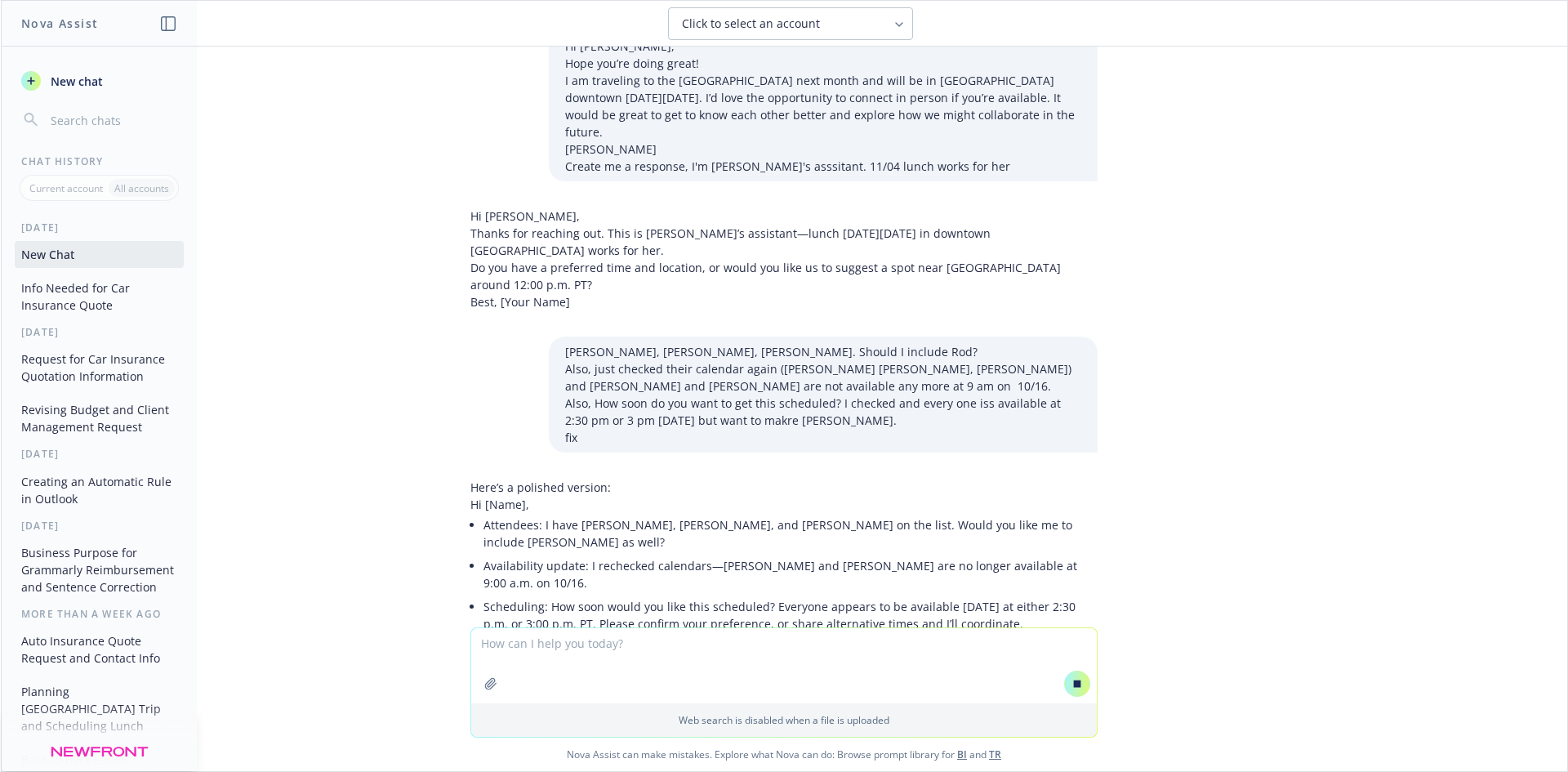
drag, startPoint x: 878, startPoint y: 555, endPoint x: 467, endPoint y: 562, distance: 411.1
click at [470, 735] on div "Here are a few polished options: Is scheduling this for [DATE] too soon? 2:30 p…" at bounding box center [749, 779] width 557 height 88
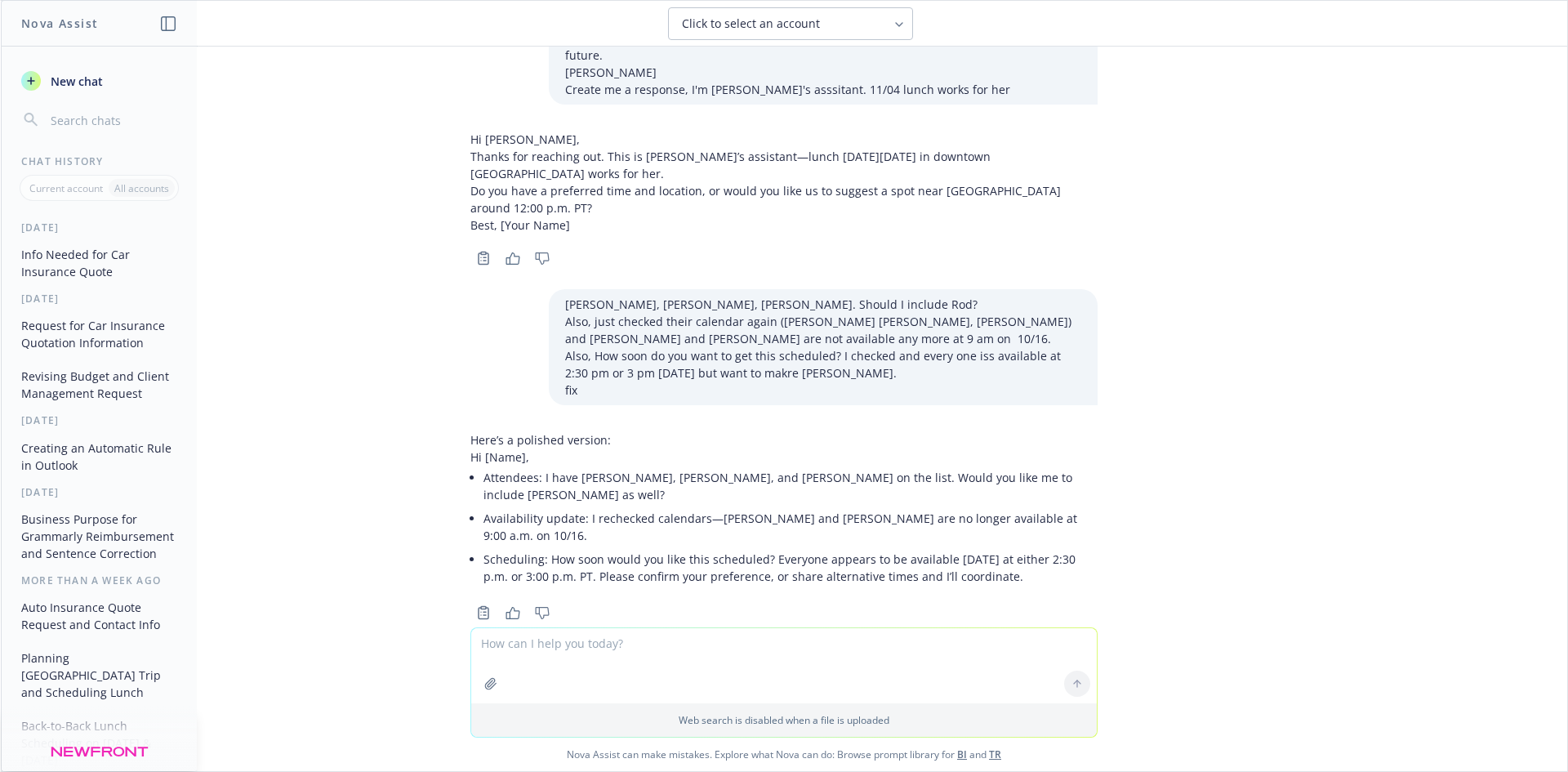
scroll to position [6519, 0]
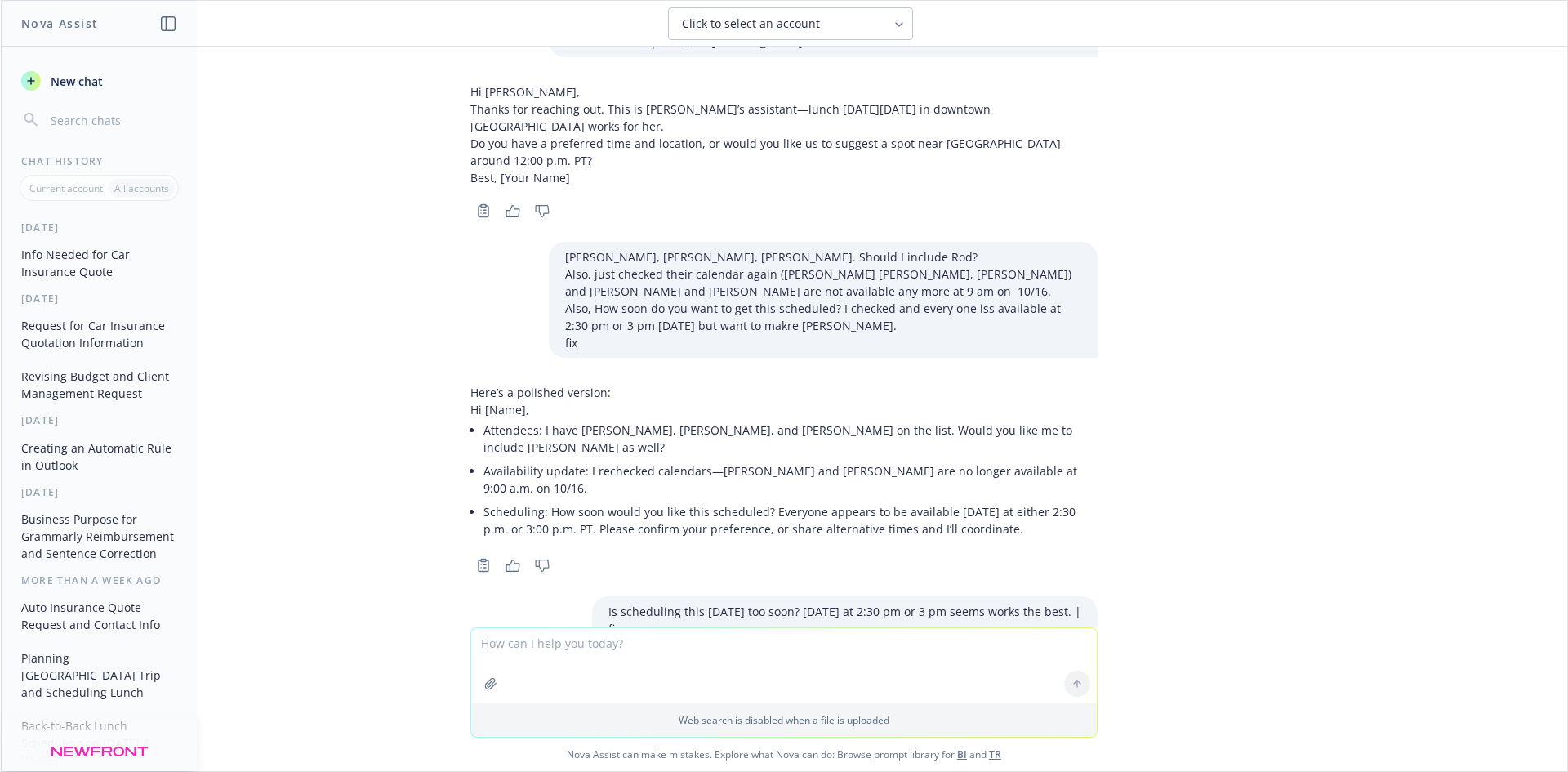
click at [575, 645] on textarea "To enrich screen reader interactions, please activate Accessibility in Grammarl…" at bounding box center [784, 666] width 625 height 75
paste textarea "Hi, Sending this for 2:30 pm [DATE] as it appears to works best for everyone. l…"
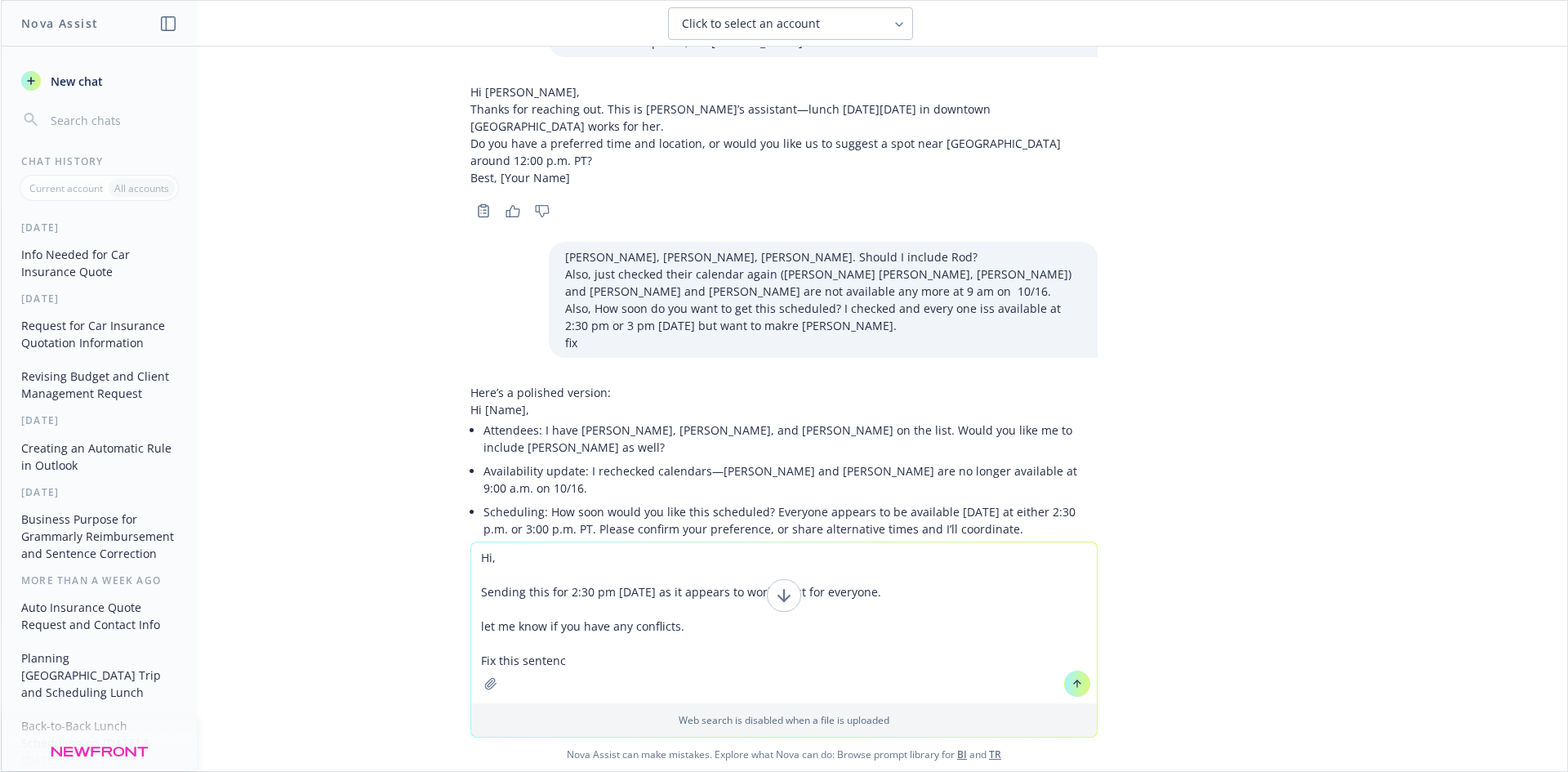
type textarea "Hi, Sending this for 2:30 pm [DATE] as it appears to works best for everyone. l…"
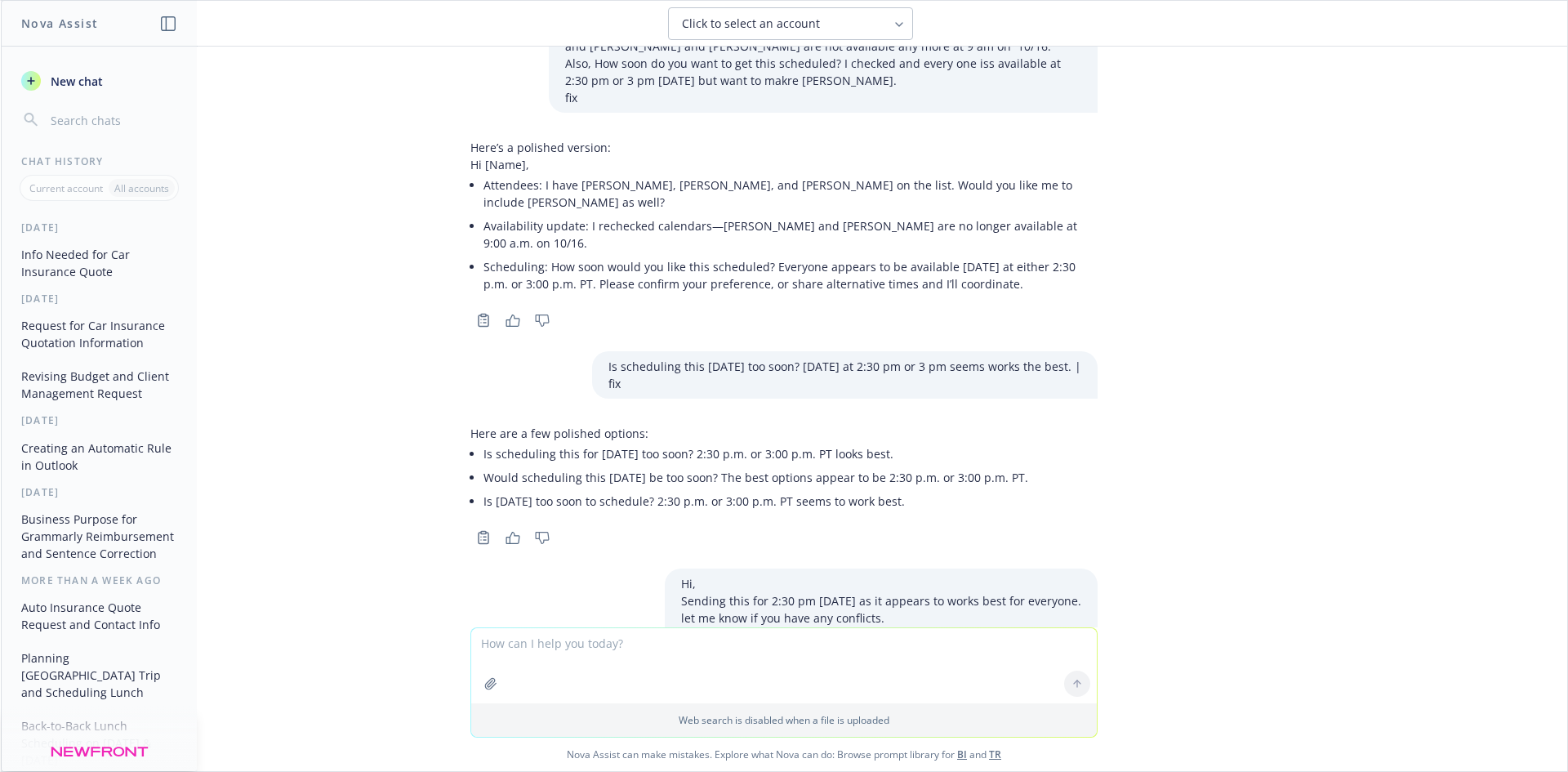
scroll to position [6805, 0]
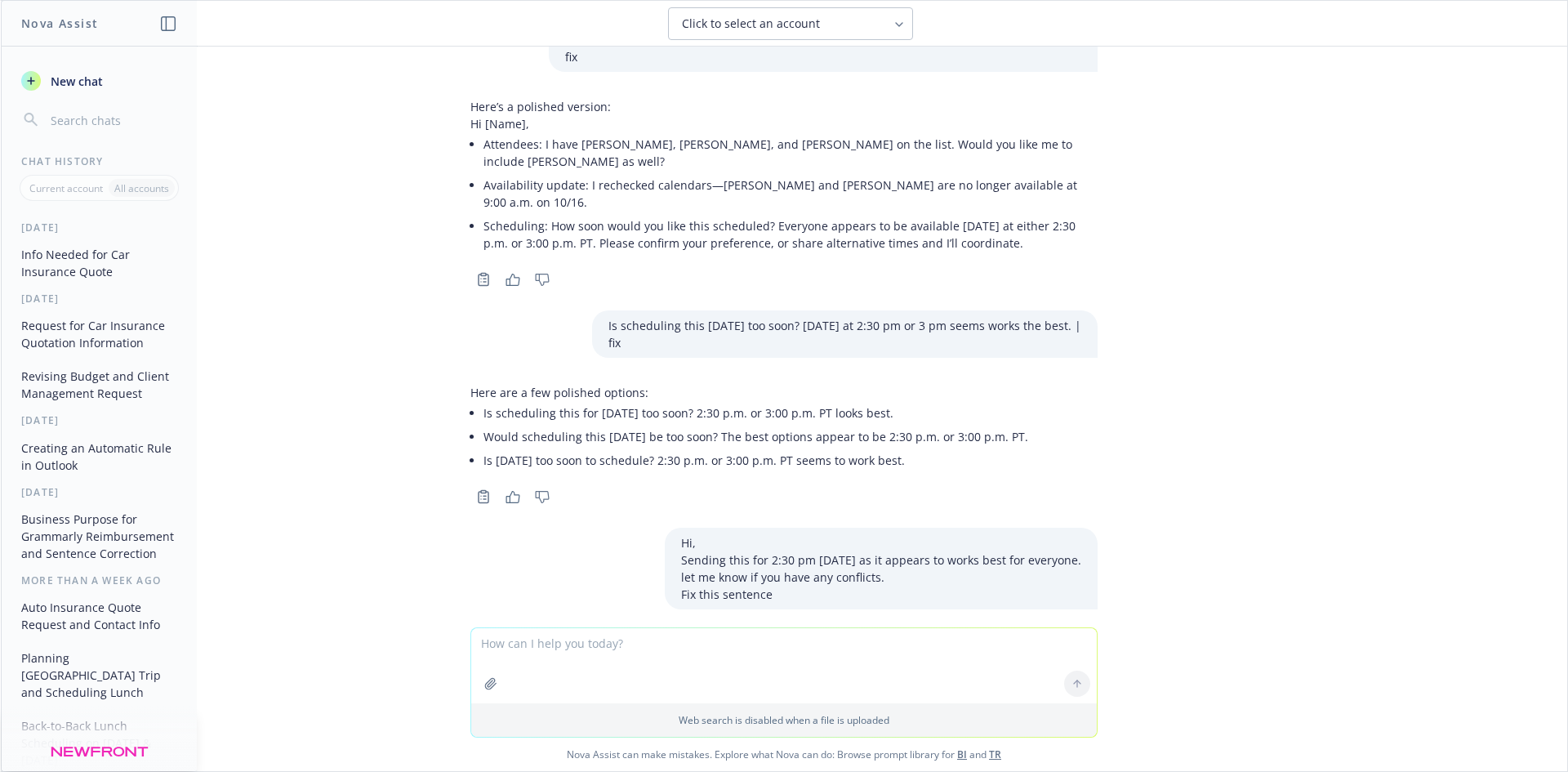
drag, startPoint x: 473, startPoint y: 460, endPoint x: 557, endPoint y: 477, distance: 85.7
click at [557, 652] on li "Hi, I’m sending this for 2:30 p.m. [DATE] as that seems to work best for everyo…" at bounding box center [789, 672] width 614 height 41
drag, startPoint x: 515, startPoint y: 515, endPoint x: 473, endPoint y: 499, distance: 44.9
click at [483, 694] on li "Hi, scheduling this for 2:30 p.m. [DATE] since it appears to work best for ever…" at bounding box center [789, 714] width 614 height 41
click at [584, 652] on li "Hi, I’m sending this for 2:30 p.m. [DATE] as that seems to work best for everyo…" at bounding box center [789, 672] width 614 height 41
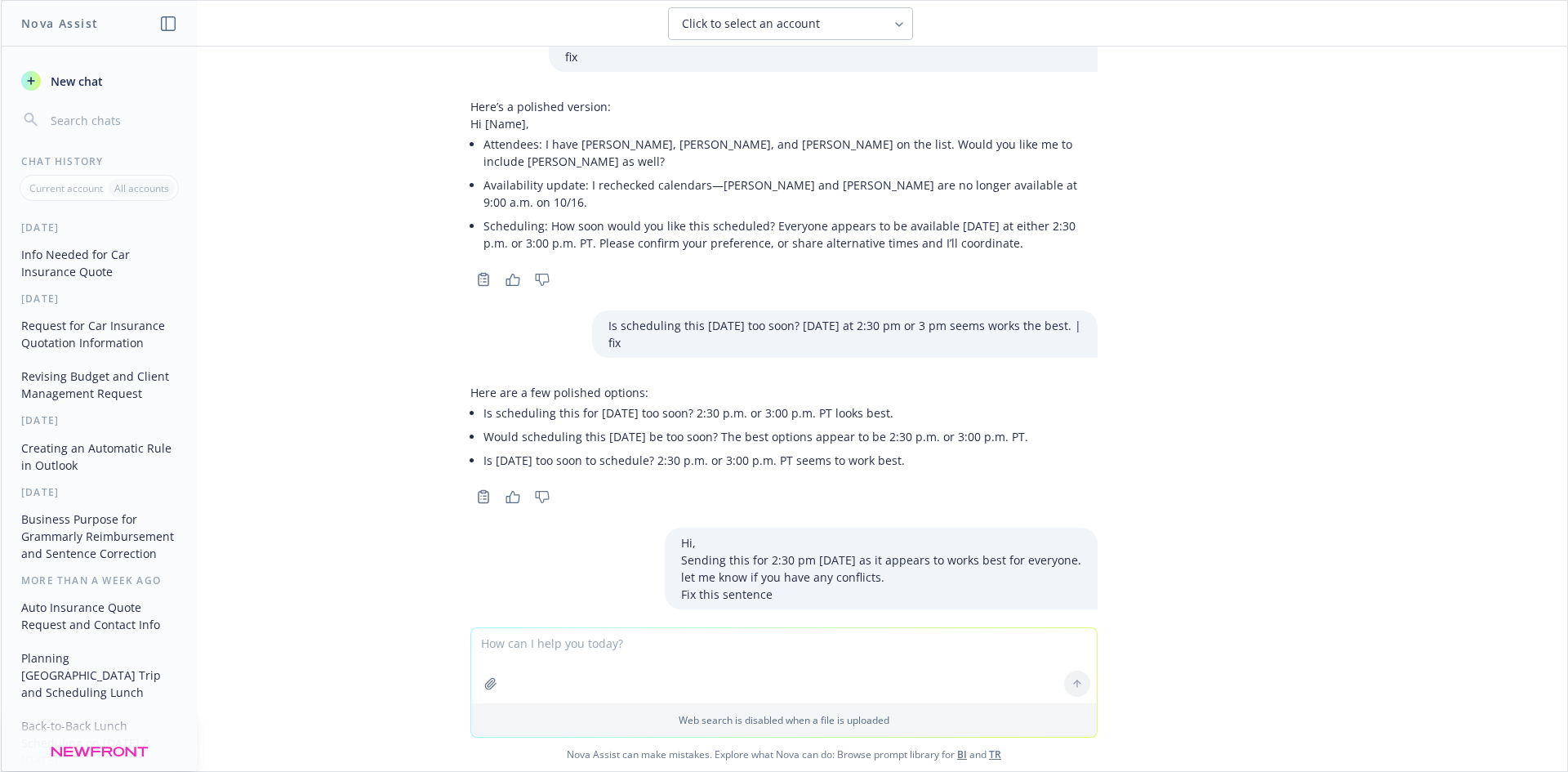
click at [504, 652] on li "Hi, I’m sending this for 2:30 p.m. [DATE] as that seems to work best for everyo…" at bounding box center [789, 672] width 614 height 41
drag, startPoint x: 516, startPoint y: 476, endPoint x: 462, endPoint y: 455, distance: 57.9
click at [470, 636] on div "Here are a few polished options: Hi, I’m sending this for 2:30 p.m. [DATE] as t…" at bounding box center [784, 697] width 627 height 123
click at [539, 640] on textarea "To enrich screen reader interactions, please activate Accessibility in Grammarl…" at bounding box center [784, 666] width 625 height 75
paste textarea "elp quote auto insurance online with [PERSON_NAME] as the primary driver and [P…"
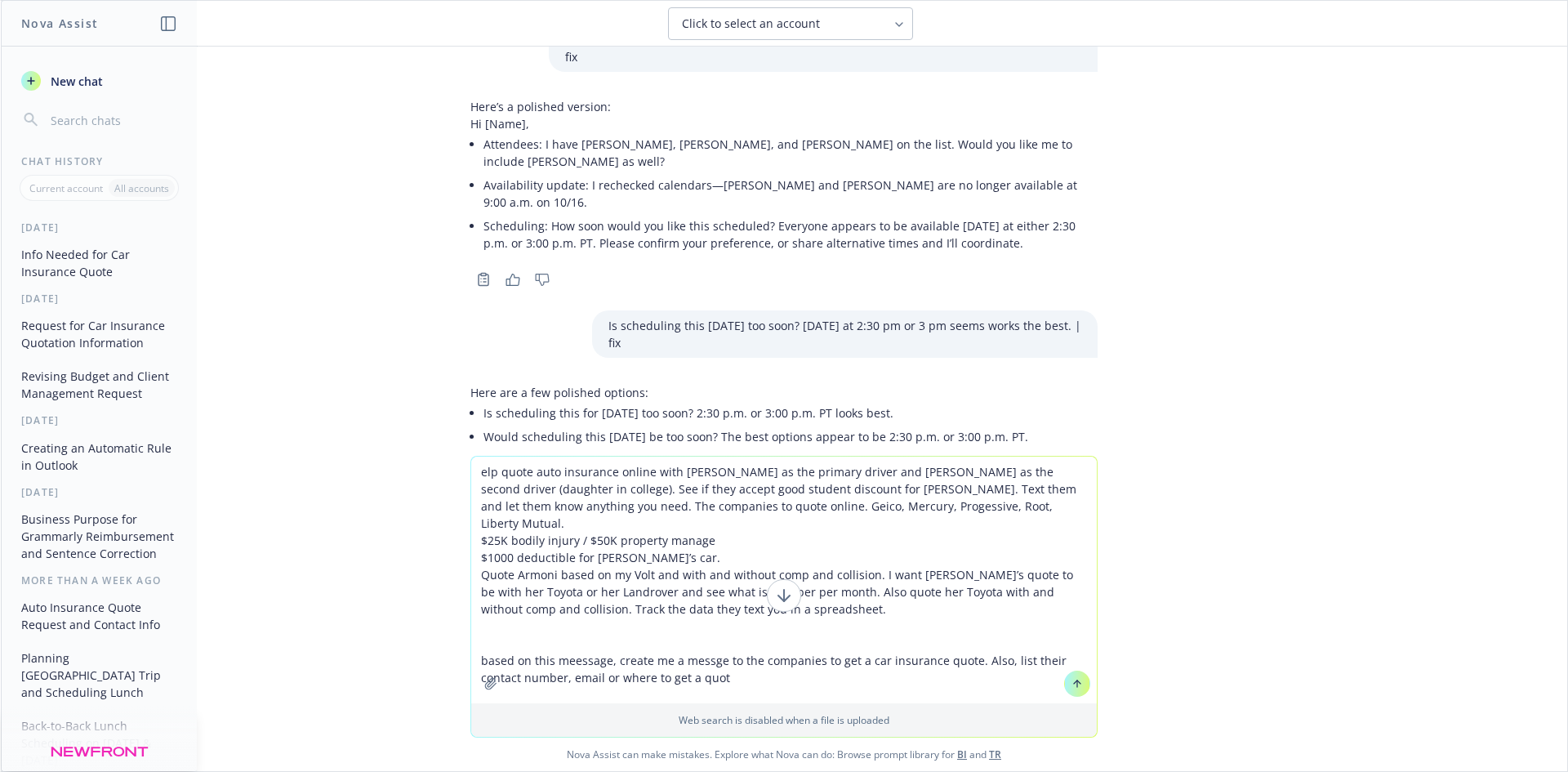
type textarea "elp quote auto insurance online with [PERSON_NAME] as the primary driver and [P…"
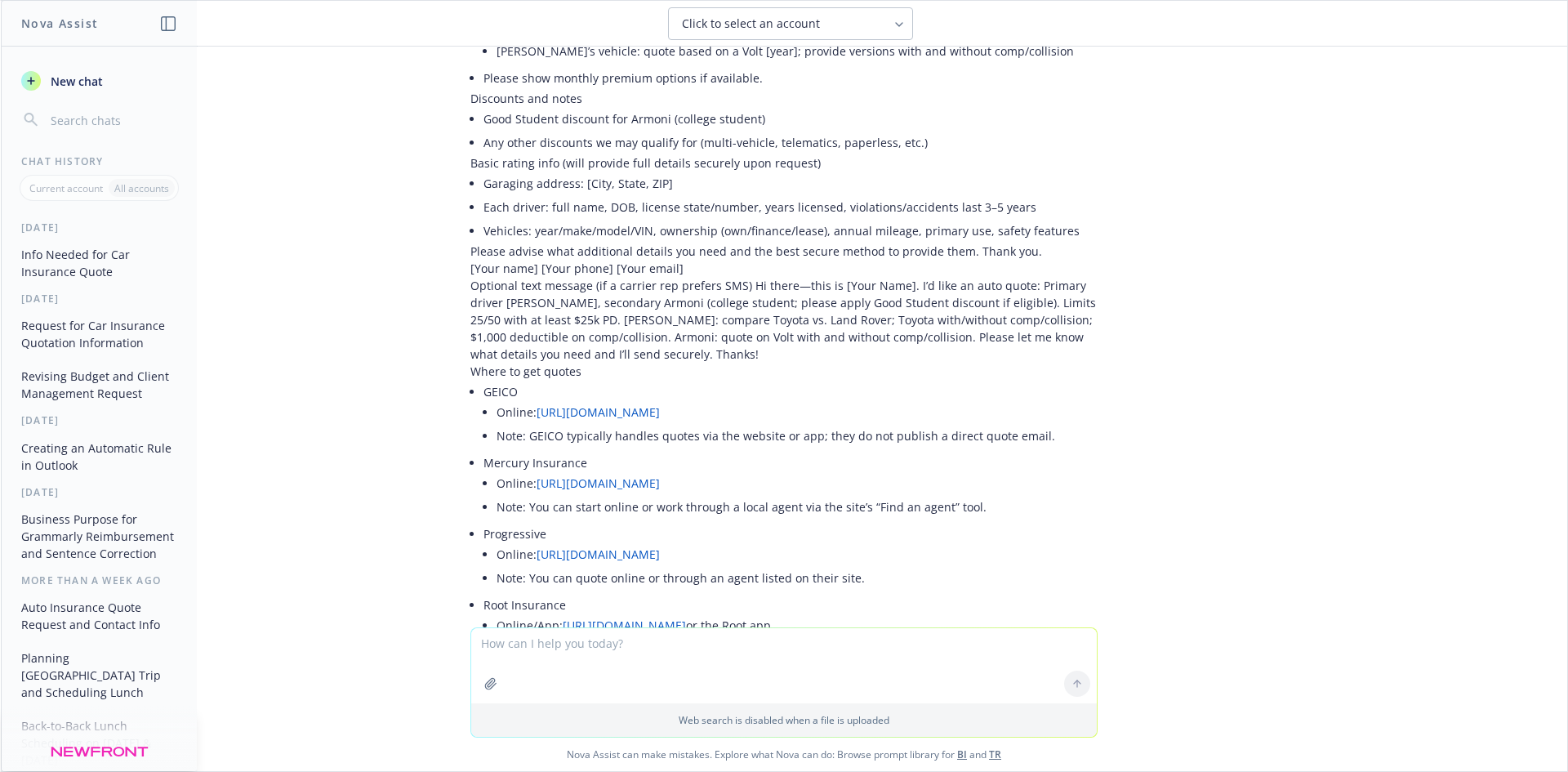
scroll to position [8166, 0]
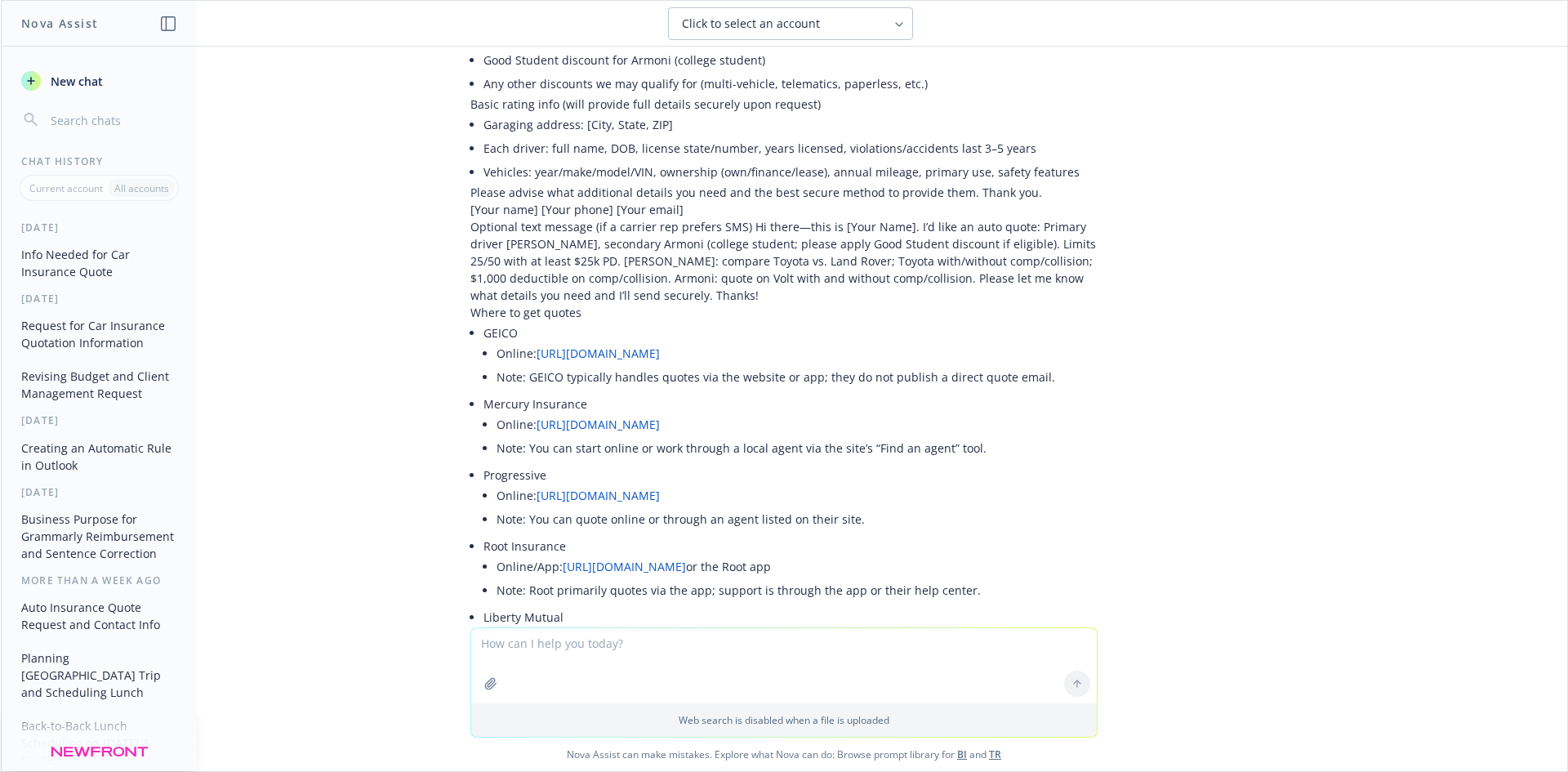
drag, startPoint x: 474, startPoint y: 482, endPoint x: 1032, endPoint y: 479, distance: 558.0
click at [1032, 694] on li "Create a simple tracking spreadsheet to log each carrier’s responses, premiums,…" at bounding box center [789, 706] width 614 height 24
click at [701, 643] on textarea "To enrich screen reader interactions, please activate Accessibility in Grammarl…" at bounding box center [784, 666] width 625 height 75
paste textarea "Create a simple tracking spreadsheet to log each carrier’s responses, premiums,…"
type textarea "Create a simple tracking spreadsheet to log each carrier’s responses, premiums,…"
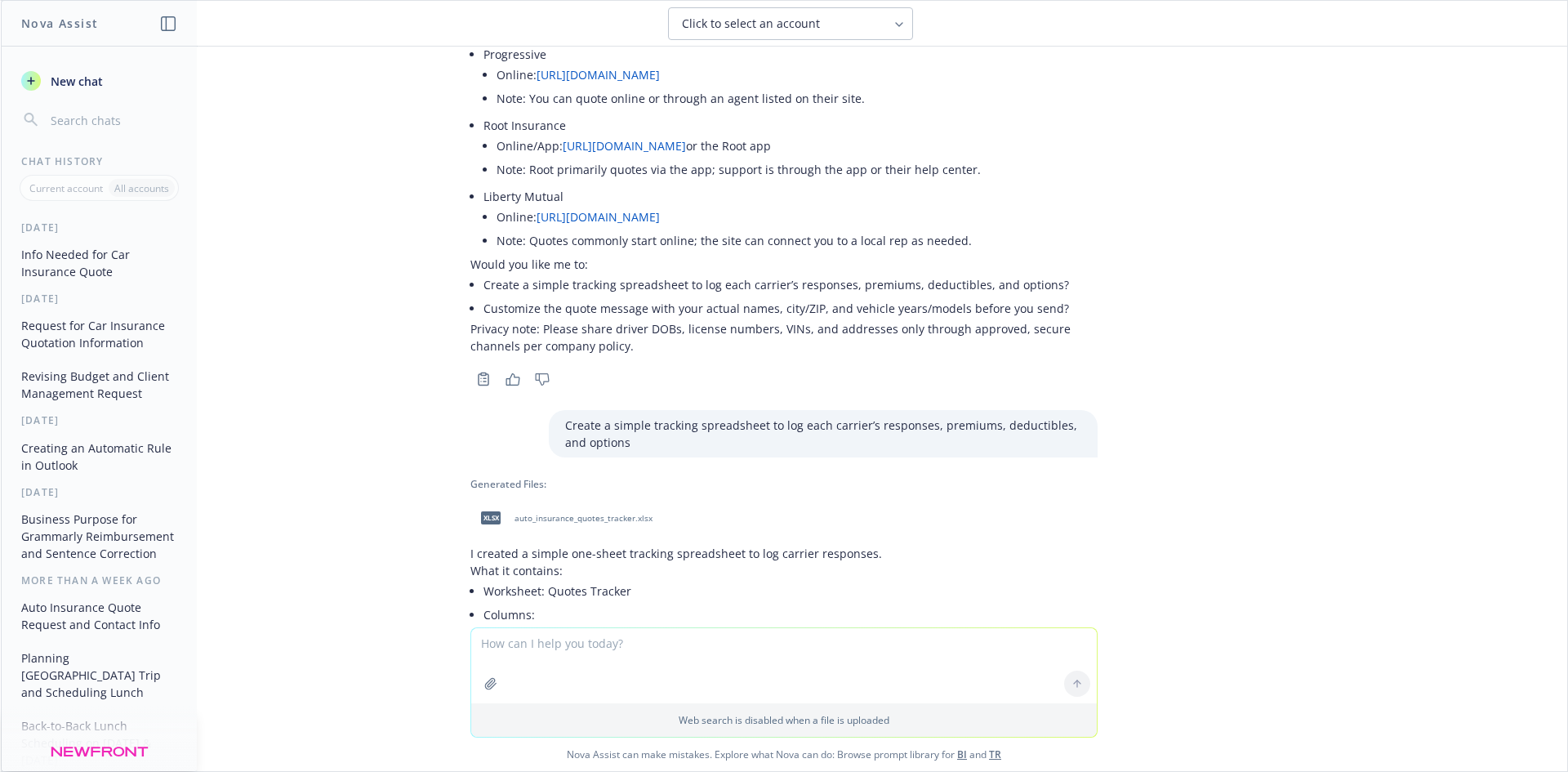
scroll to position [8616, 0]
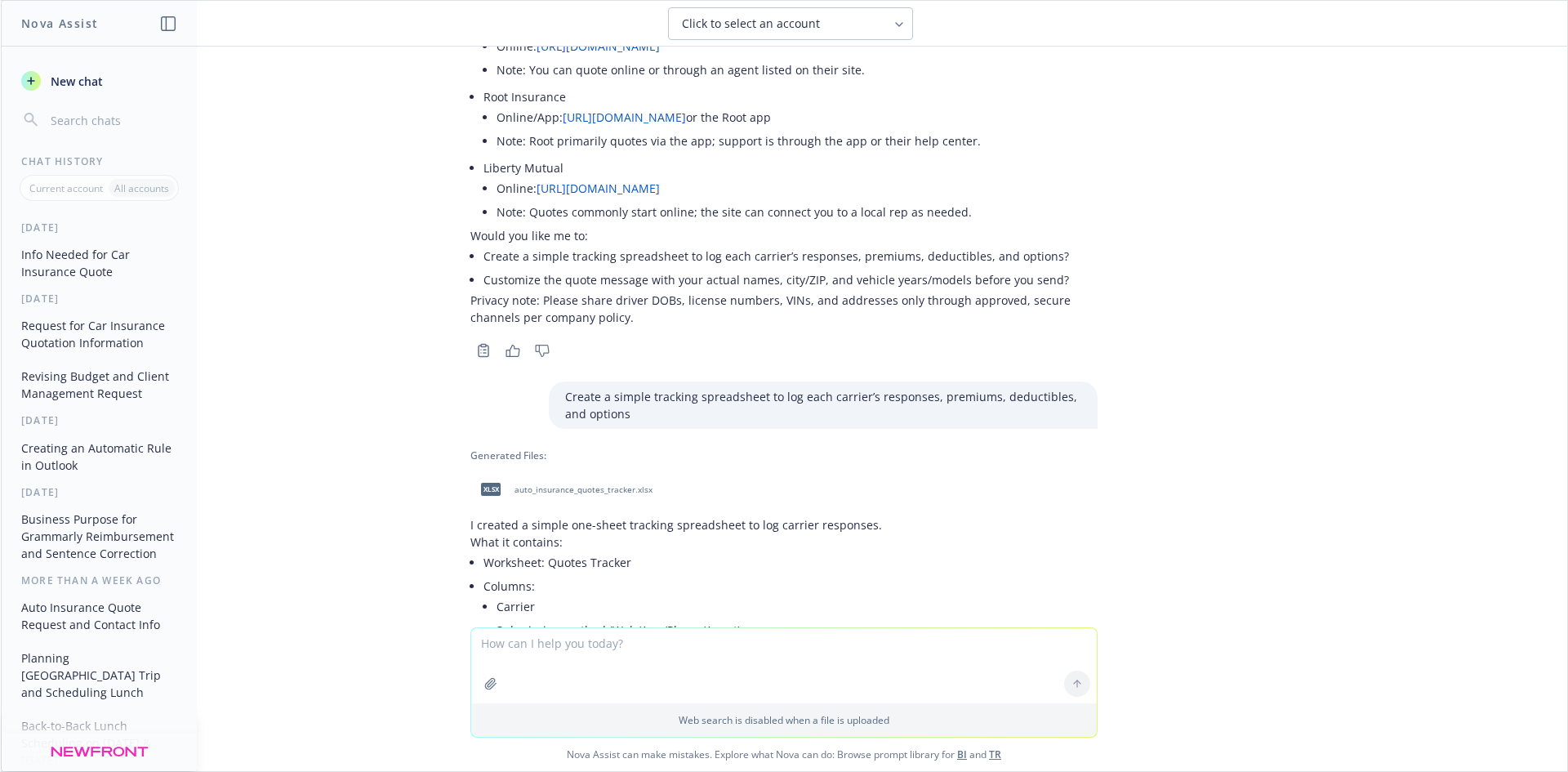
click at [589, 484] on span "auto_insurance_quotes_tracker.xlsx" at bounding box center [584, 489] width 138 height 11
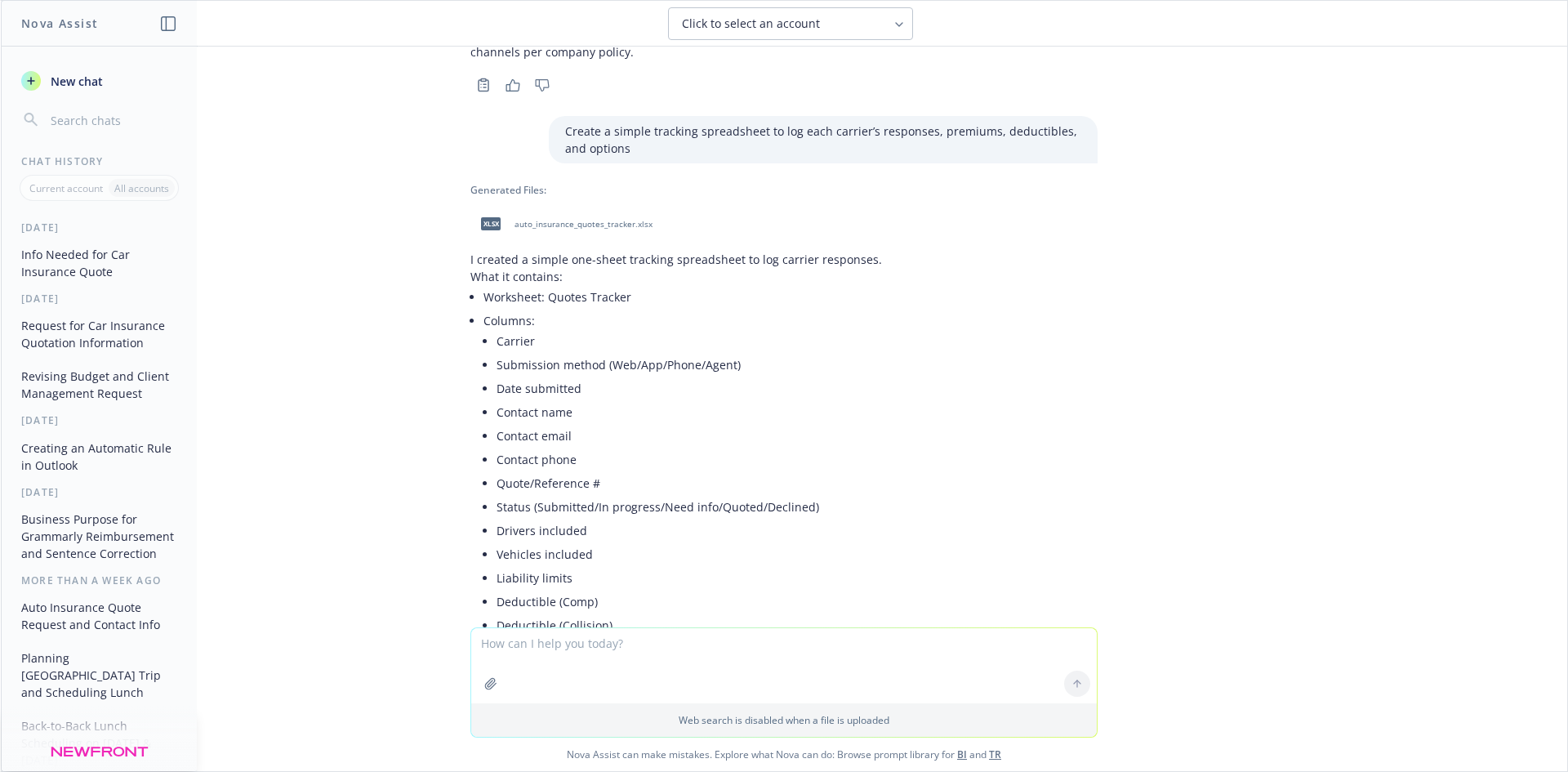
scroll to position [9024, 0]
